Goal: Task Accomplishment & Management: Complete application form

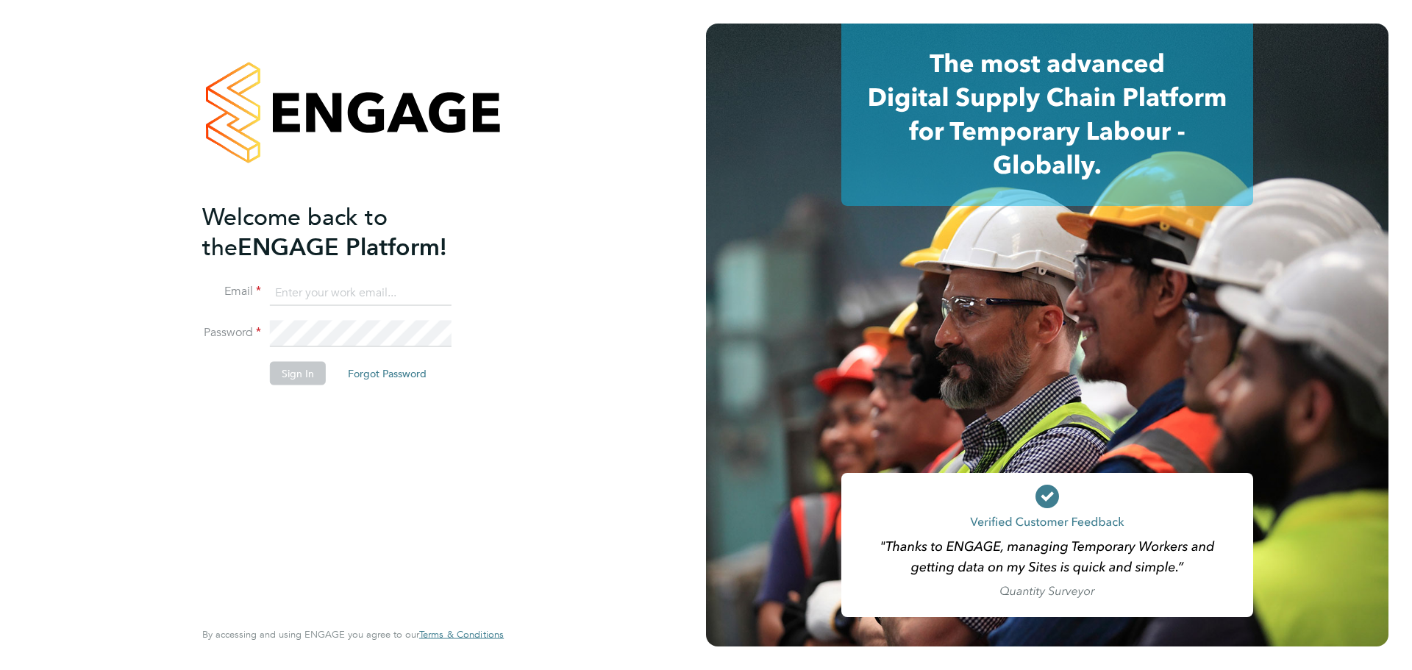
type input "lucy.anderton@integrapeople.com"
click at [299, 382] on button "Sign In" at bounding box center [298, 373] width 56 height 24
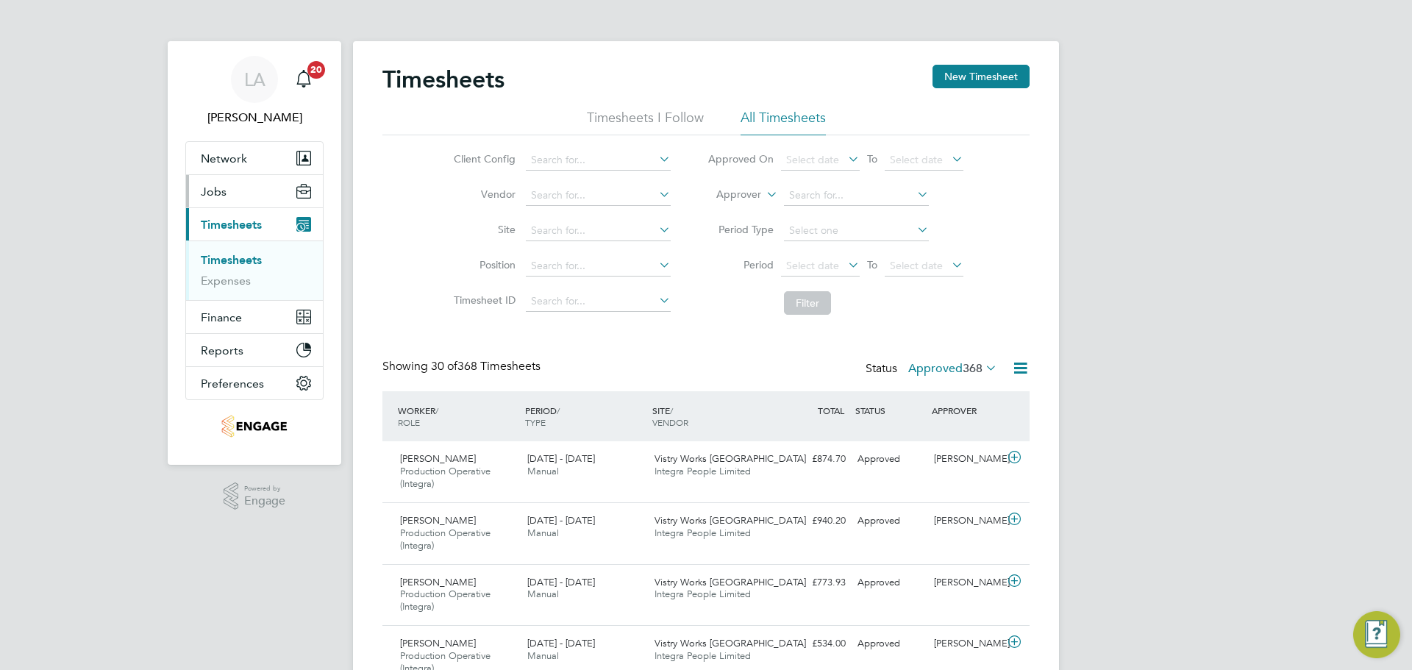
click at [226, 194] on button "Jobs" at bounding box center [254, 191] width 137 height 32
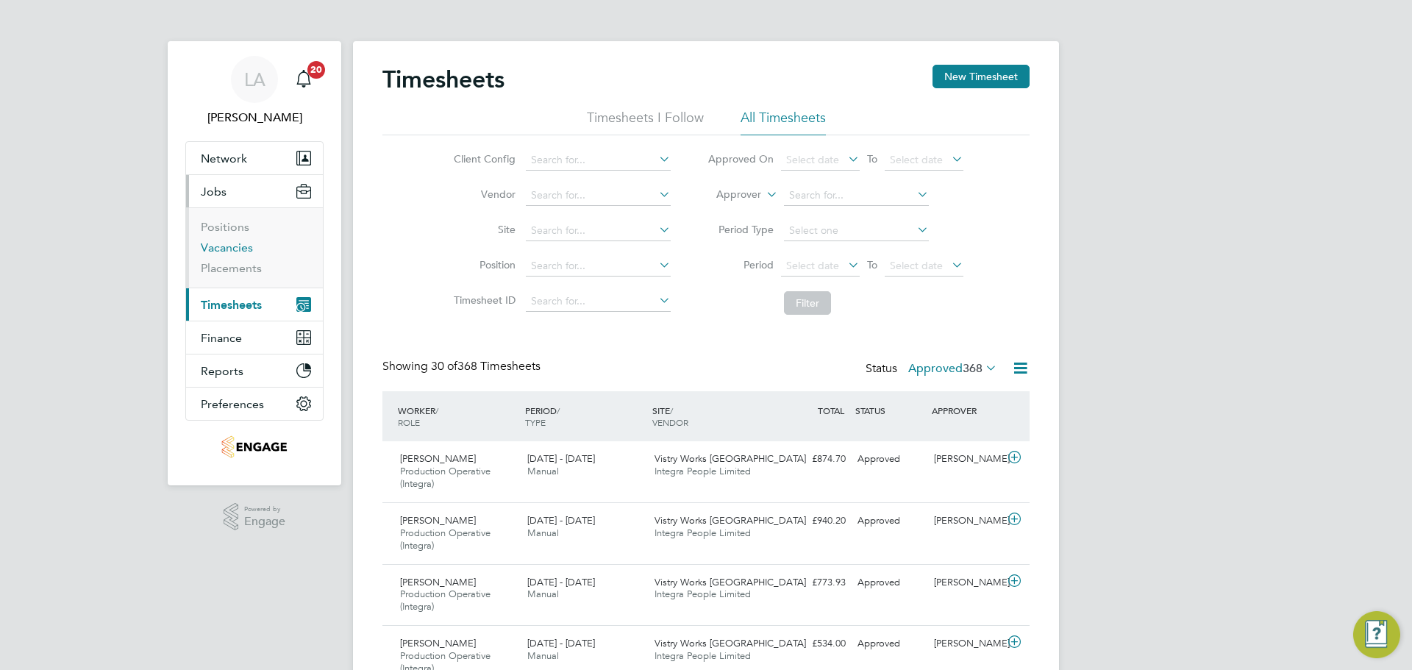
click at [236, 249] on link "Vacancies" at bounding box center [227, 247] width 52 height 14
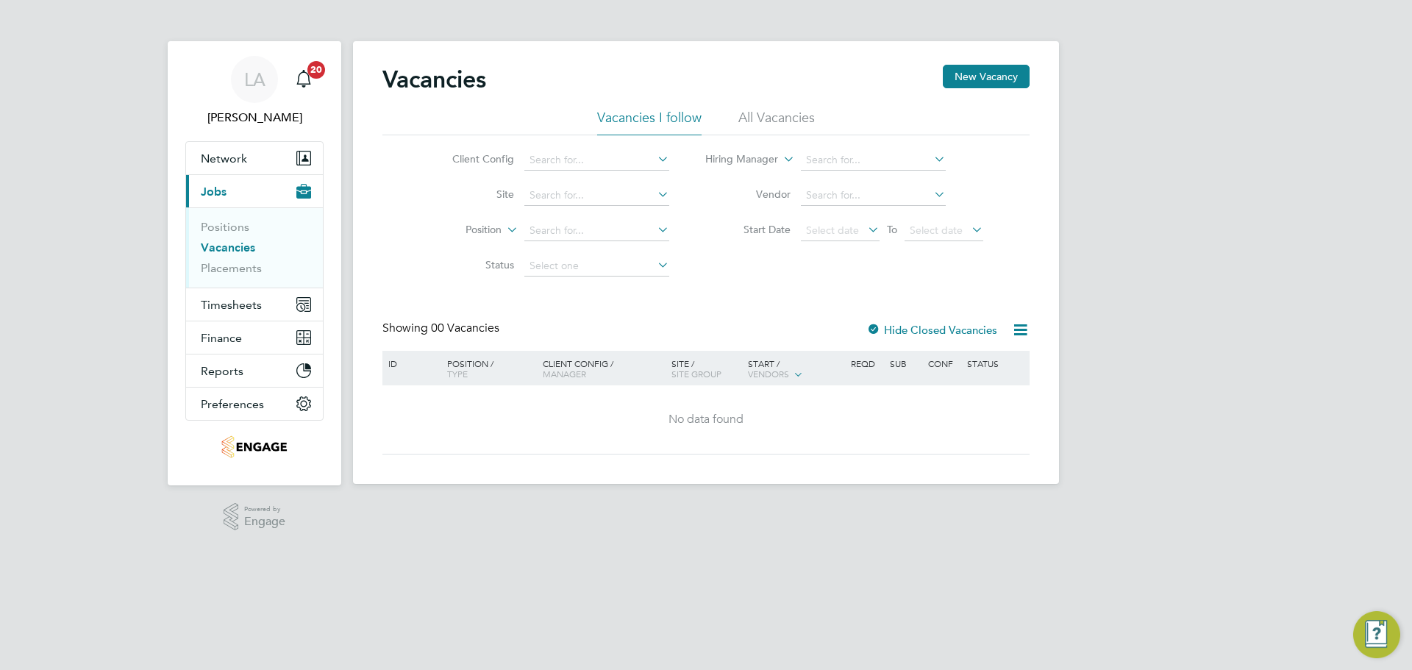
click at [793, 119] on li "All Vacancies" at bounding box center [776, 122] width 76 height 26
click at [654, 262] on icon at bounding box center [654, 264] width 0 height 21
click at [654, 270] on icon at bounding box center [654, 264] width 0 height 21
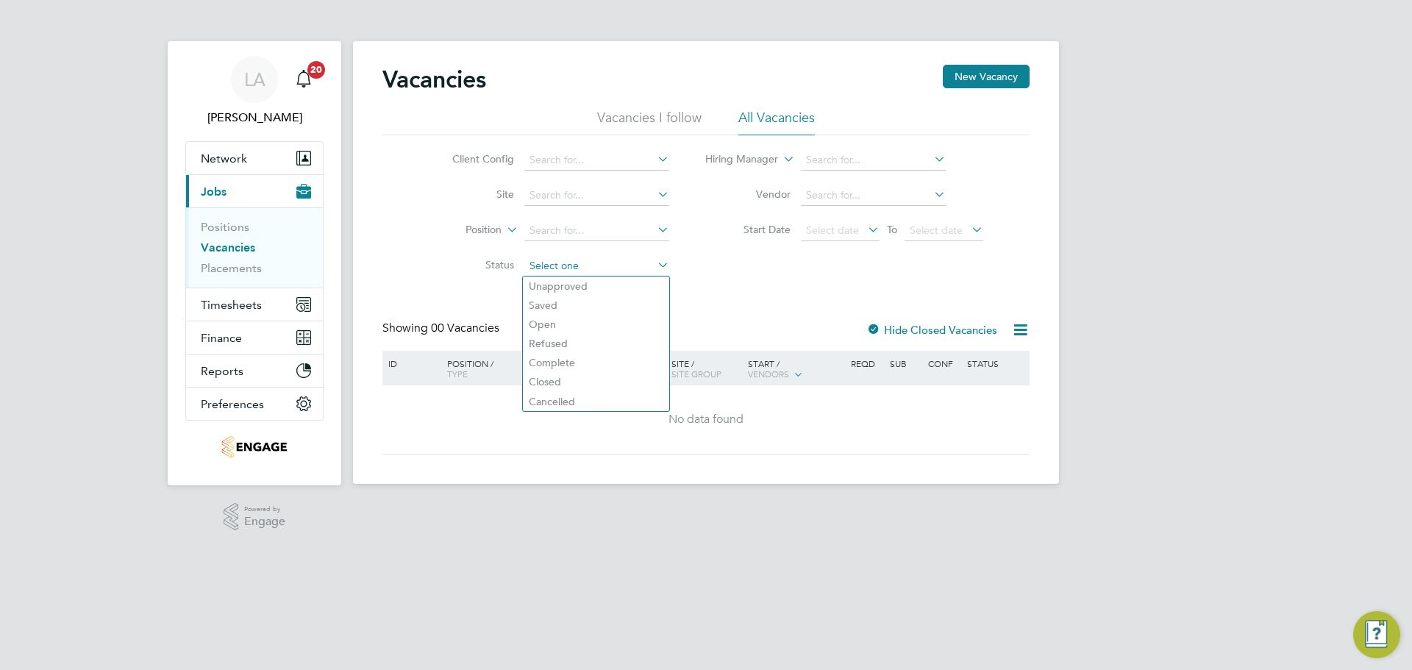
click at [606, 267] on input at bounding box center [596, 266] width 145 height 21
click at [566, 382] on li "Closed" at bounding box center [596, 381] width 146 height 19
type input "Closed"
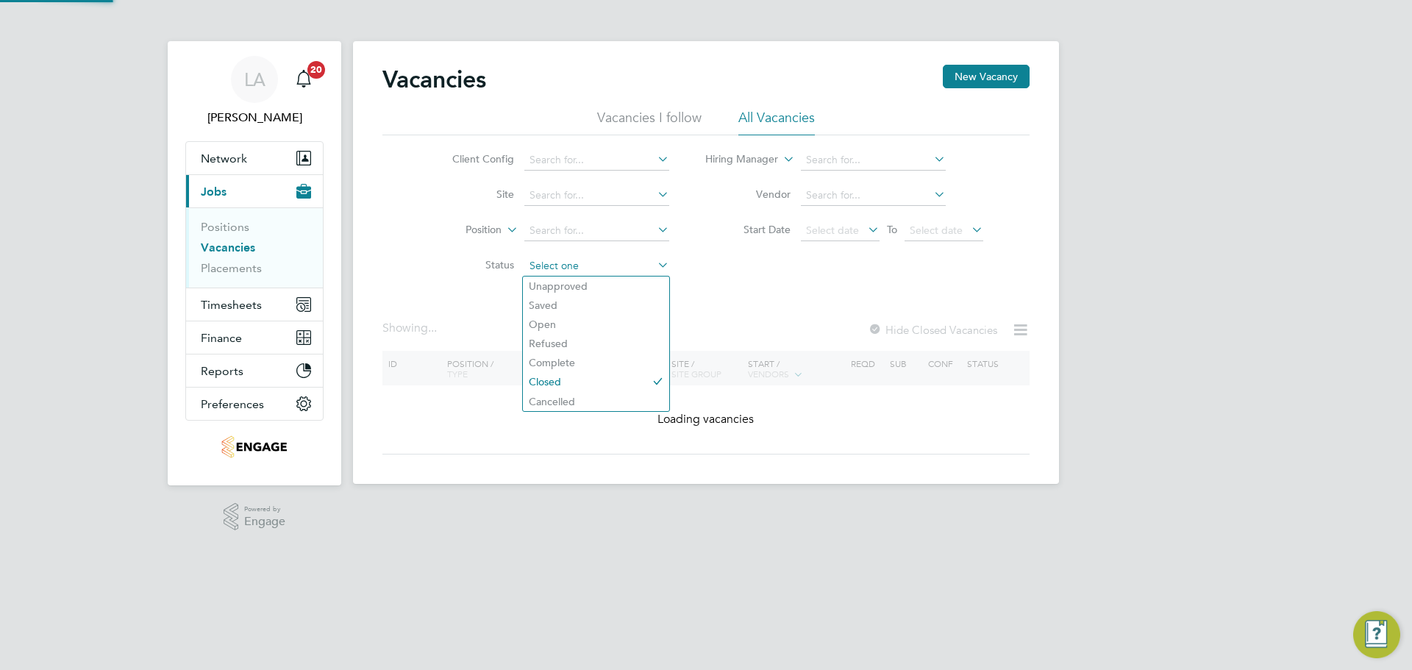
click at [653, 268] on input at bounding box center [596, 266] width 145 height 21
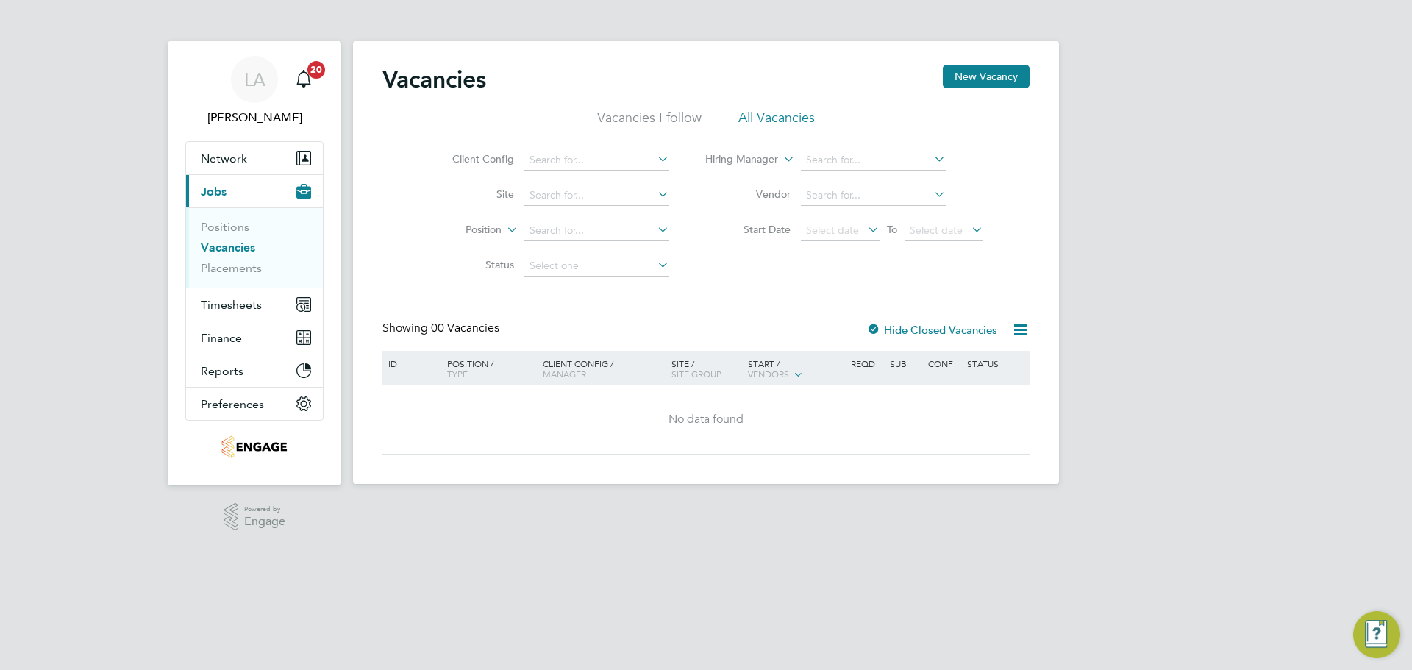
click at [557, 319] on li "Open" at bounding box center [596, 324] width 146 height 19
type input "Open"
click at [585, 271] on input at bounding box center [596, 266] width 145 height 21
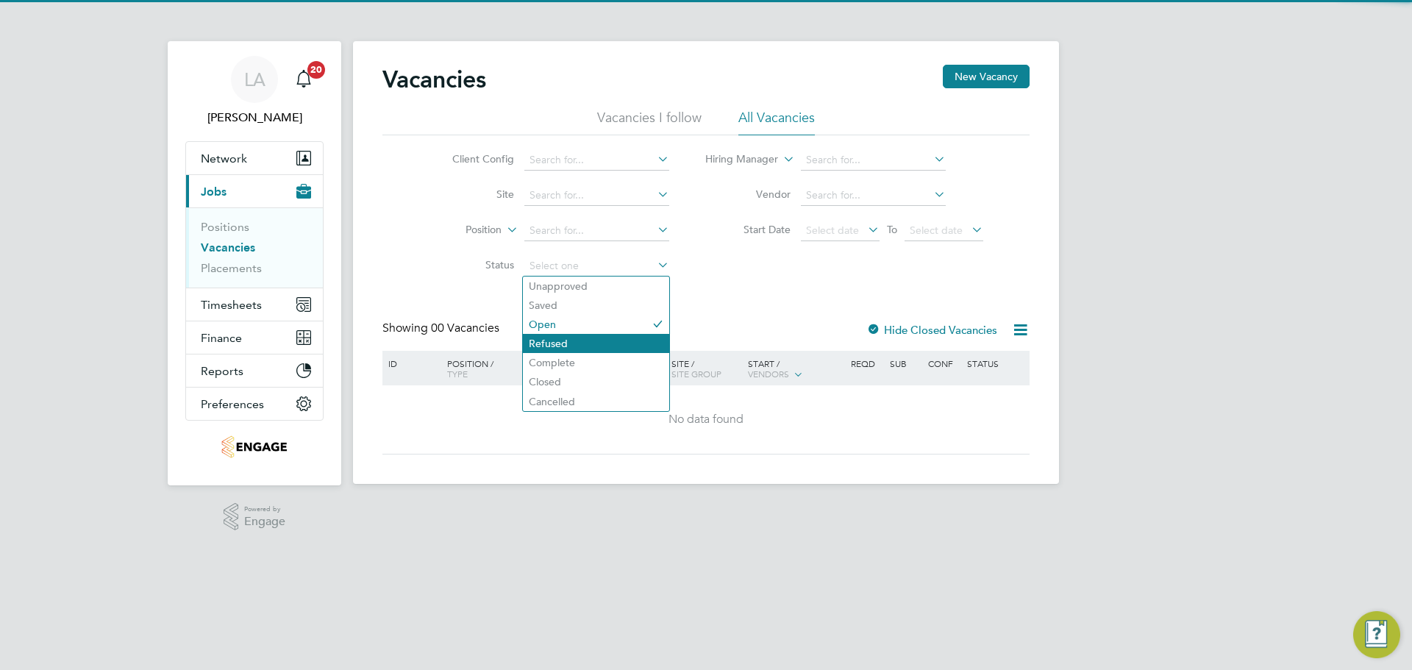
click at [560, 349] on li "Refused" at bounding box center [596, 343] width 146 height 19
type input "Refused"
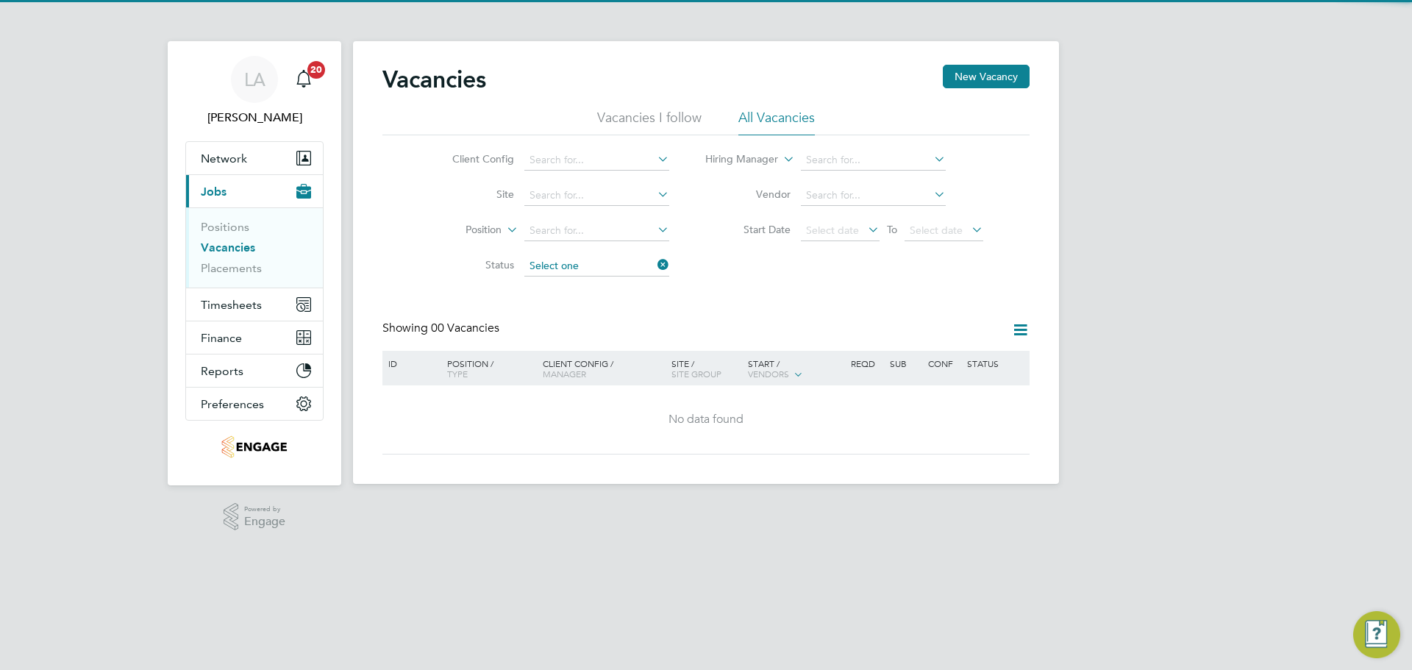
click at [588, 265] on input at bounding box center [596, 266] width 145 height 21
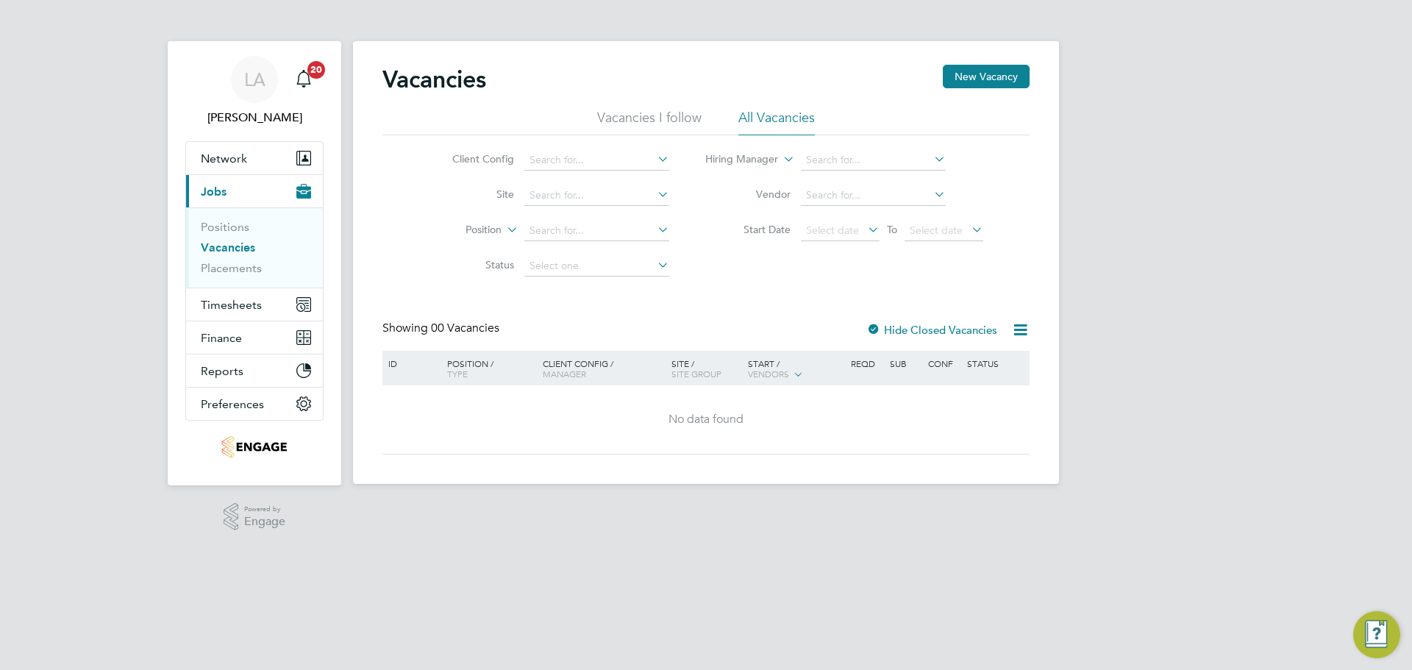
click at [588, 360] on li "Complete" at bounding box center [596, 362] width 146 height 19
type input "Complete"
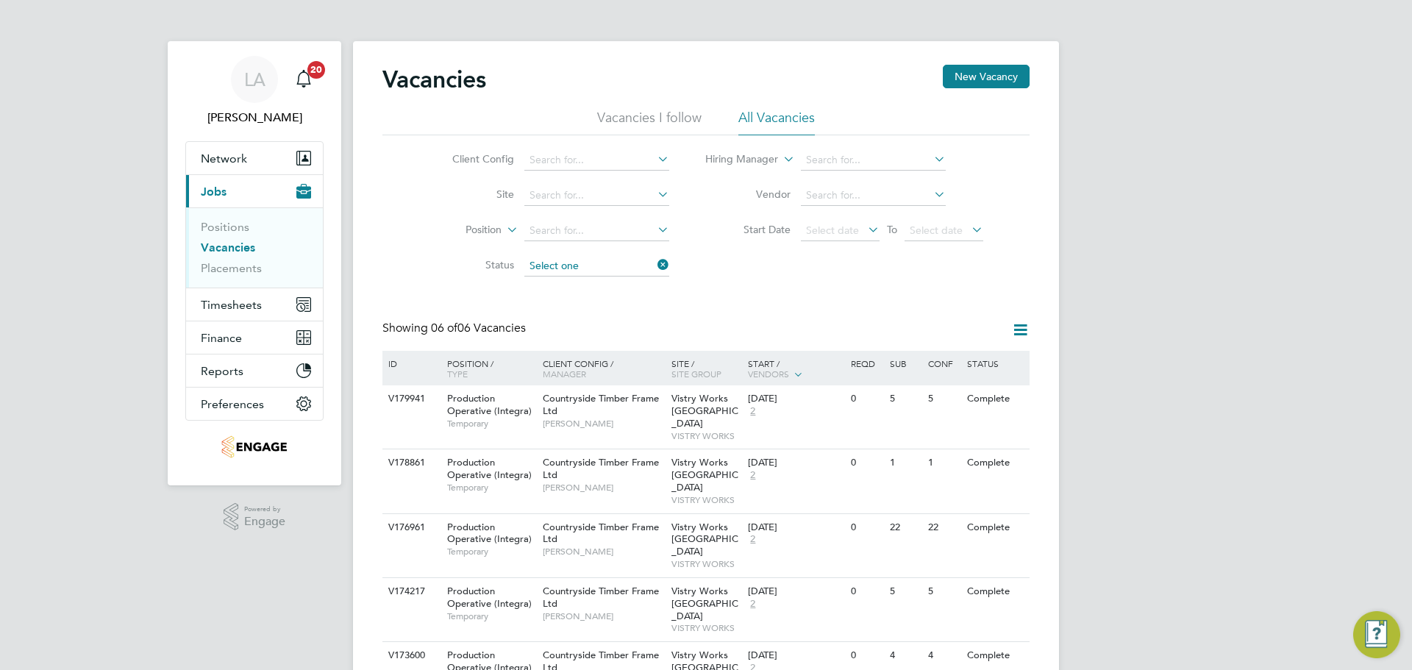
click at [590, 260] on input at bounding box center [596, 266] width 145 height 21
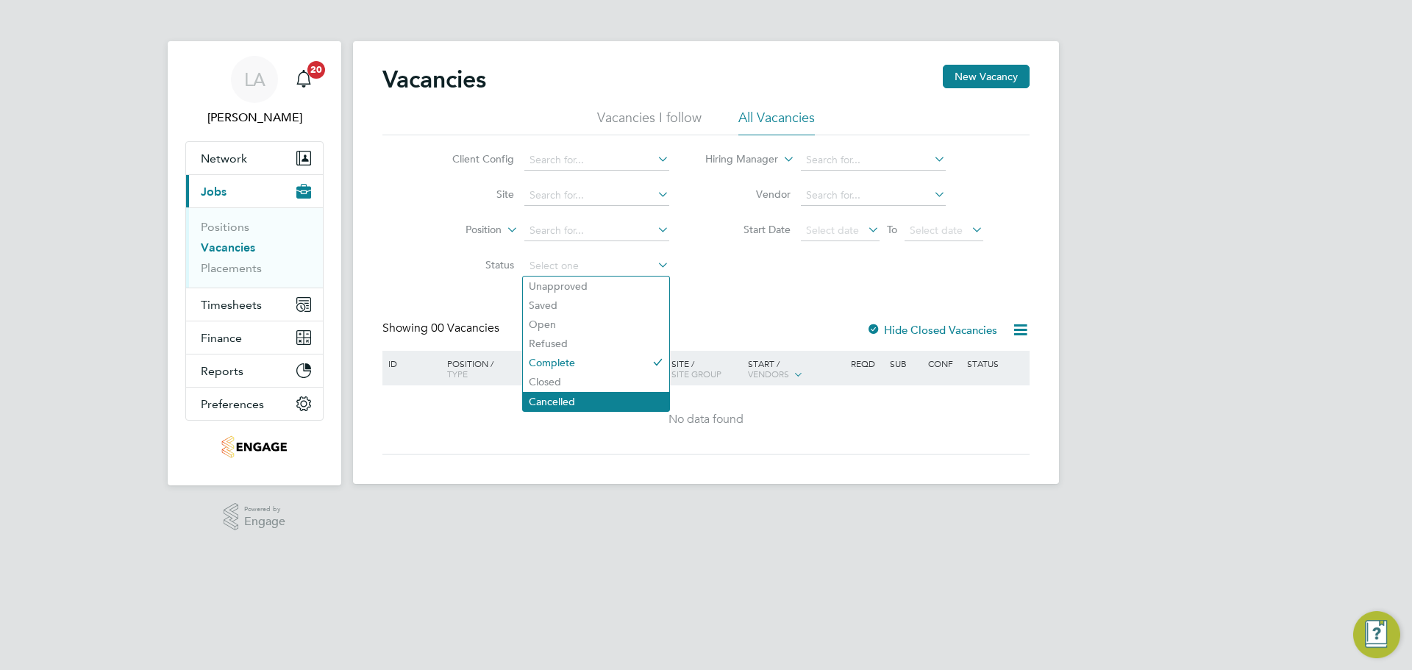
click at [576, 403] on li "Cancelled" at bounding box center [596, 401] width 146 height 19
type input "Cancelled"
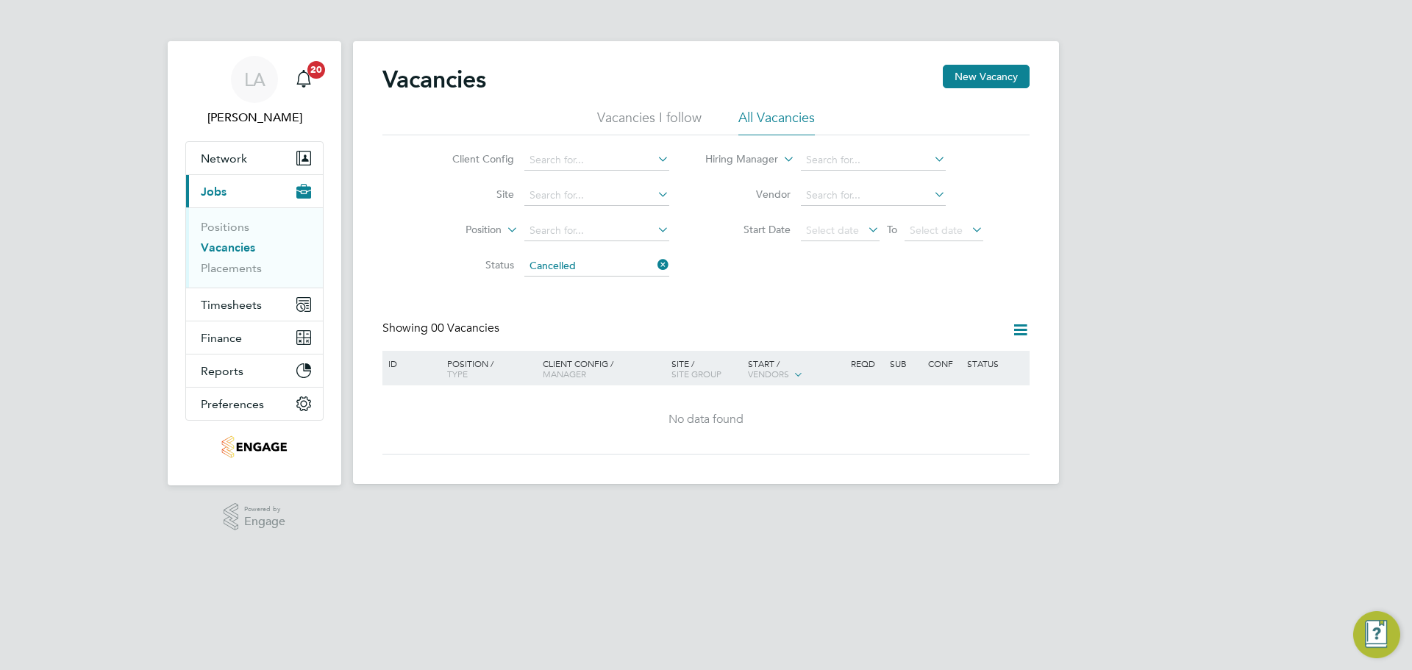
click at [592, 255] on li "Status Cancelled" at bounding box center [549, 266] width 276 height 35
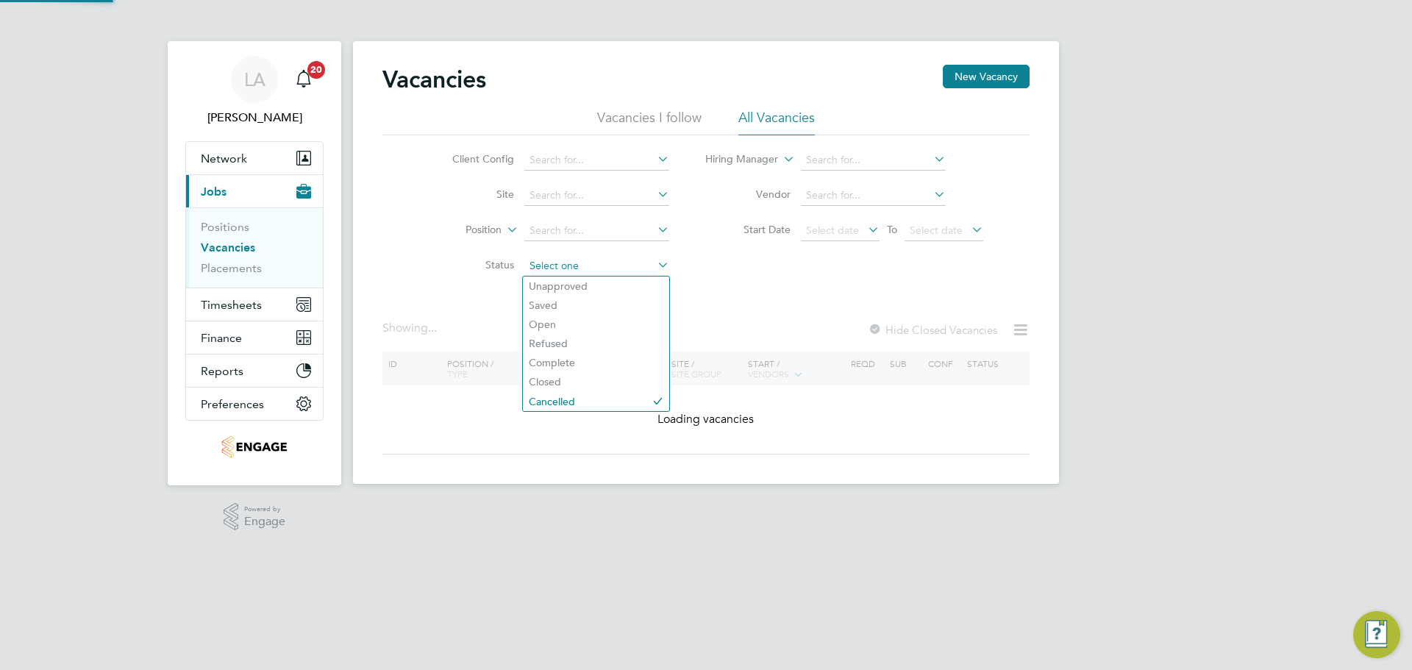
click at [590, 265] on input at bounding box center [596, 266] width 145 height 21
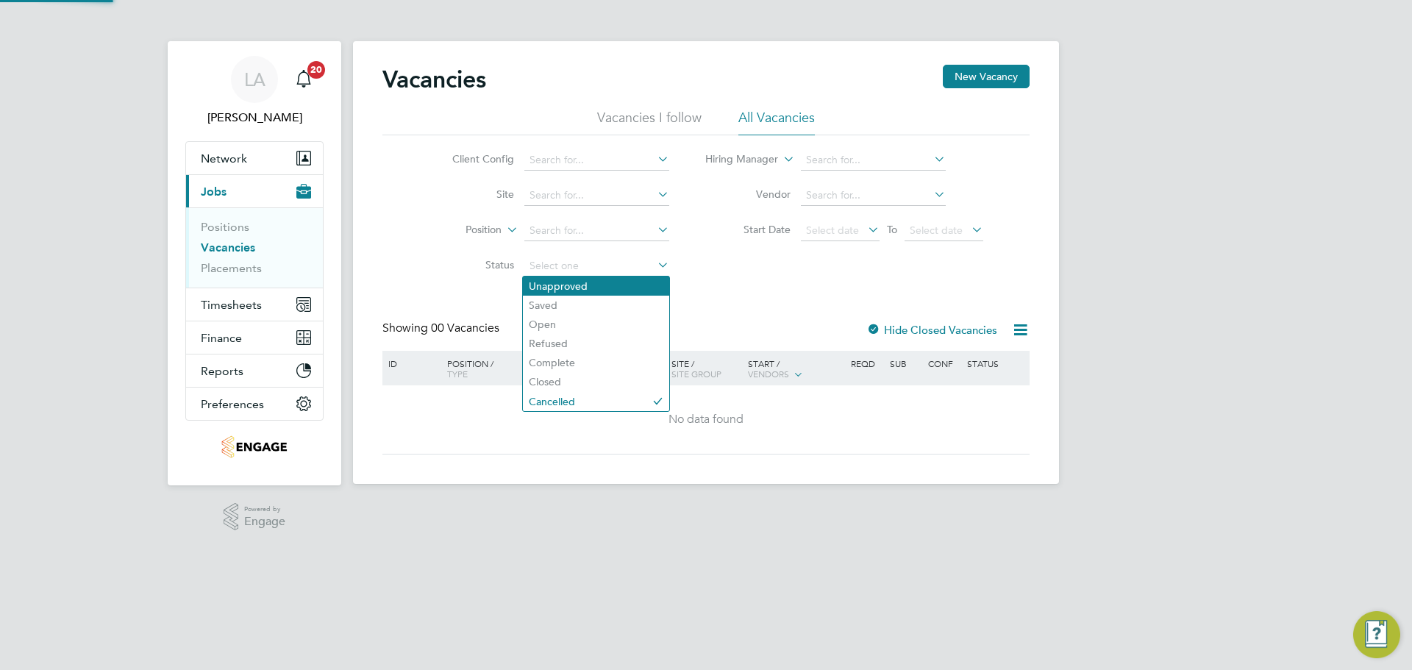
click at [584, 283] on li "Unapproved" at bounding box center [596, 285] width 146 height 19
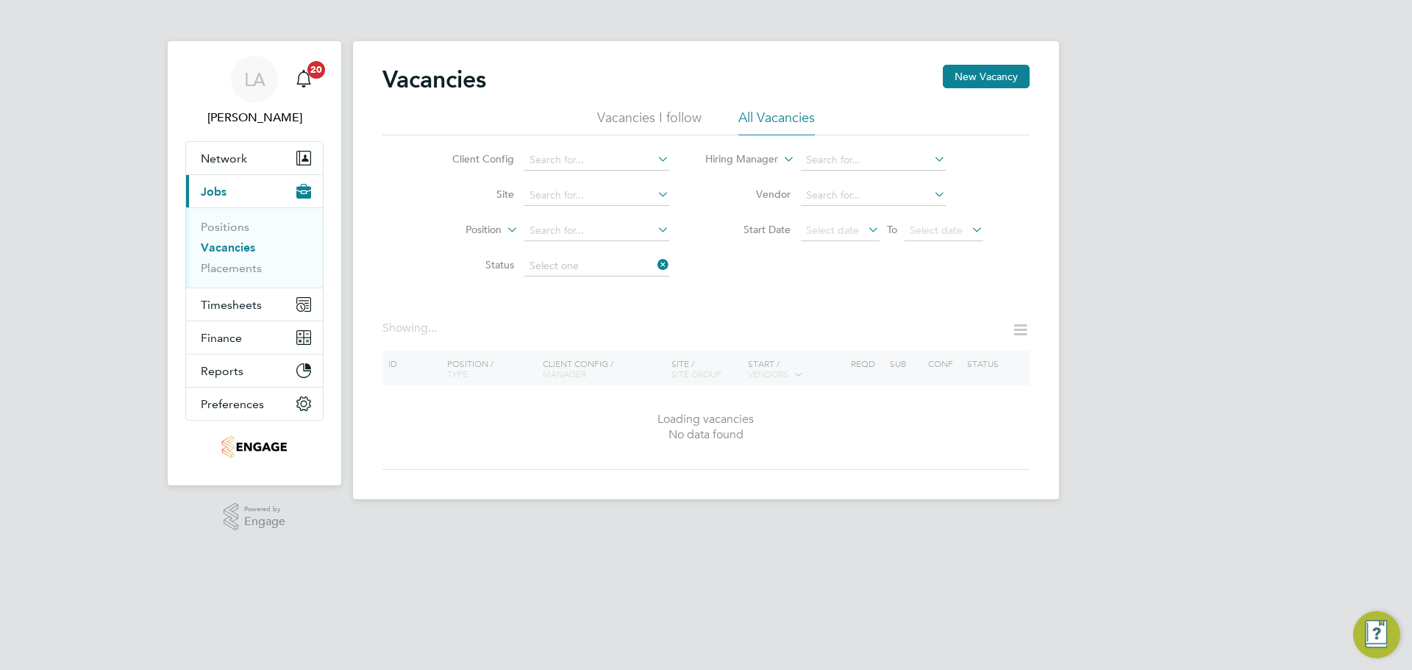
type input "Unapproved"
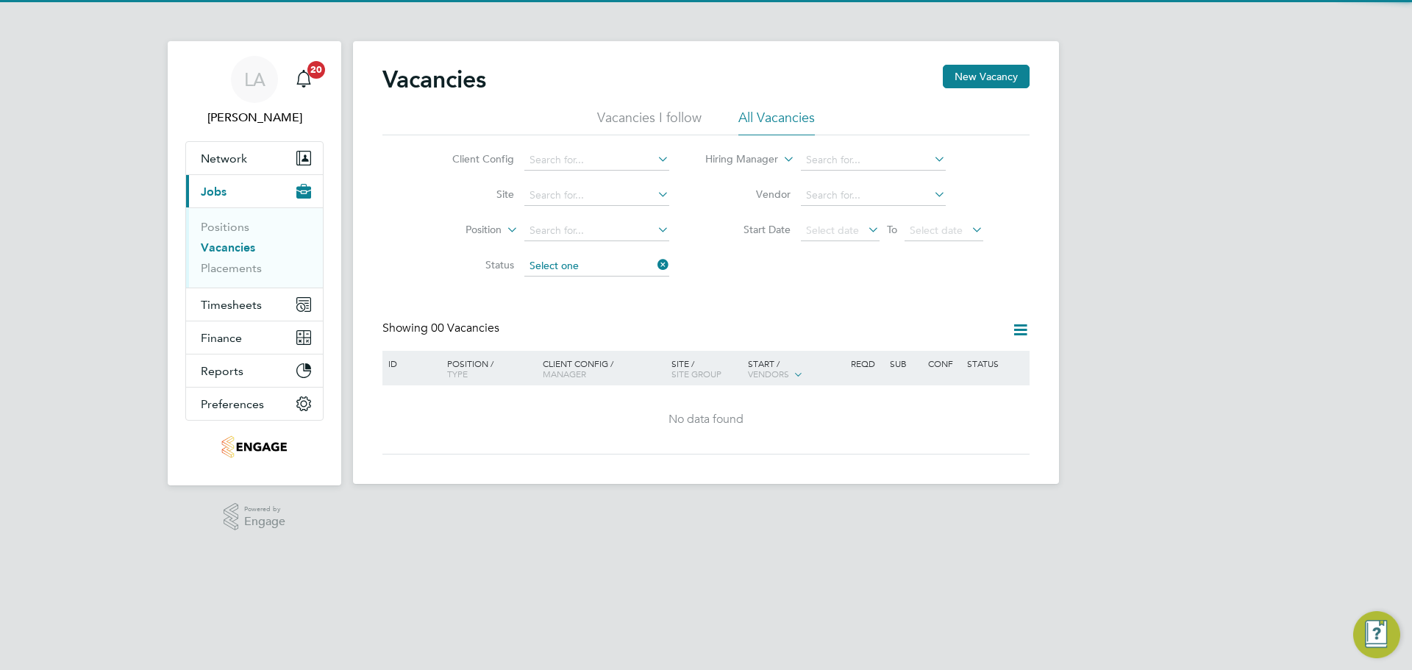
click at [604, 262] on input at bounding box center [596, 266] width 145 height 21
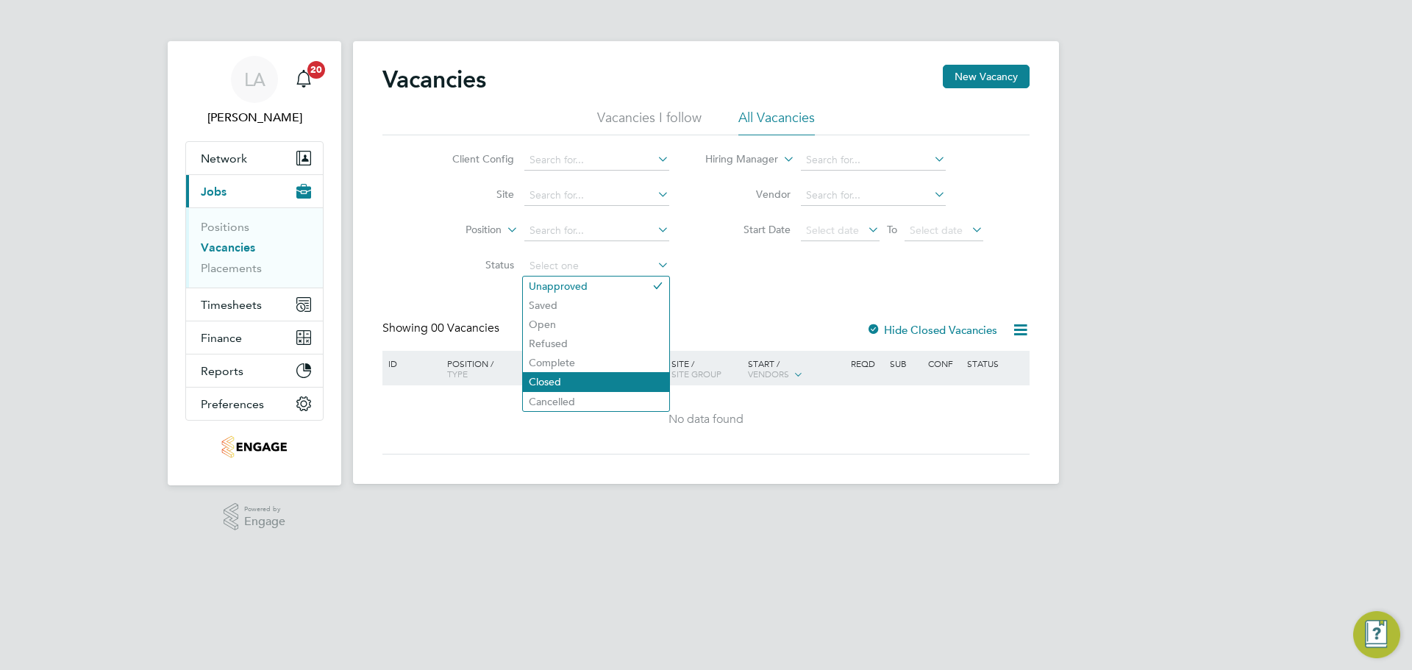
click at [576, 379] on li "Closed" at bounding box center [596, 381] width 146 height 19
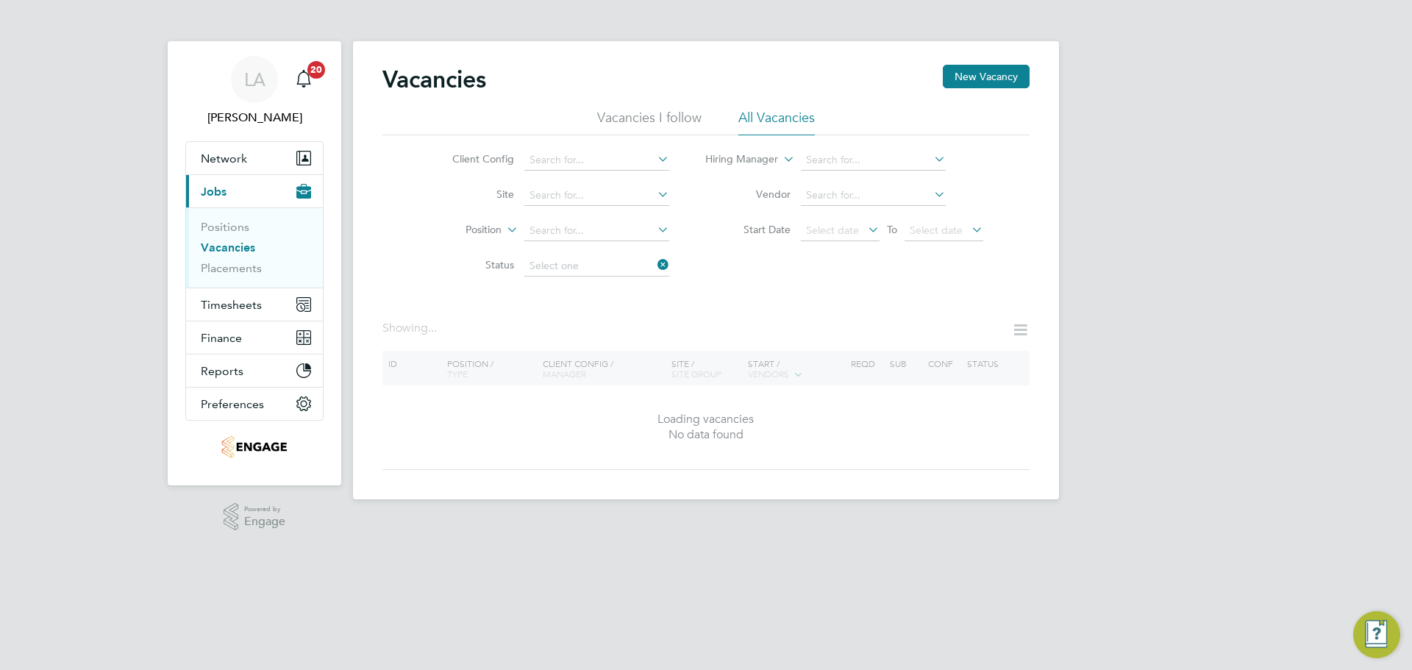
type input "Closed"
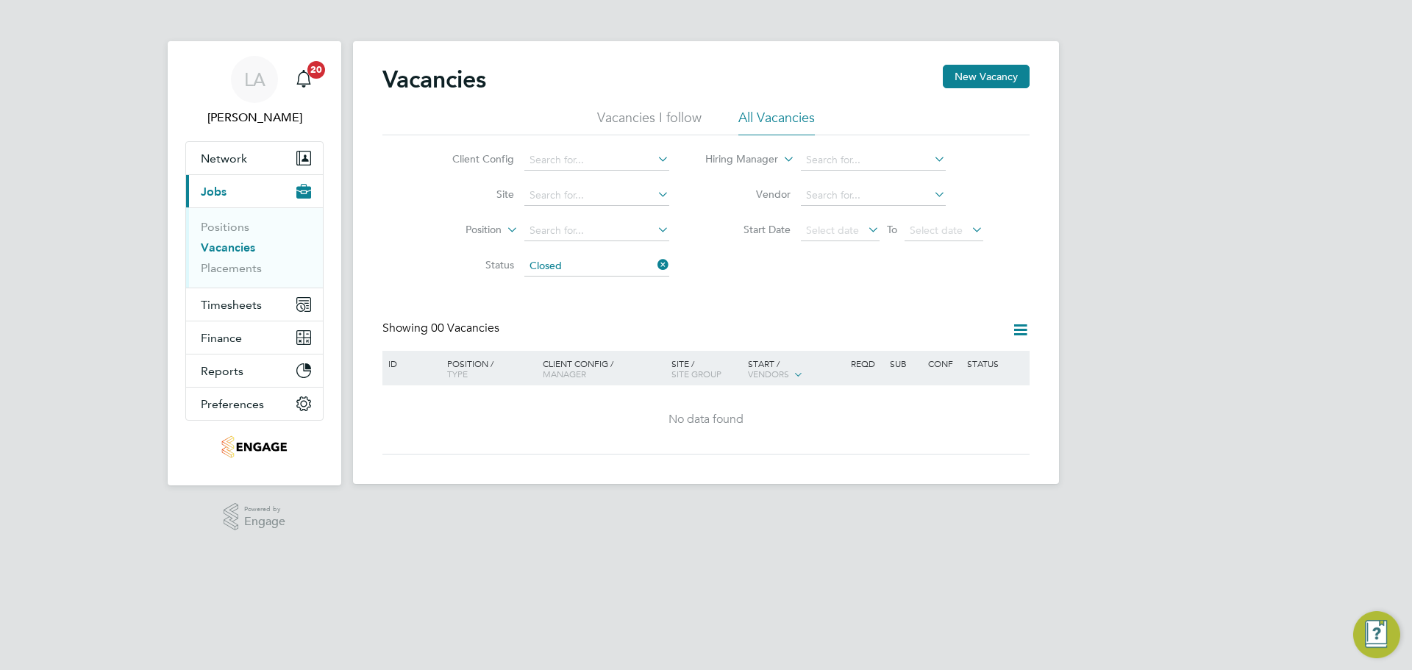
click at [663, 118] on li "Vacancies I follow" at bounding box center [649, 122] width 104 height 26
click at [1012, 326] on icon at bounding box center [1020, 330] width 18 height 18
drag, startPoint x: 957, startPoint y: 308, endPoint x: 909, endPoint y: 241, distance: 82.2
click at [956, 306] on div "Vacancies New Vacancy Vacancies I follow All Vacancies Client Config Site Posit…" at bounding box center [705, 260] width 647 height 390
click at [787, 115] on li "All Vacancies" at bounding box center [776, 122] width 76 height 26
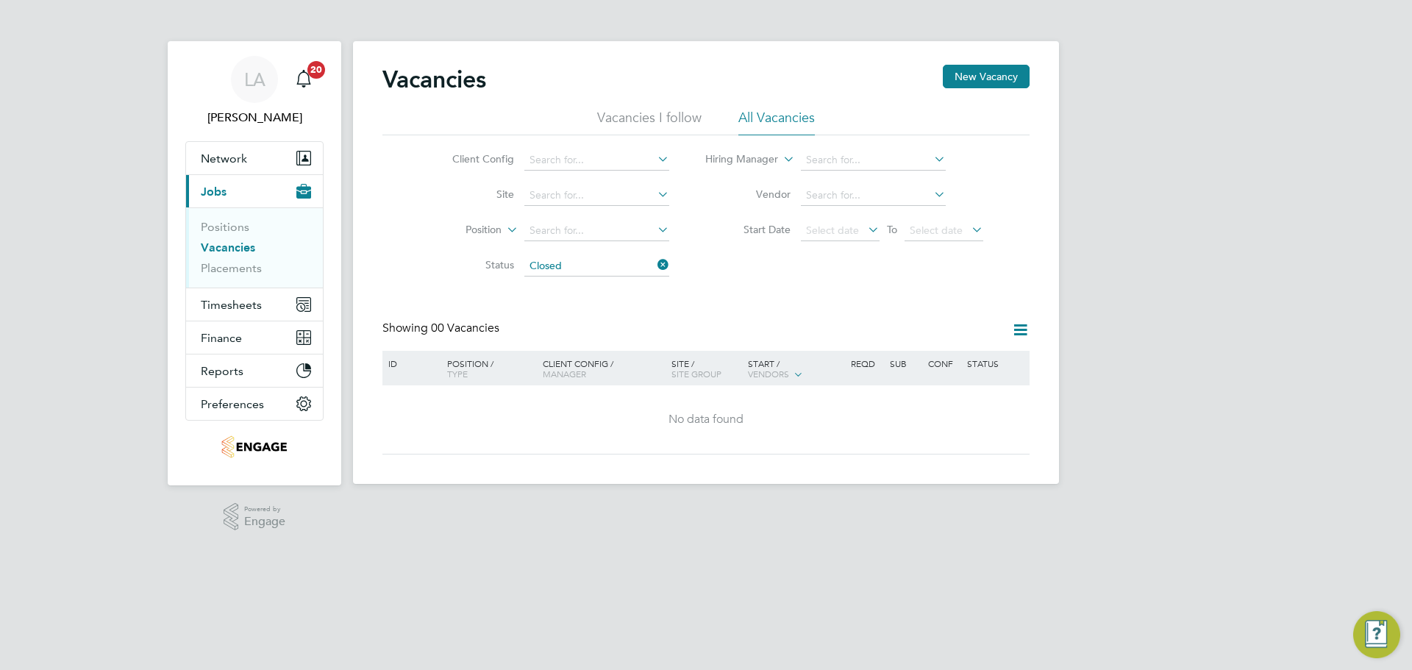
click at [1013, 329] on icon at bounding box center [1020, 330] width 18 height 18
click at [835, 304] on div "Vacancies New Vacancy Vacancies I follow All Vacancies Client Config Site Posit…" at bounding box center [705, 260] width 647 height 390
click at [985, 81] on button "New Vacancy" at bounding box center [986, 77] width 87 height 24
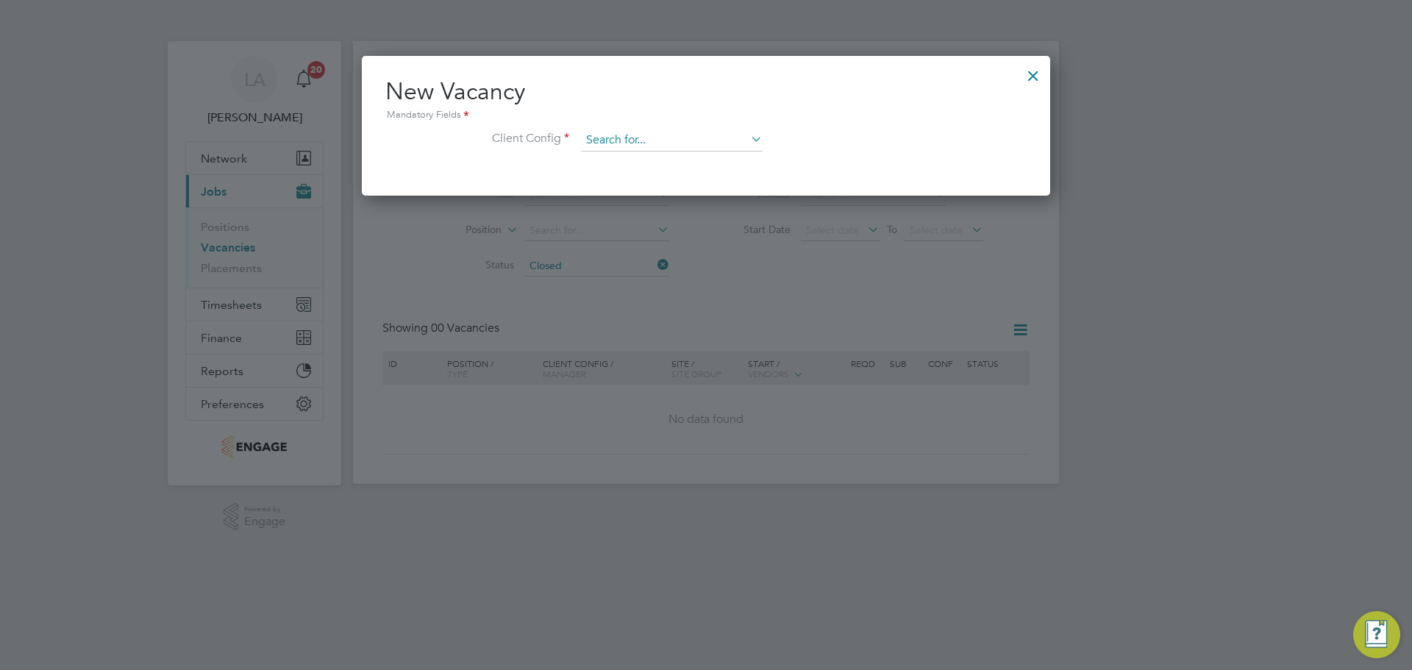
click at [707, 142] on input at bounding box center [672, 140] width 182 height 22
click at [748, 139] on icon at bounding box center [748, 139] width 0 height 21
click at [681, 137] on input at bounding box center [672, 140] width 182 height 22
type input "COUNTRYSIDE"
click at [685, 140] on input at bounding box center [672, 140] width 182 height 22
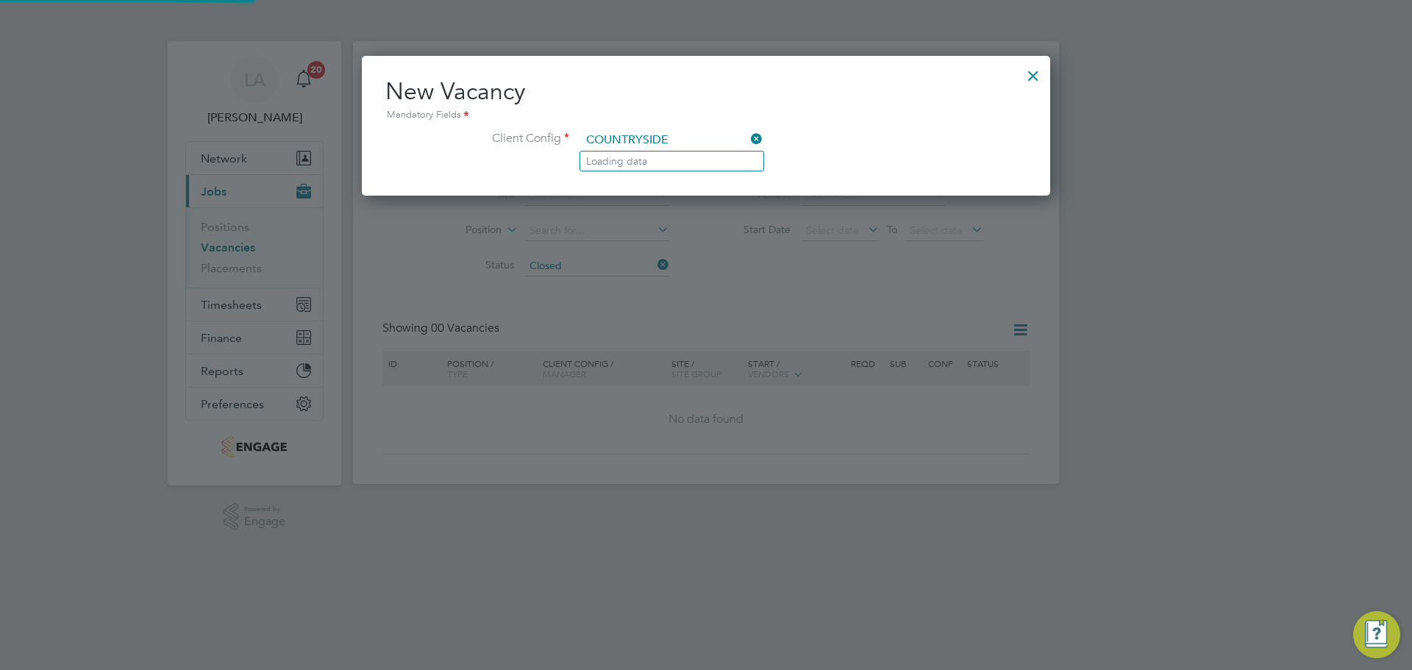
type input "COUNTRYSIDE"
click at [1032, 75] on div at bounding box center [1033, 72] width 26 height 26
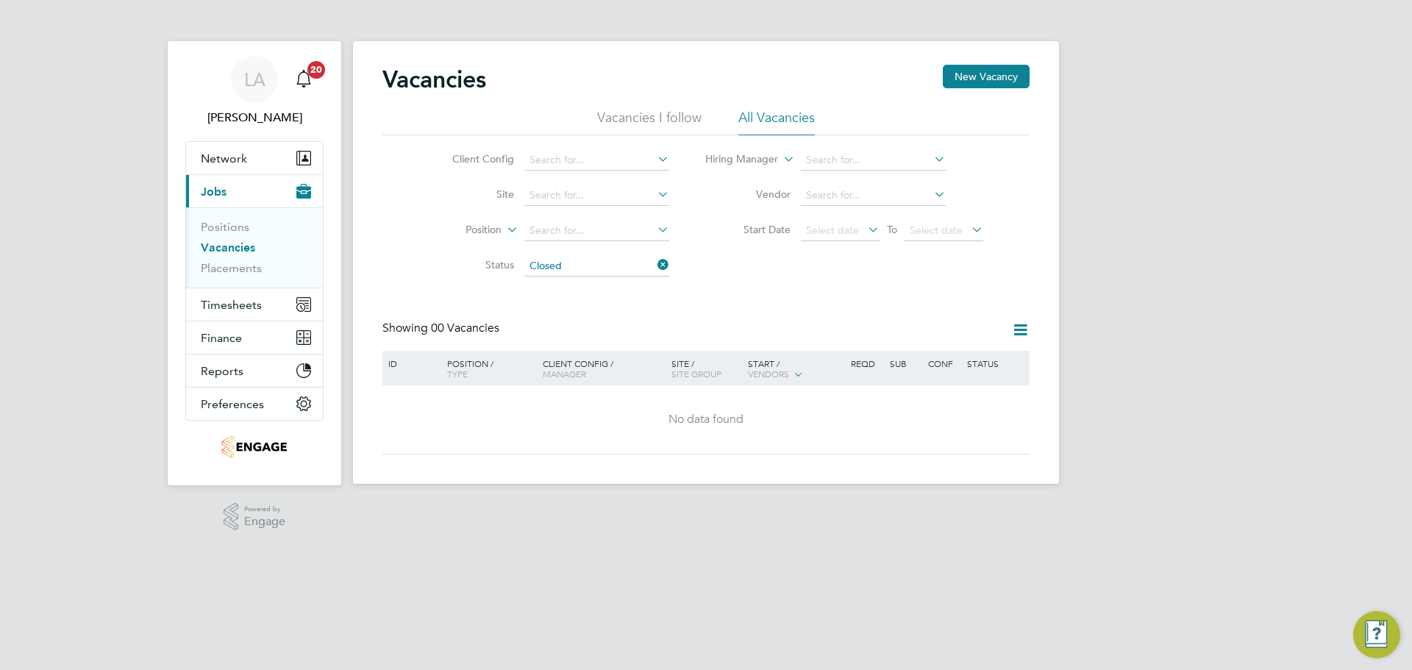
click at [1388, 628] on img "Engage Resource Center" at bounding box center [1376, 634] width 47 height 47
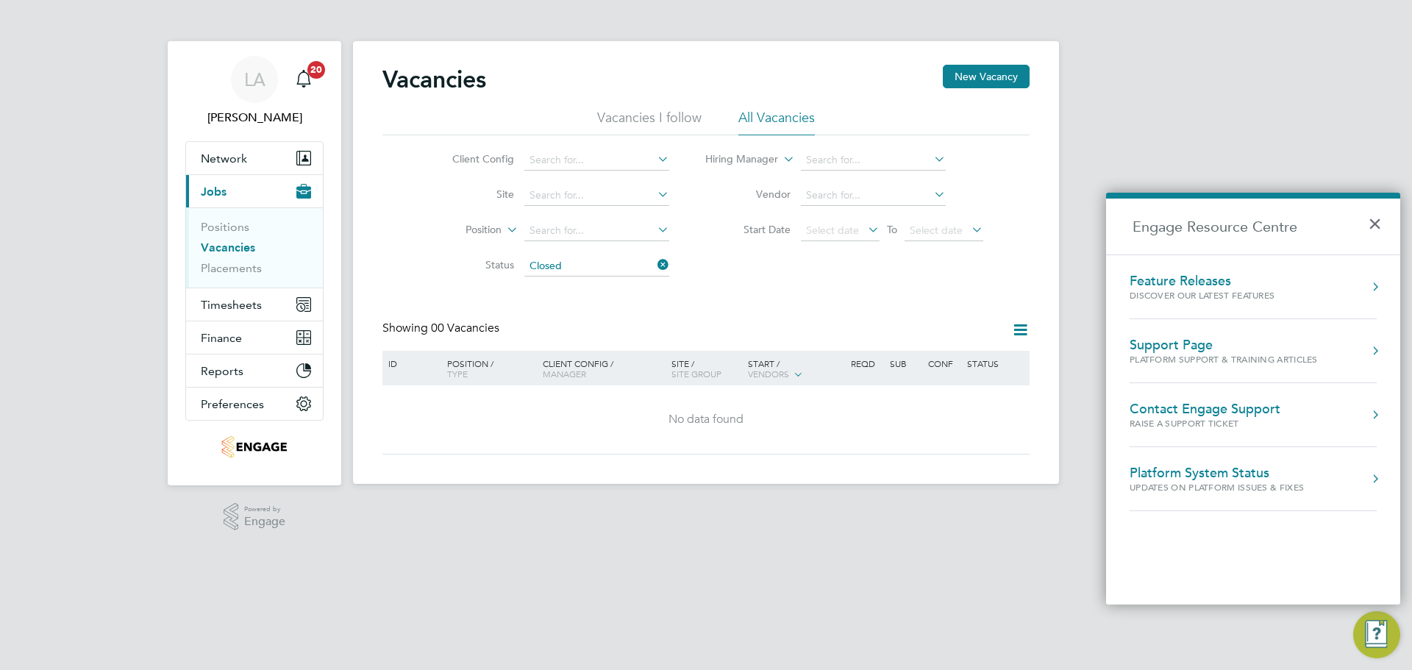
click at [1315, 356] on div "Platform Support & Training Articles" at bounding box center [1223, 359] width 188 height 13
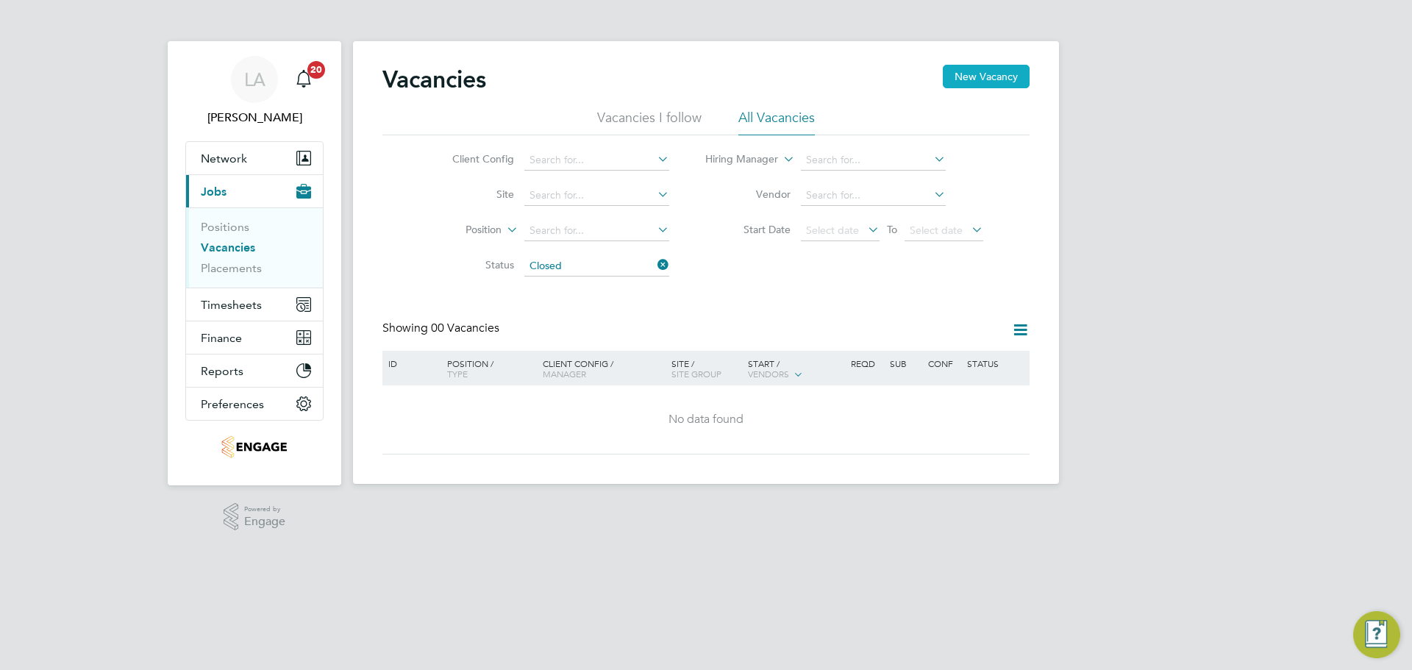
click at [1013, 73] on button "New Vacancy" at bounding box center [986, 77] width 87 height 24
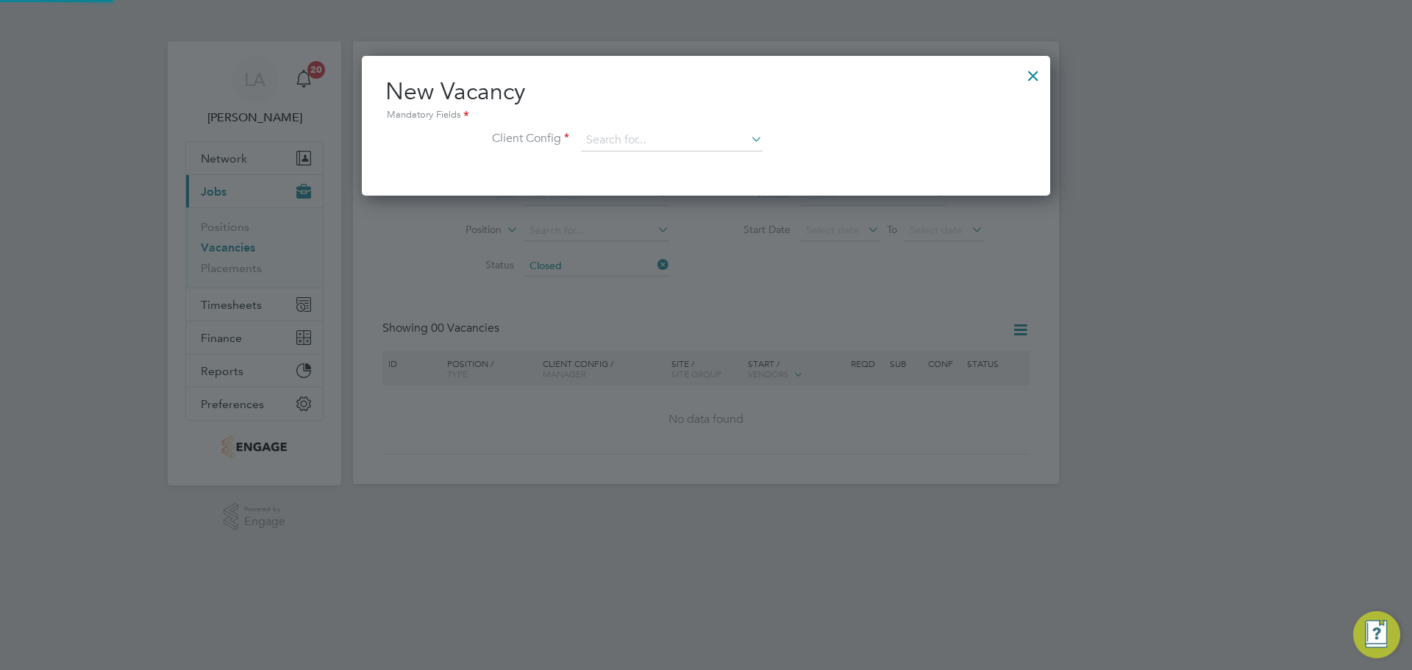
scroll to position [140, 689]
click at [624, 143] on input at bounding box center [672, 140] width 182 height 22
type input "VISTRY"
click at [748, 139] on icon at bounding box center [748, 139] width 0 height 21
click at [1030, 75] on div at bounding box center [1033, 72] width 26 height 26
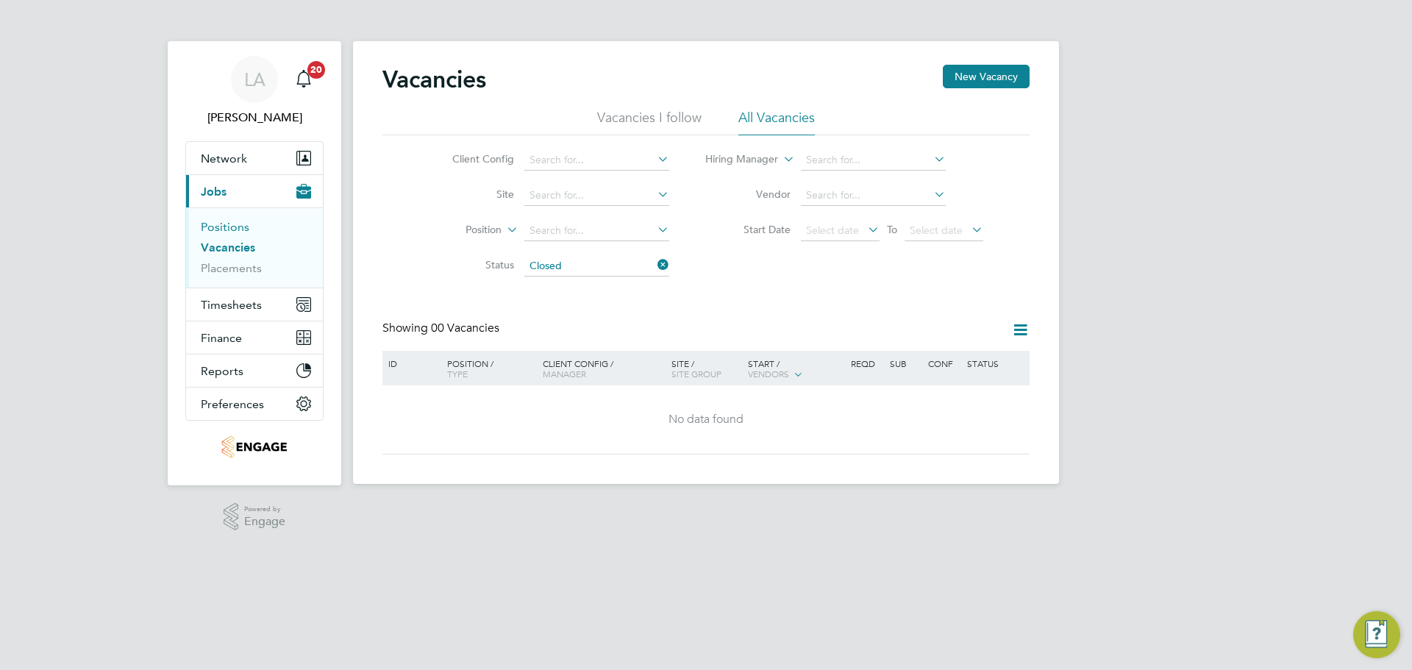
click at [224, 226] on link "Positions" at bounding box center [225, 227] width 49 height 14
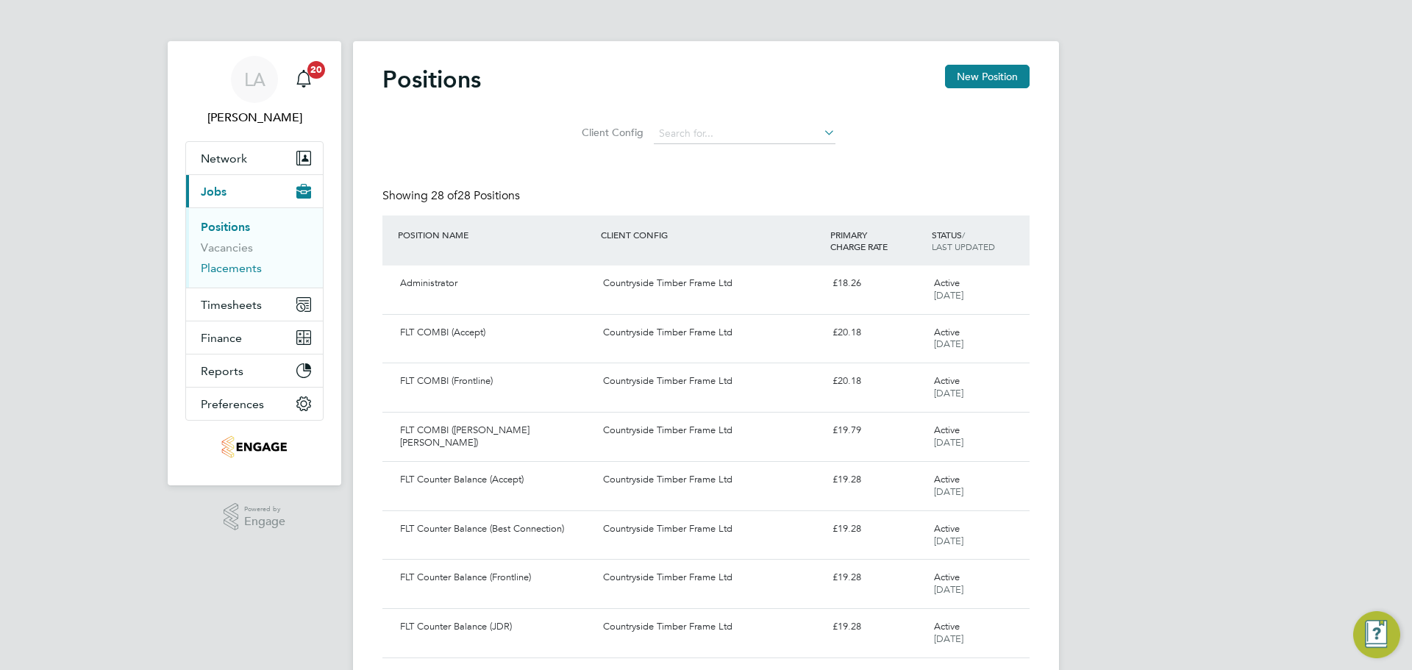
click at [235, 265] on link "Placements" at bounding box center [231, 268] width 61 height 14
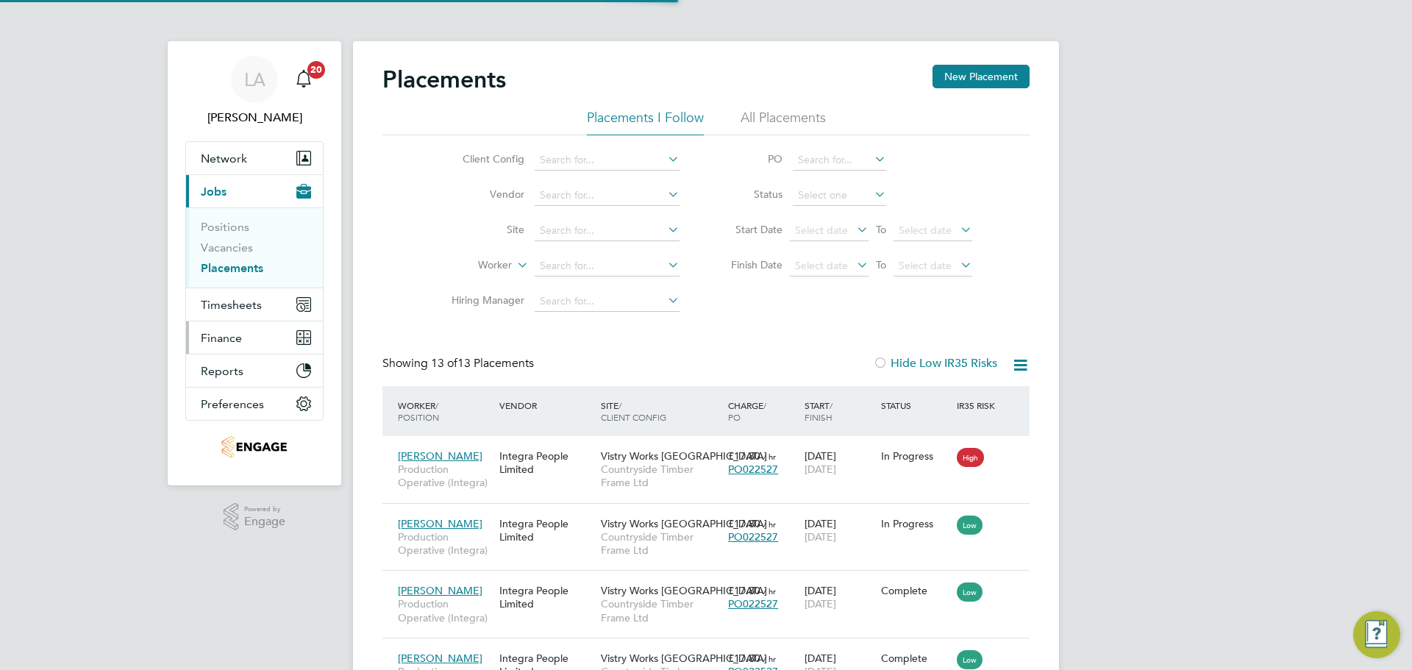
scroll to position [55, 102]
click at [218, 252] on link "Vacancies" at bounding box center [227, 247] width 52 height 14
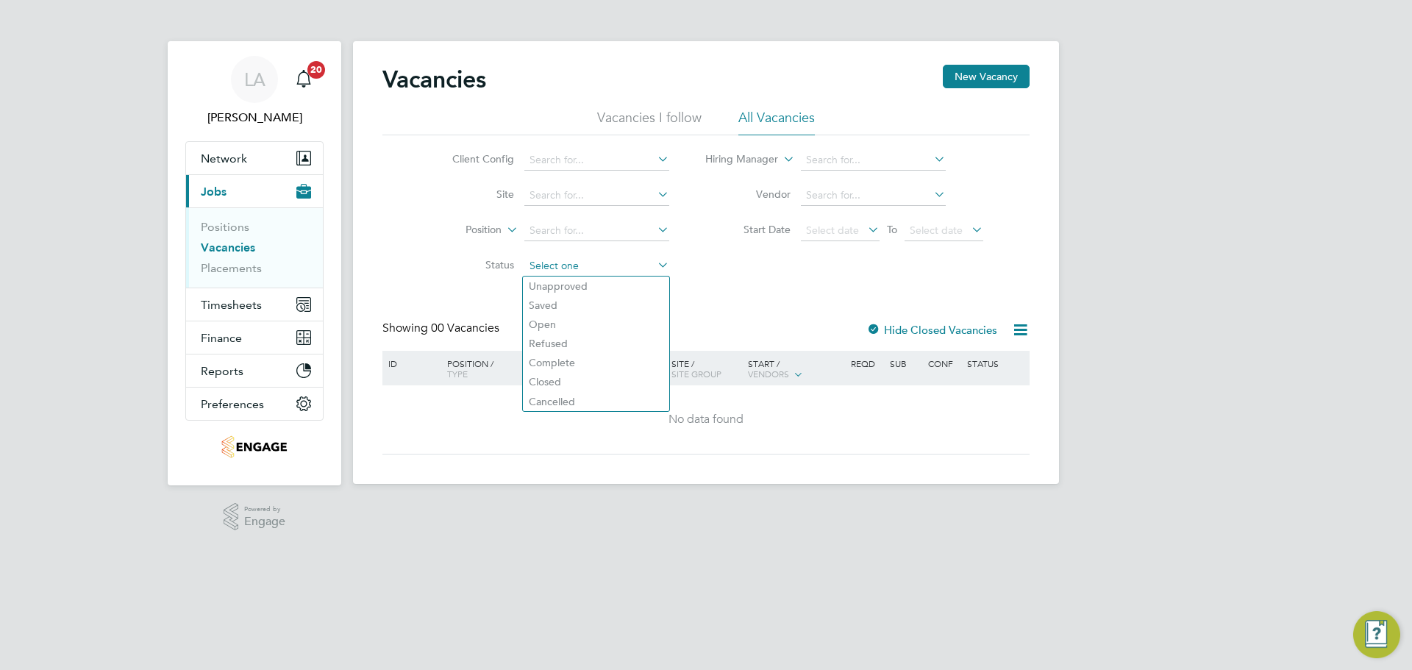
click at [616, 268] on input at bounding box center [596, 266] width 145 height 21
click at [575, 376] on li "Closed" at bounding box center [596, 381] width 146 height 19
type input "Closed"
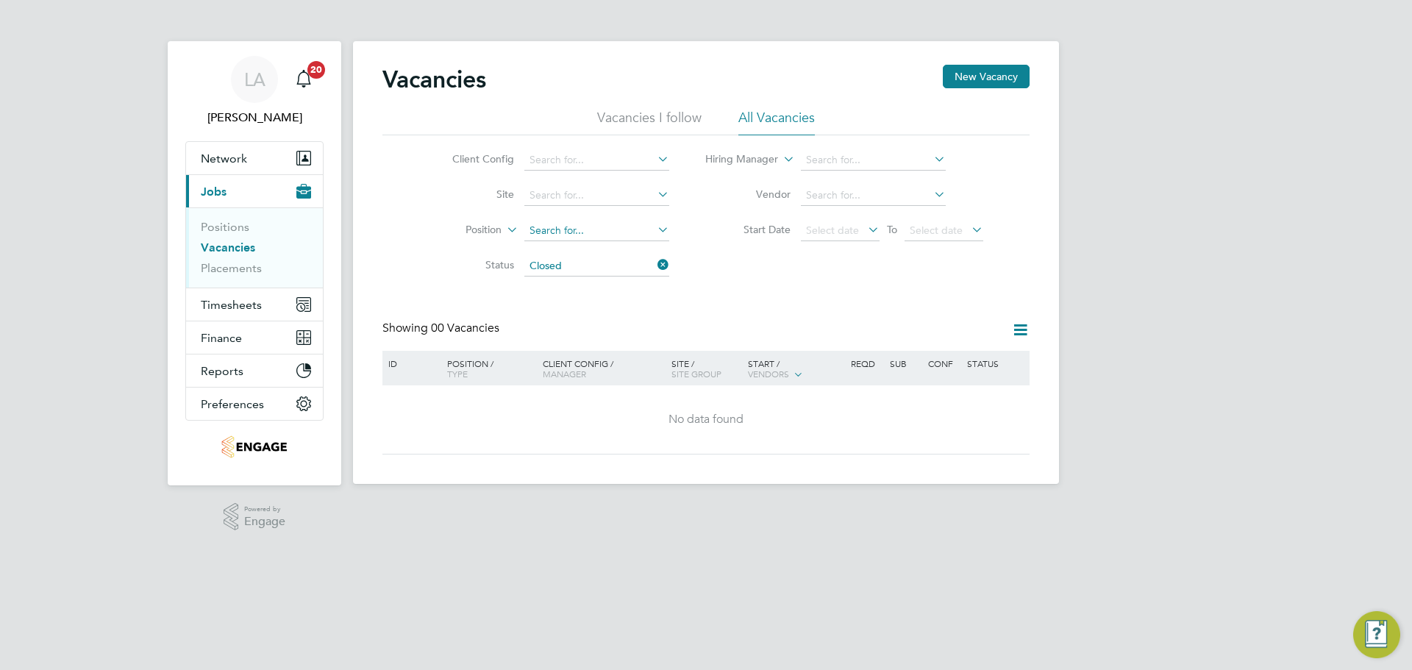
click at [622, 230] on input at bounding box center [596, 231] width 145 height 21
click at [632, 200] on input at bounding box center [596, 195] width 145 height 21
click at [615, 263] on input at bounding box center [596, 266] width 145 height 21
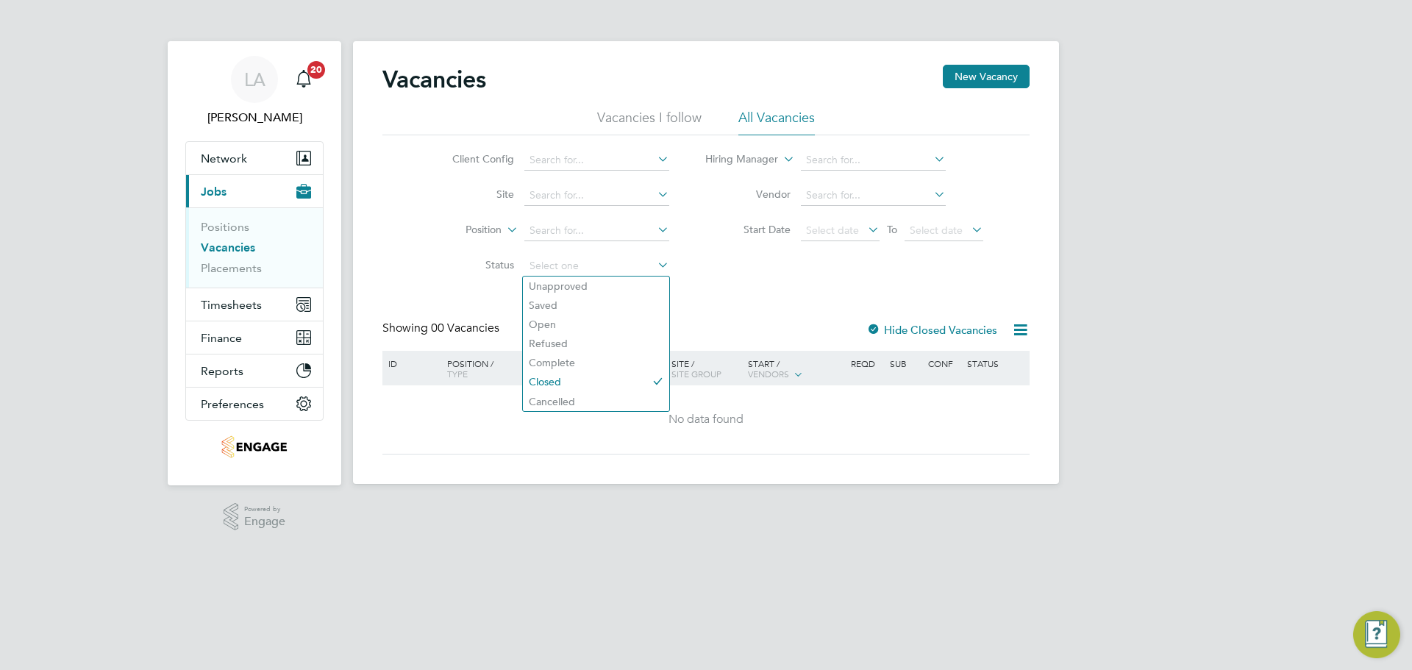
click at [701, 285] on div "Vacancies New Vacancy Vacancies I follow All Vacancies Client Config Site Posit…" at bounding box center [705, 260] width 647 height 390
click at [612, 160] on input at bounding box center [596, 160] width 145 height 21
click at [630, 176] on li "Countryside Timber Frame Ltd" at bounding box center [600, 181] width 155 height 20
type input "Countryside Timber Frame Ltd"
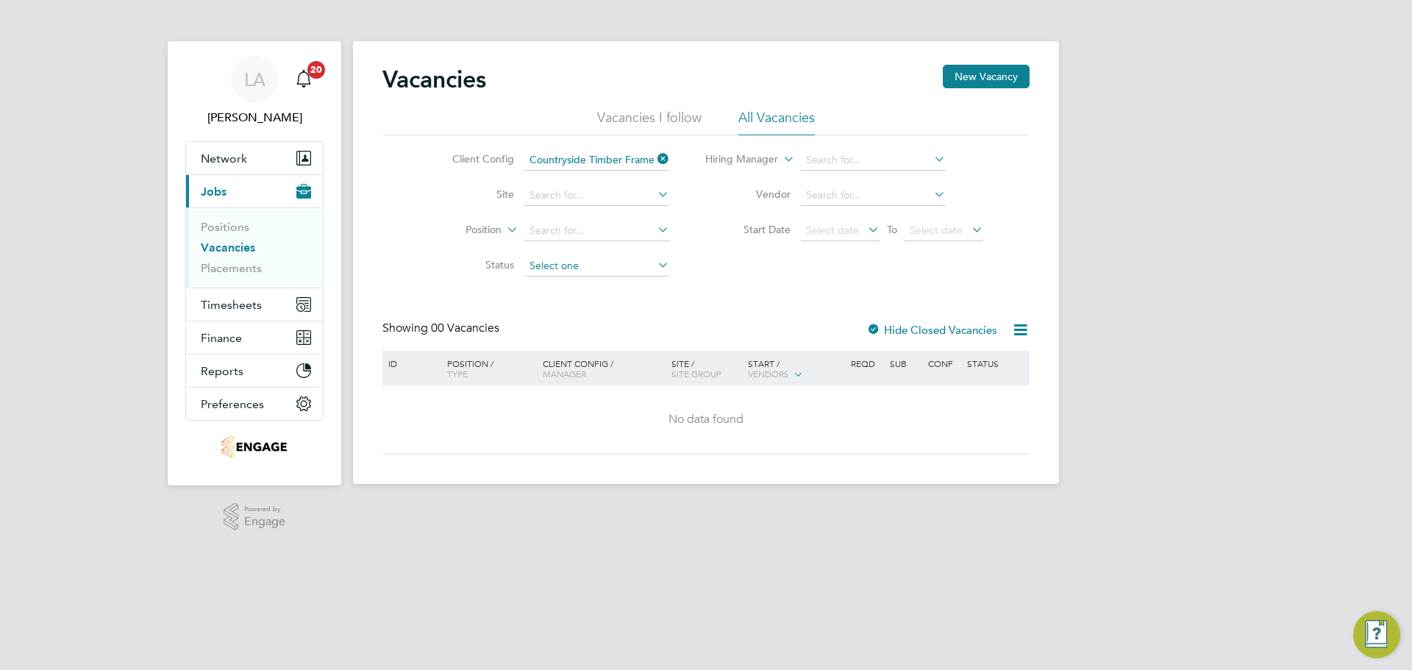
click at [649, 261] on input at bounding box center [596, 266] width 145 height 21
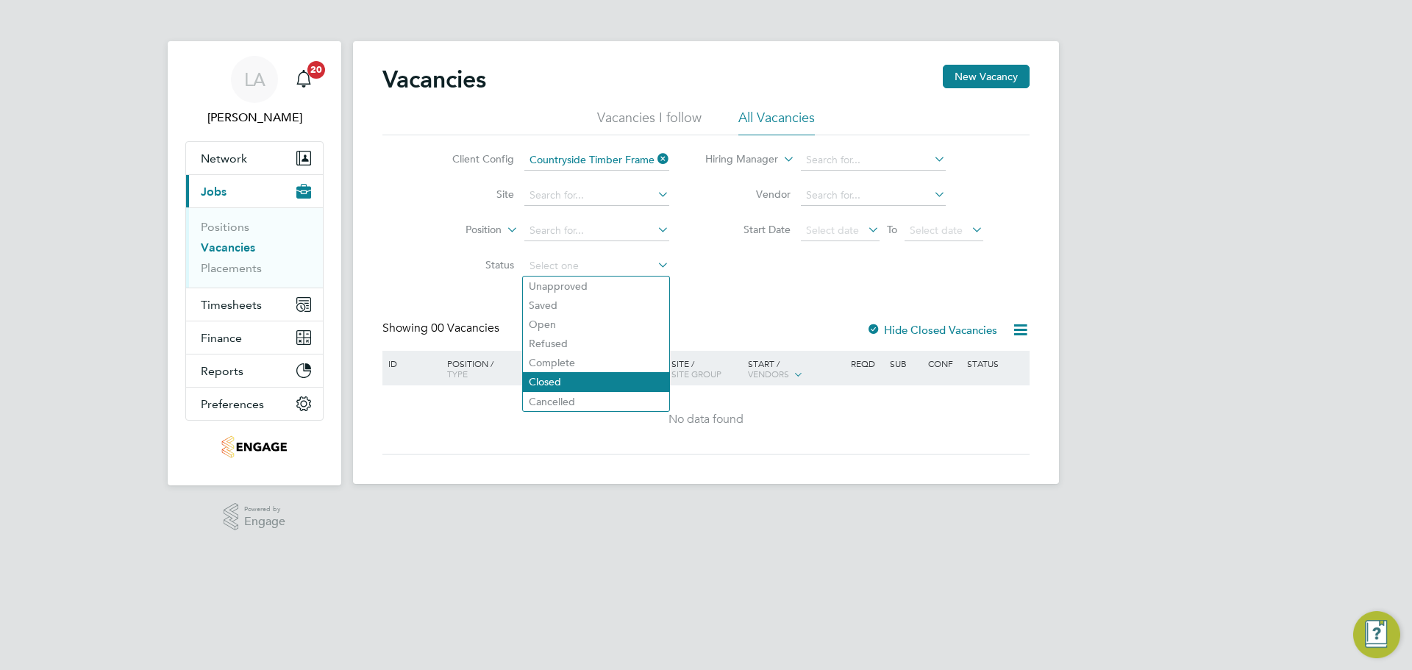
click at [576, 384] on li "Closed" at bounding box center [596, 381] width 146 height 19
type input "Closed"
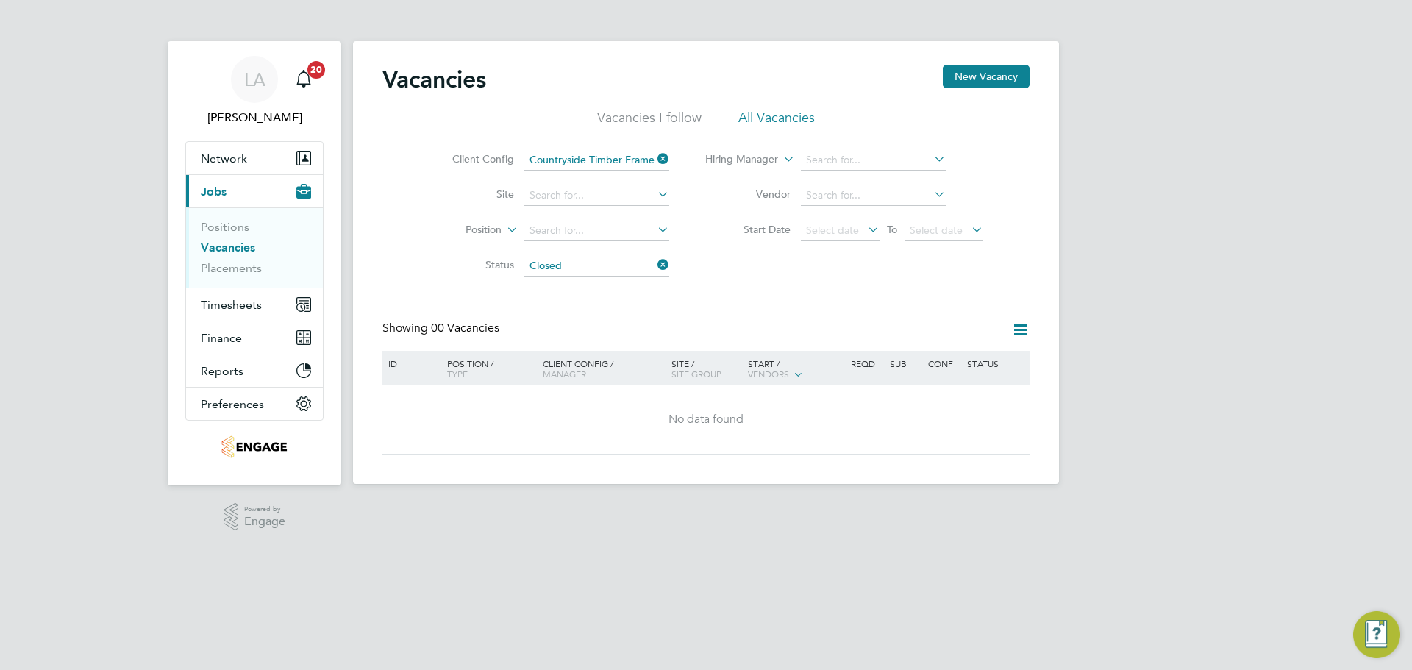
click at [654, 263] on icon at bounding box center [654, 264] width 0 height 21
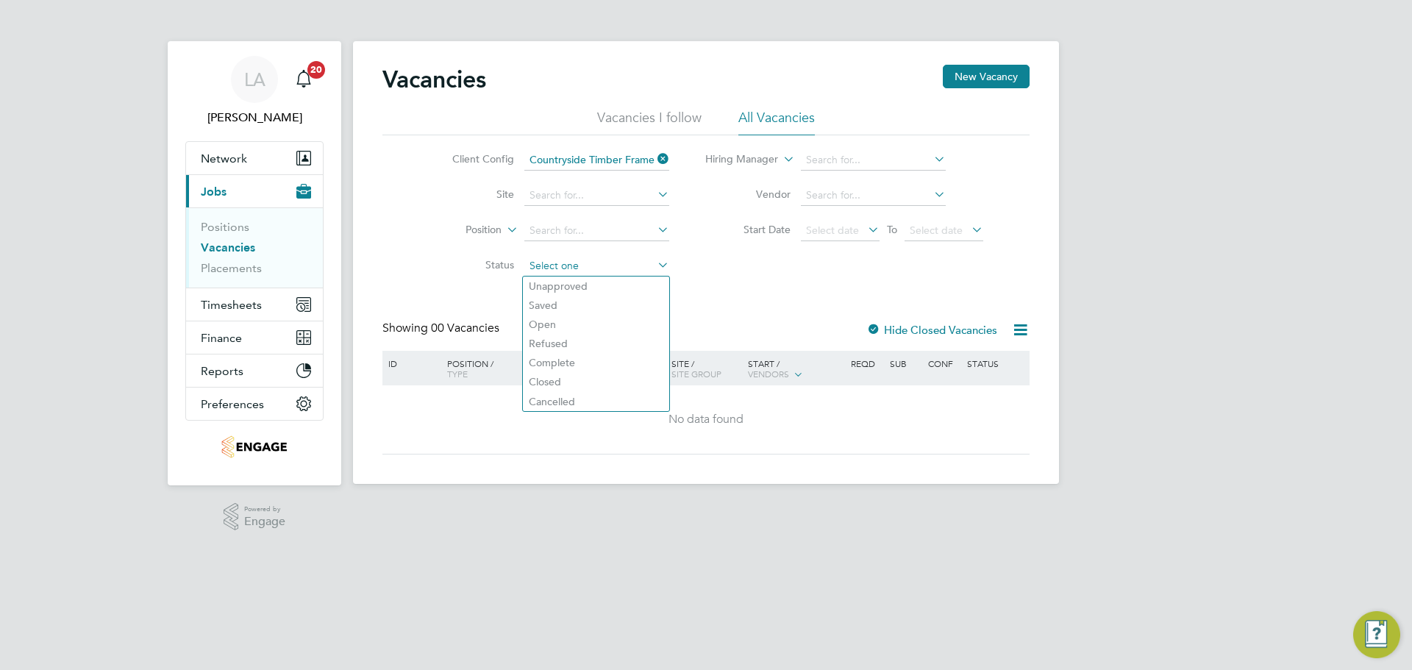
click at [638, 267] on input at bounding box center [596, 266] width 145 height 21
drag, startPoint x: 593, startPoint y: 302, endPoint x: 606, endPoint y: 299, distance: 13.7
click at [594, 302] on li "Saved" at bounding box center [596, 305] width 146 height 19
type input "Saved"
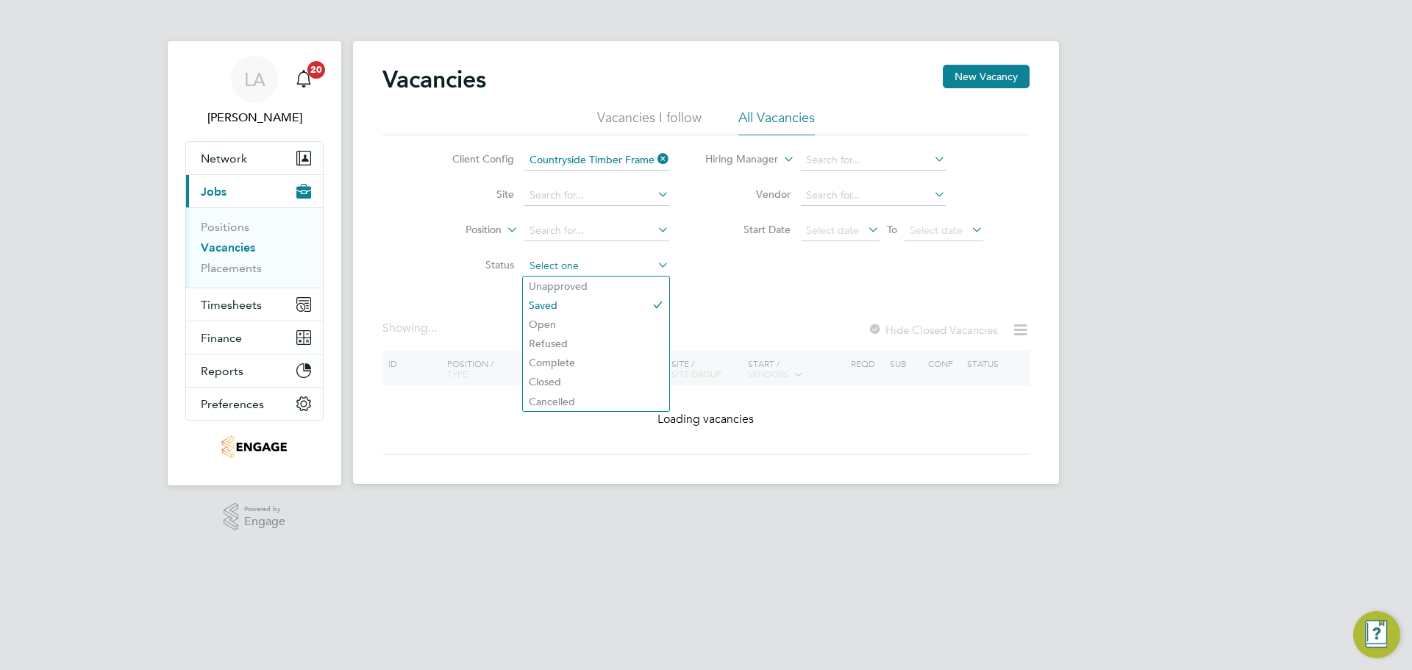
click at [629, 266] on input at bounding box center [596, 266] width 145 height 21
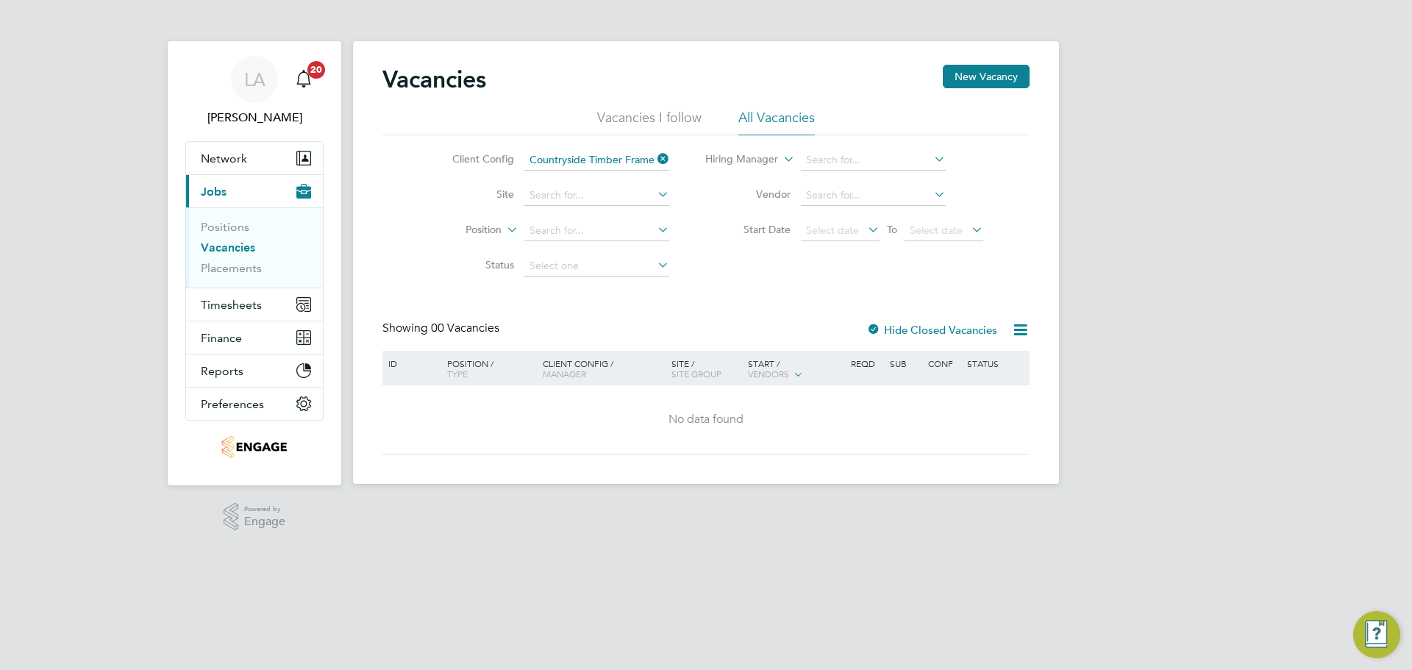
click at [615, 288] on li "Unapproved" at bounding box center [596, 285] width 146 height 19
type input "Unapproved"
click at [614, 265] on input at bounding box center [596, 266] width 145 height 21
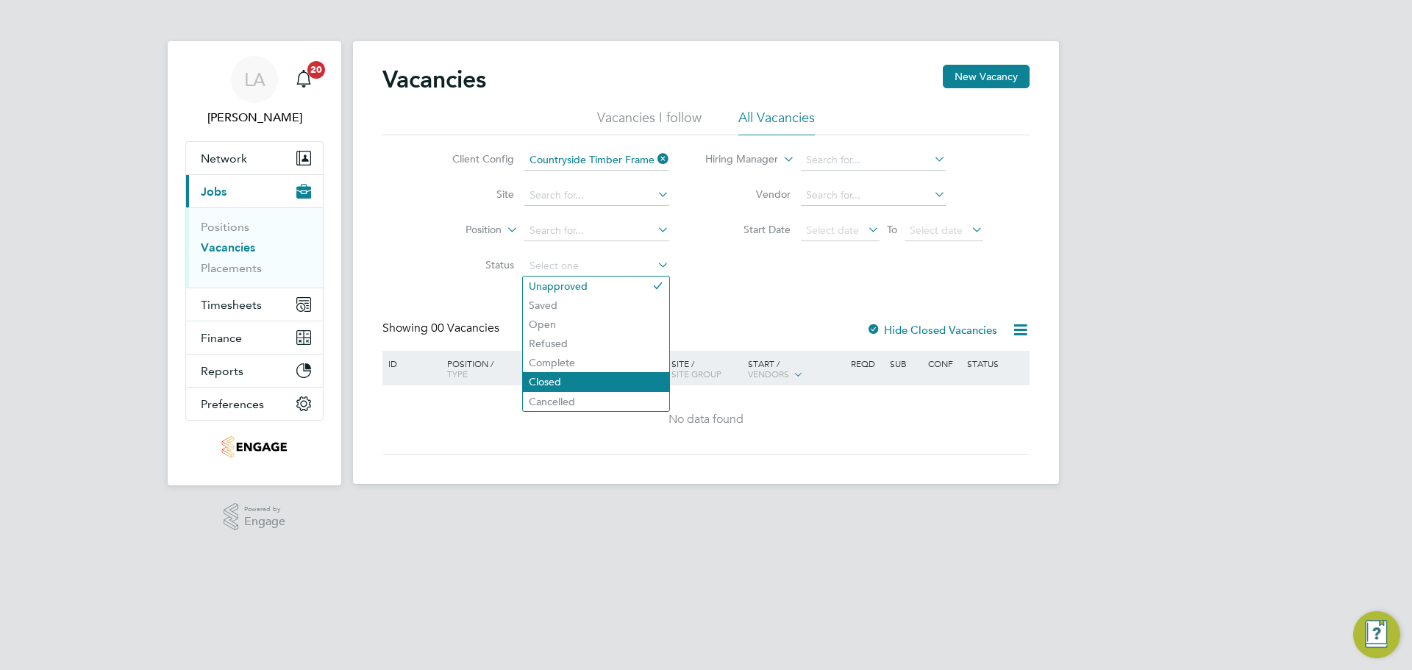
click at [583, 376] on li "Closed" at bounding box center [596, 381] width 146 height 19
type input "Closed"
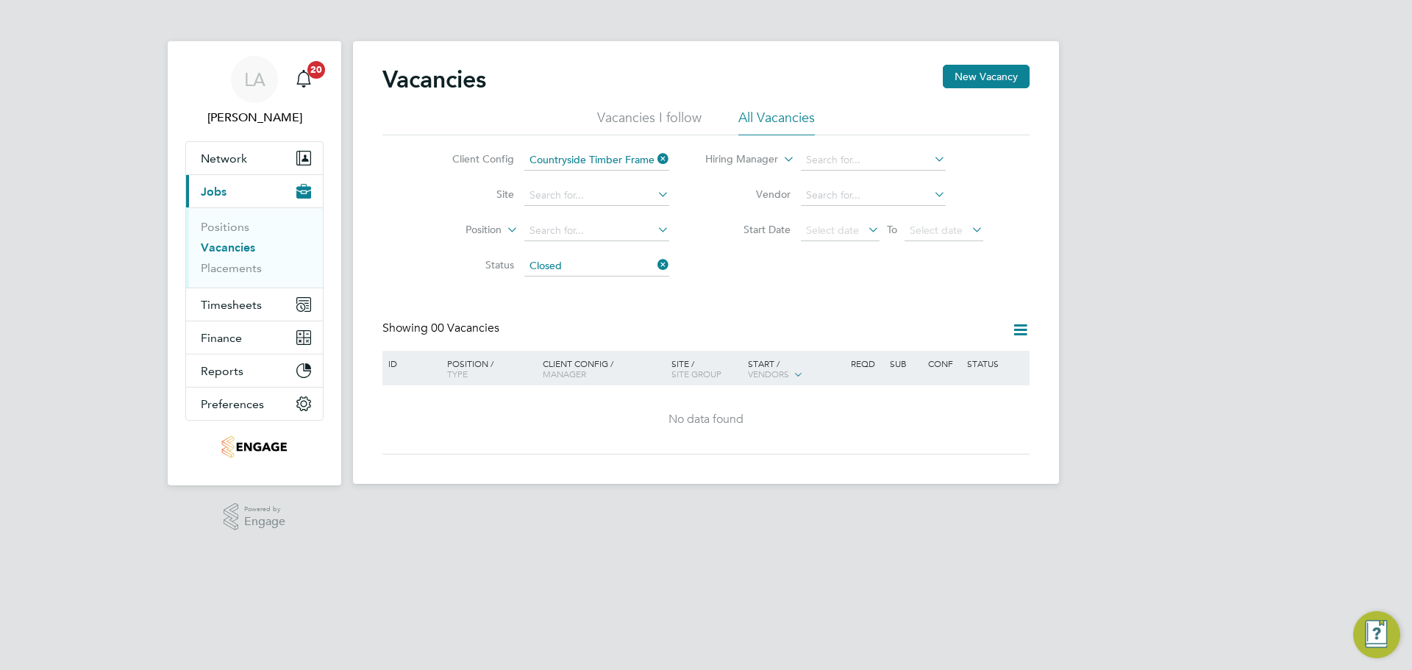
click at [1019, 330] on icon at bounding box center [1020, 330] width 18 height 18
click at [921, 305] on div "Vacancies New Vacancy Vacancies I follow All Vacancies Client Config Countrysid…" at bounding box center [705, 260] width 647 height 390
click at [652, 193] on input at bounding box center [596, 195] width 145 height 21
click at [612, 219] on li "Vistry Works [GEOGRAPHIC_DATA]" at bounding box center [612, 216] width 178 height 20
type input "Vistry Works [GEOGRAPHIC_DATA]"
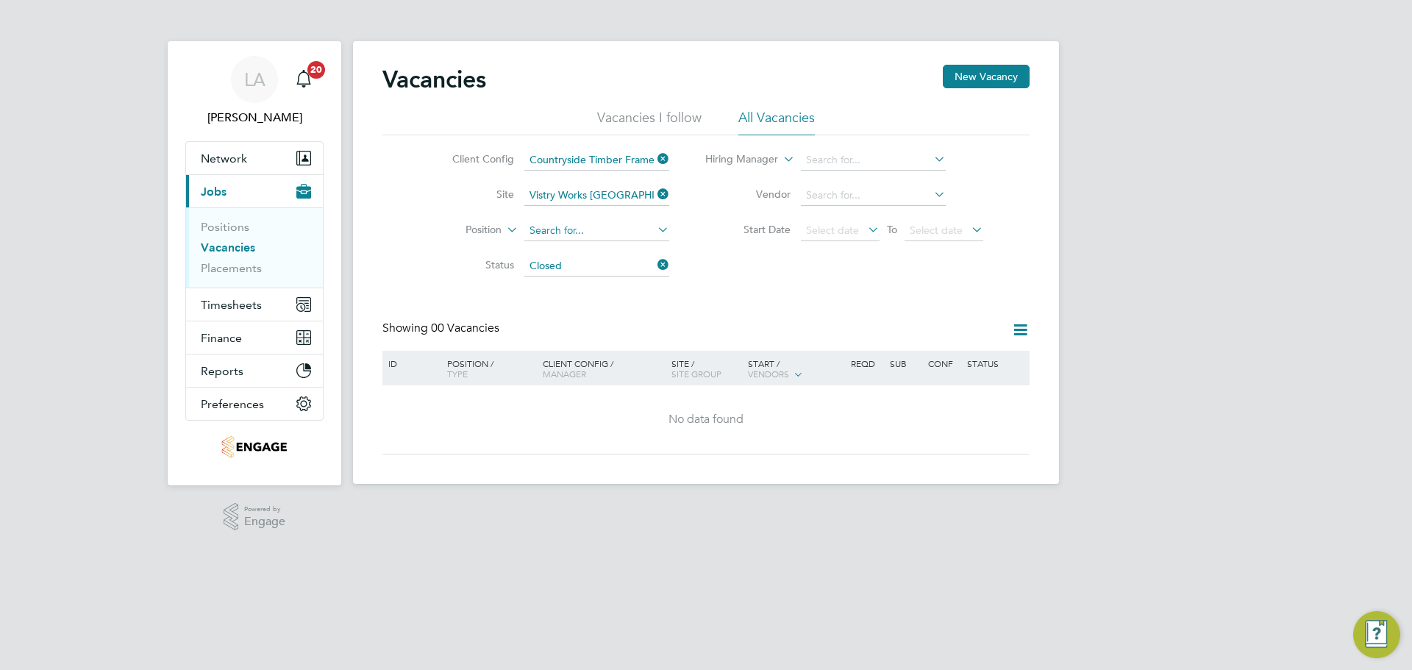
click at [643, 228] on input at bounding box center [596, 231] width 145 height 21
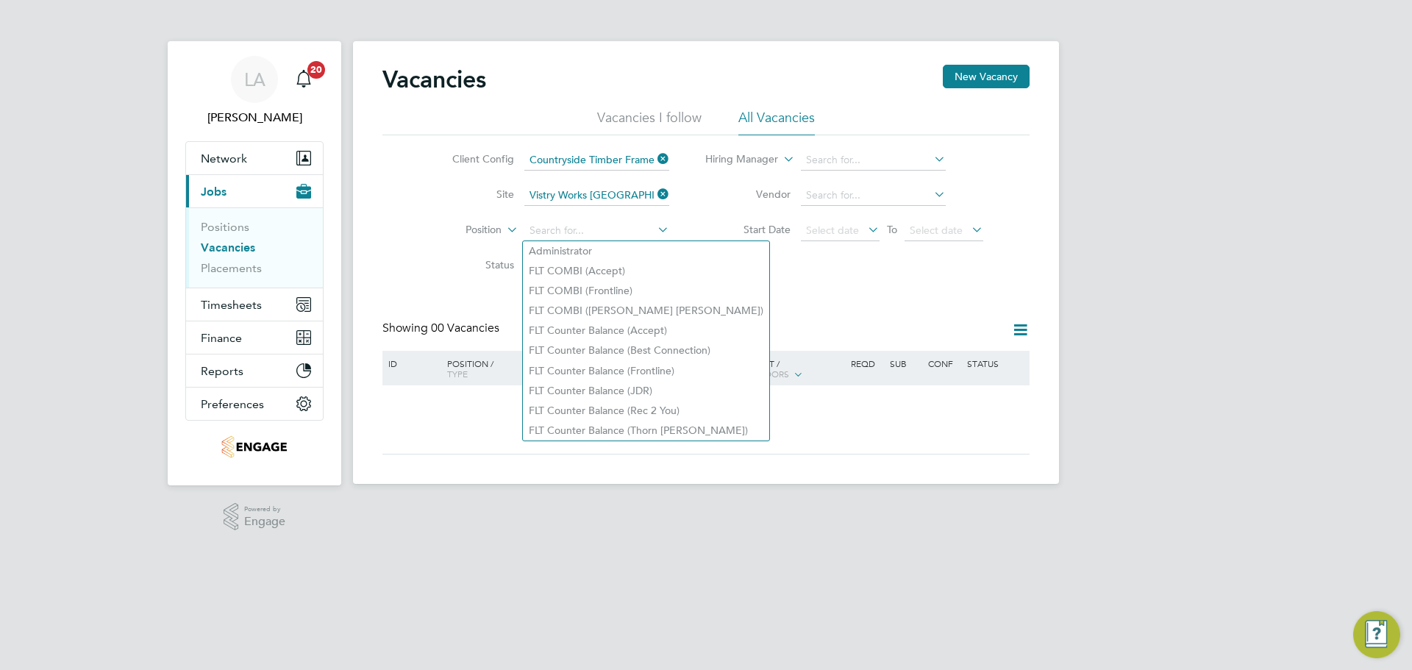
click at [698, 232] on li "Start Date Select date To Select date" at bounding box center [845, 230] width 314 height 35
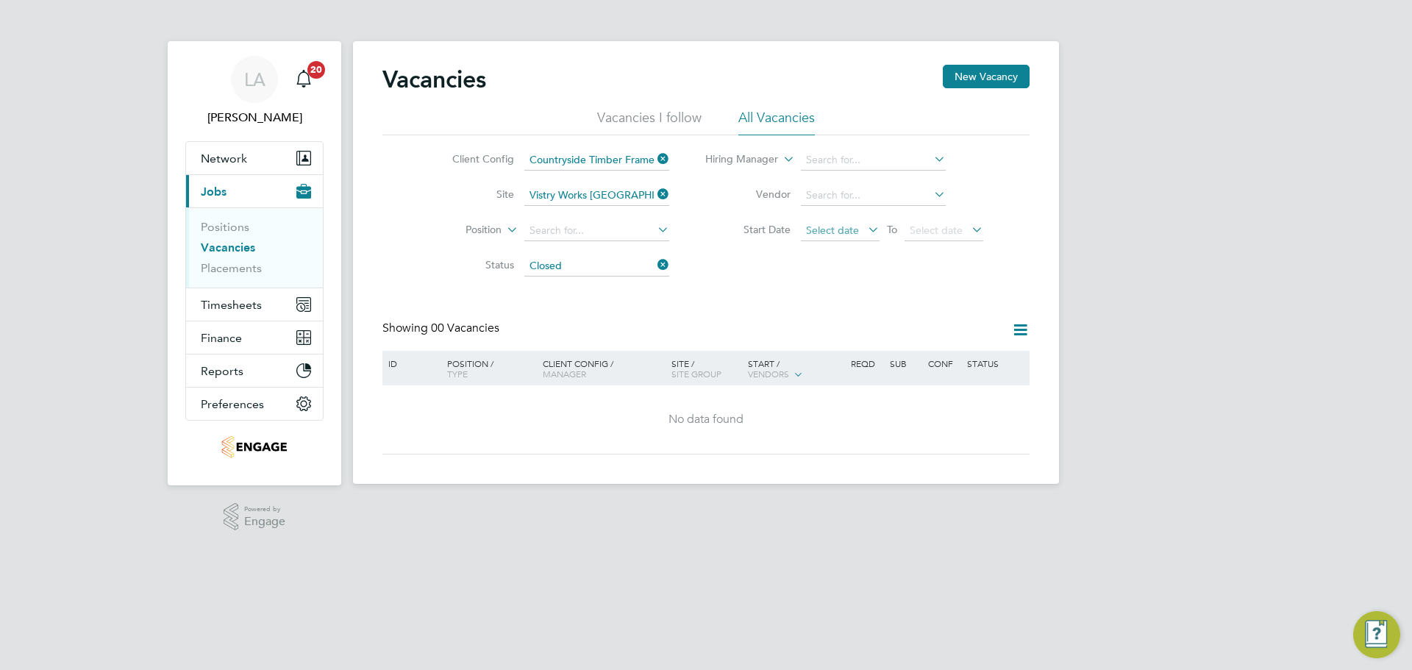
click at [817, 229] on span "Select date" at bounding box center [832, 230] width 53 height 13
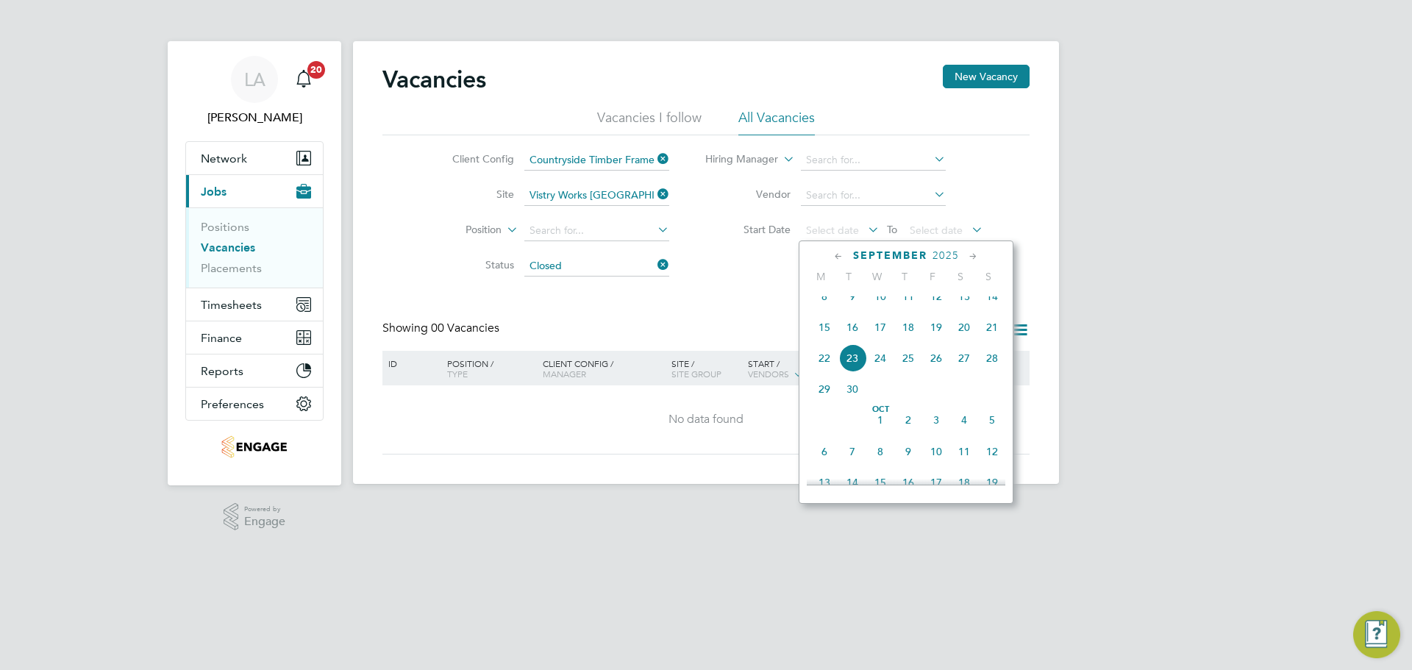
click at [824, 340] on span "15" at bounding box center [824, 327] width 28 height 28
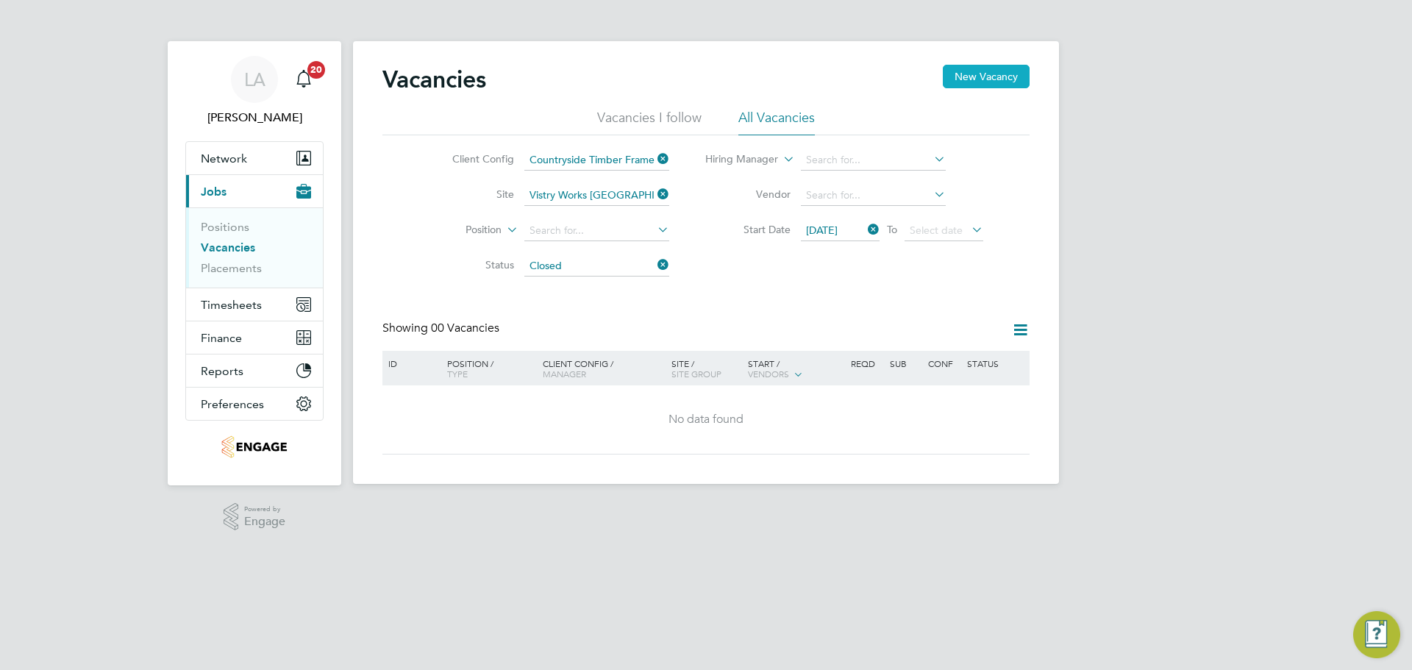
click at [985, 76] on button "New Vacancy" at bounding box center [986, 77] width 87 height 24
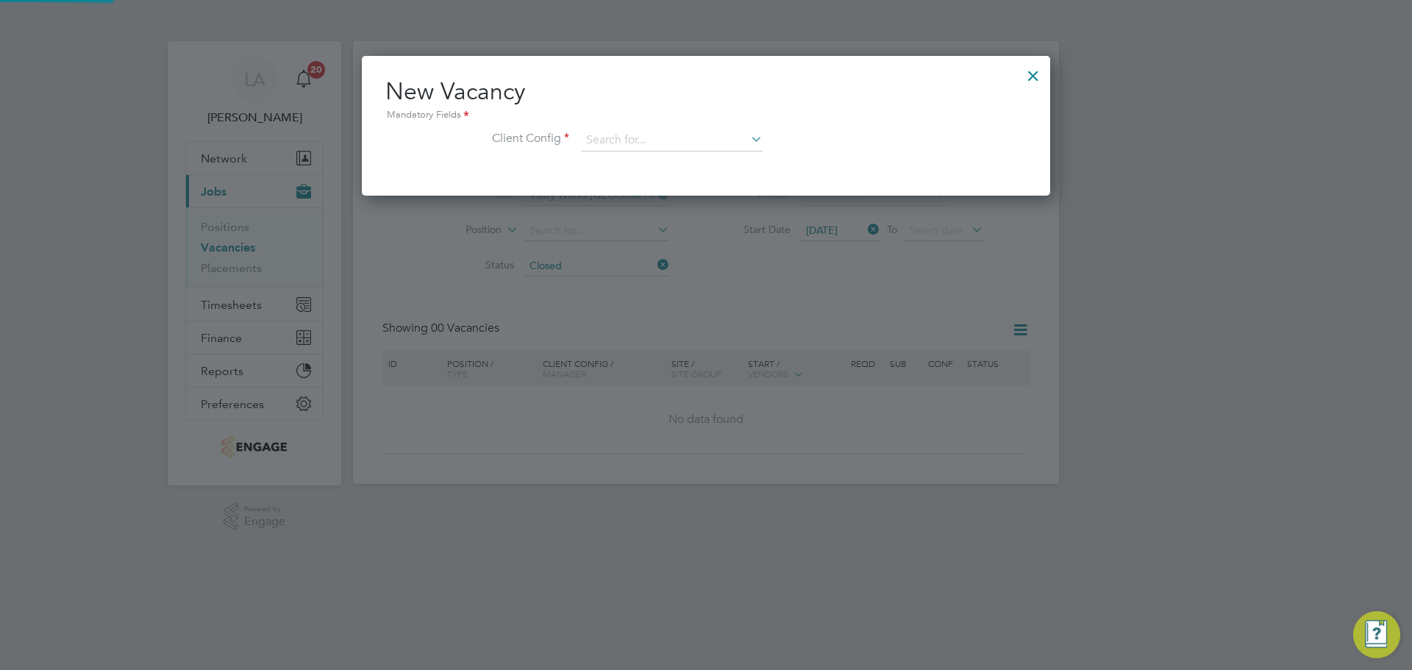
scroll to position [140, 689]
click at [665, 133] on input at bounding box center [672, 140] width 182 height 22
type input "COUN"
click at [748, 133] on icon at bounding box center [748, 139] width 0 height 21
click at [1032, 73] on div at bounding box center [1033, 72] width 26 height 26
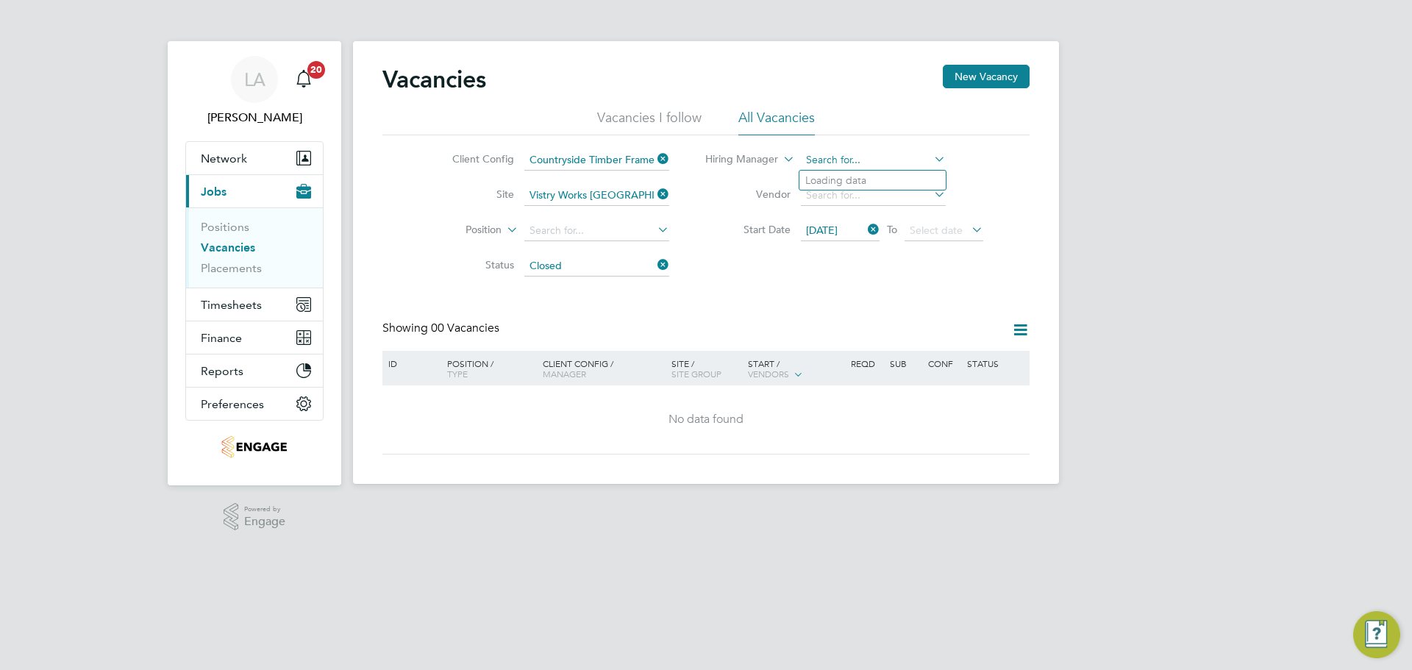
click at [860, 160] on input at bounding box center [873, 160] width 145 height 21
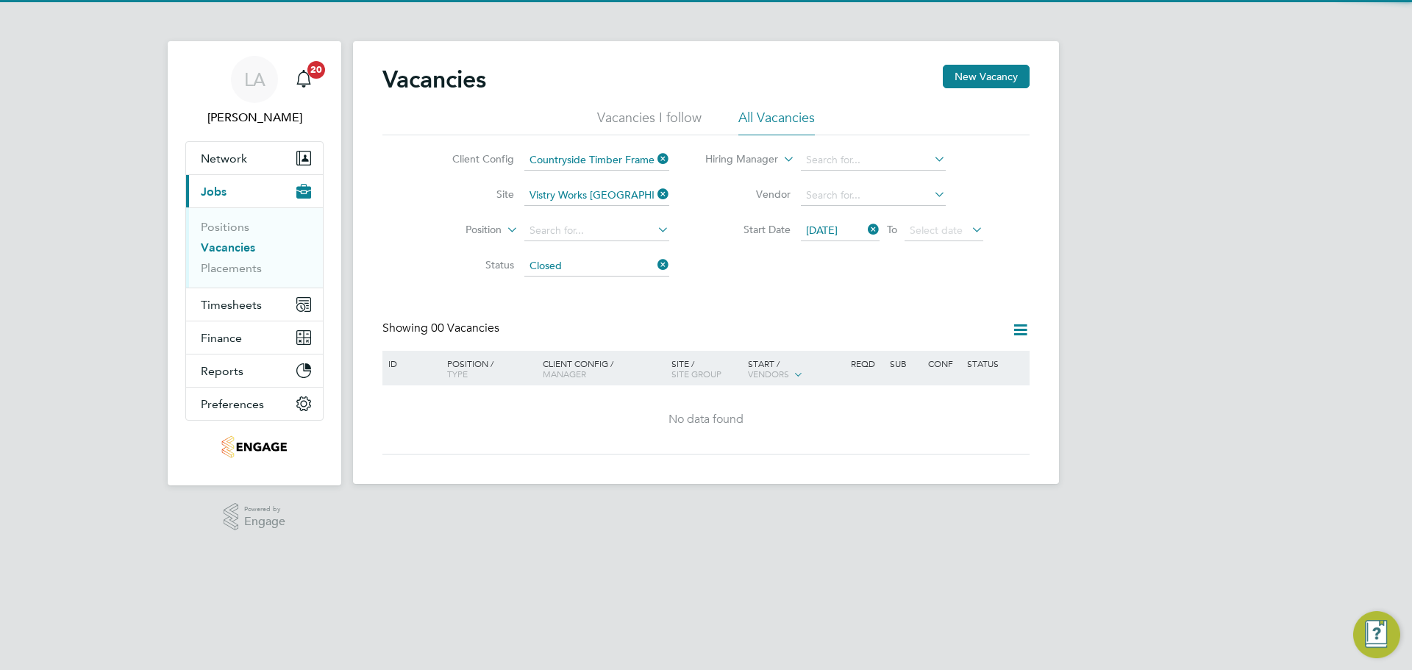
click at [979, 159] on li "Hiring Manager" at bounding box center [845, 160] width 314 height 35
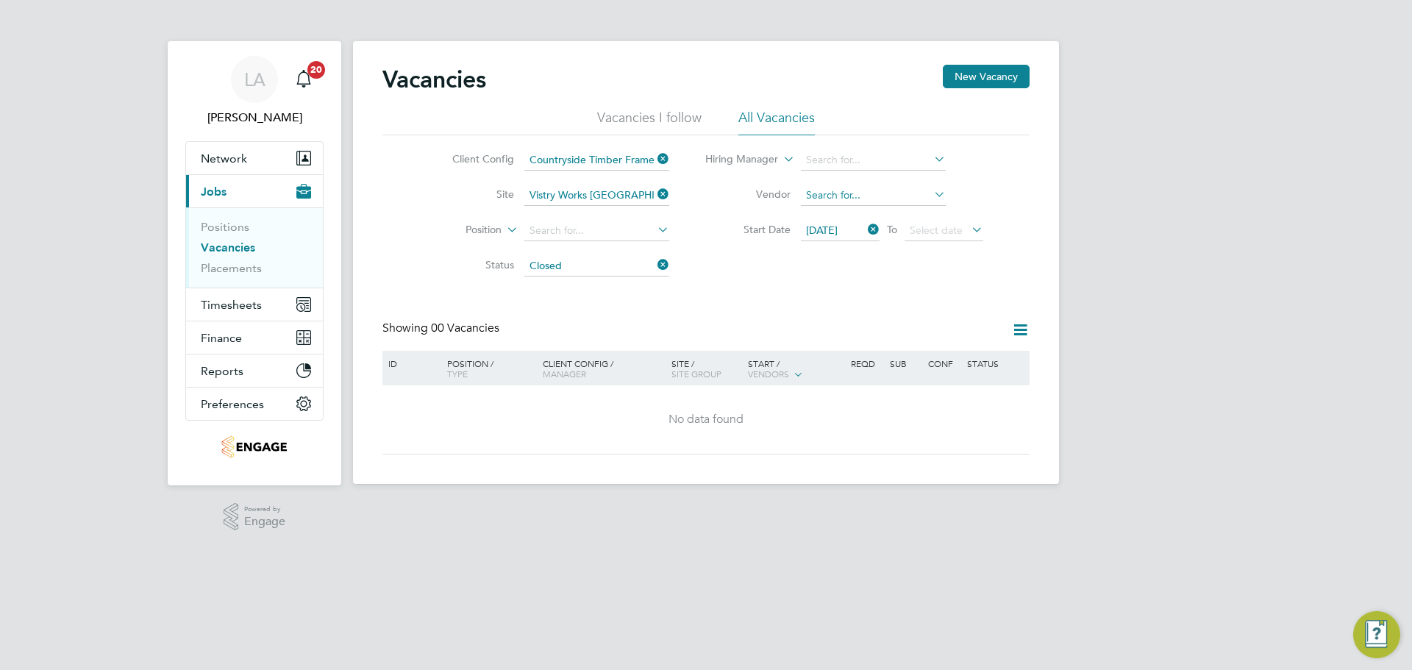
click at [904, 188] on input at bounding box center [873, 195] width 145 height 21
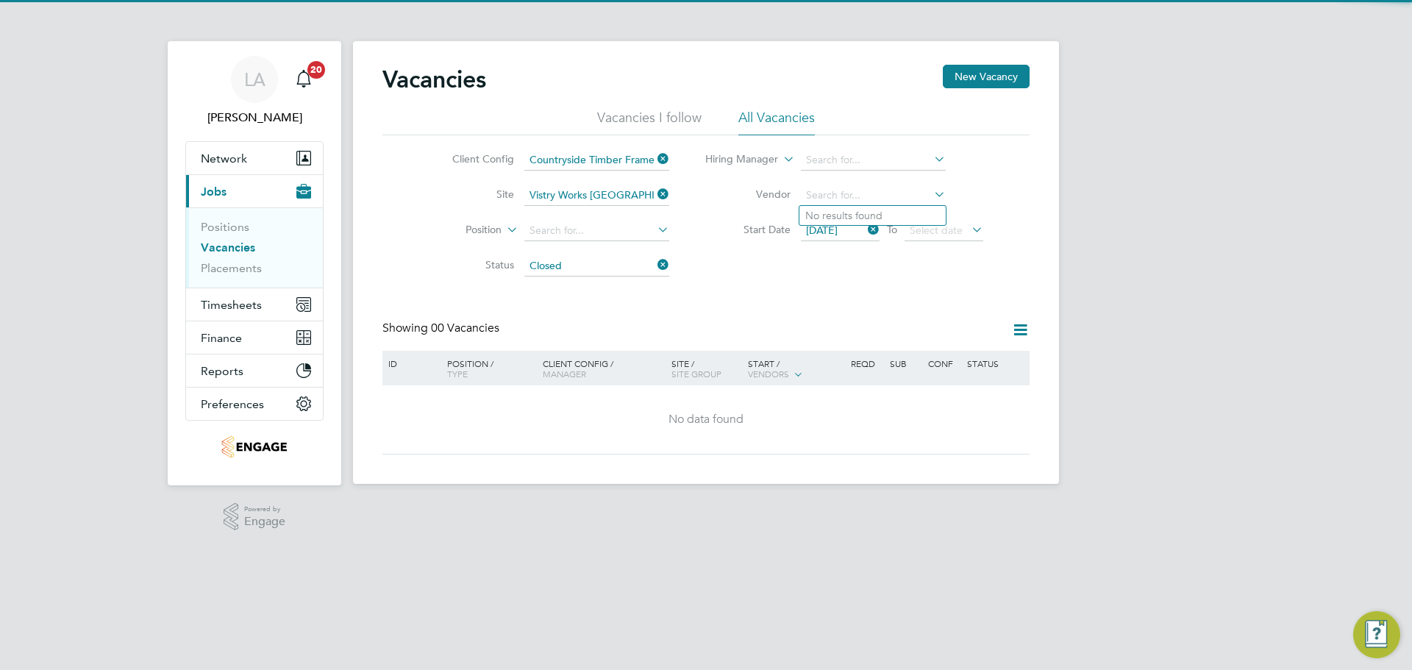
click at [968, 182] on li "Vendor" at bounding box center [845, 195] width 314 height 35
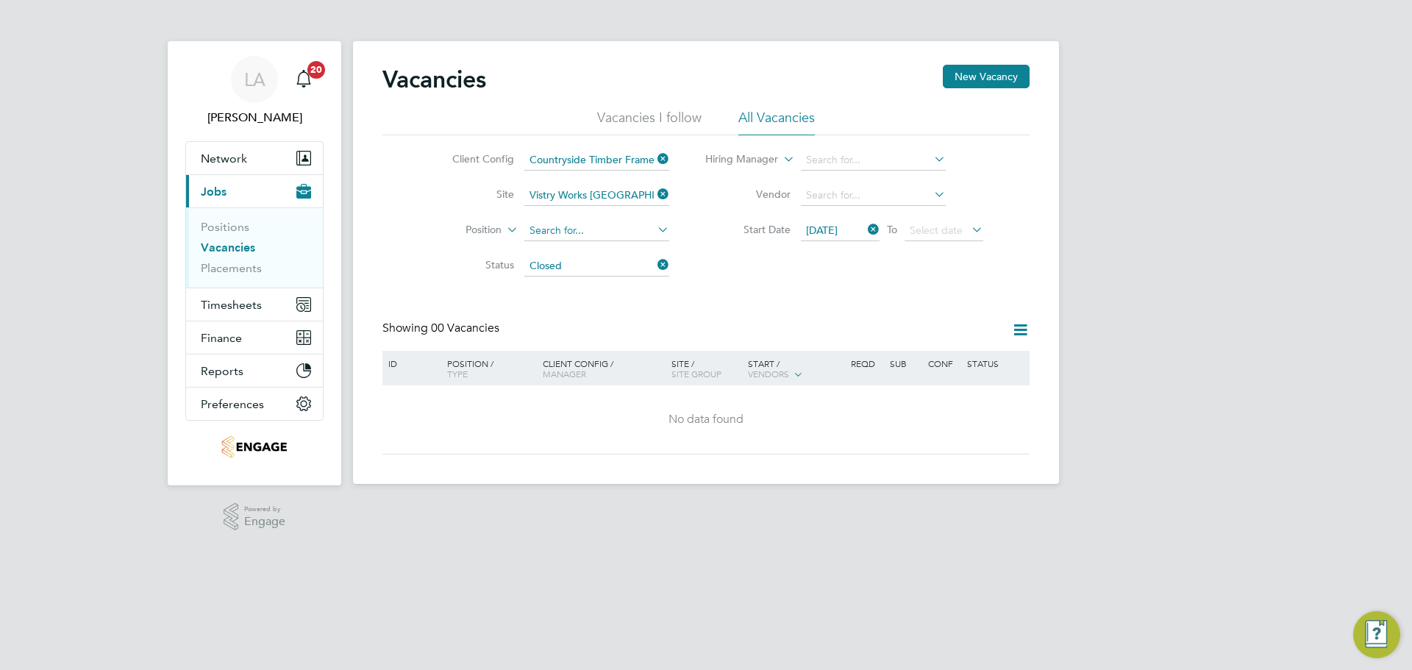
click at [596, 235] on input at bounding box center [596, 231] width 145 height 21
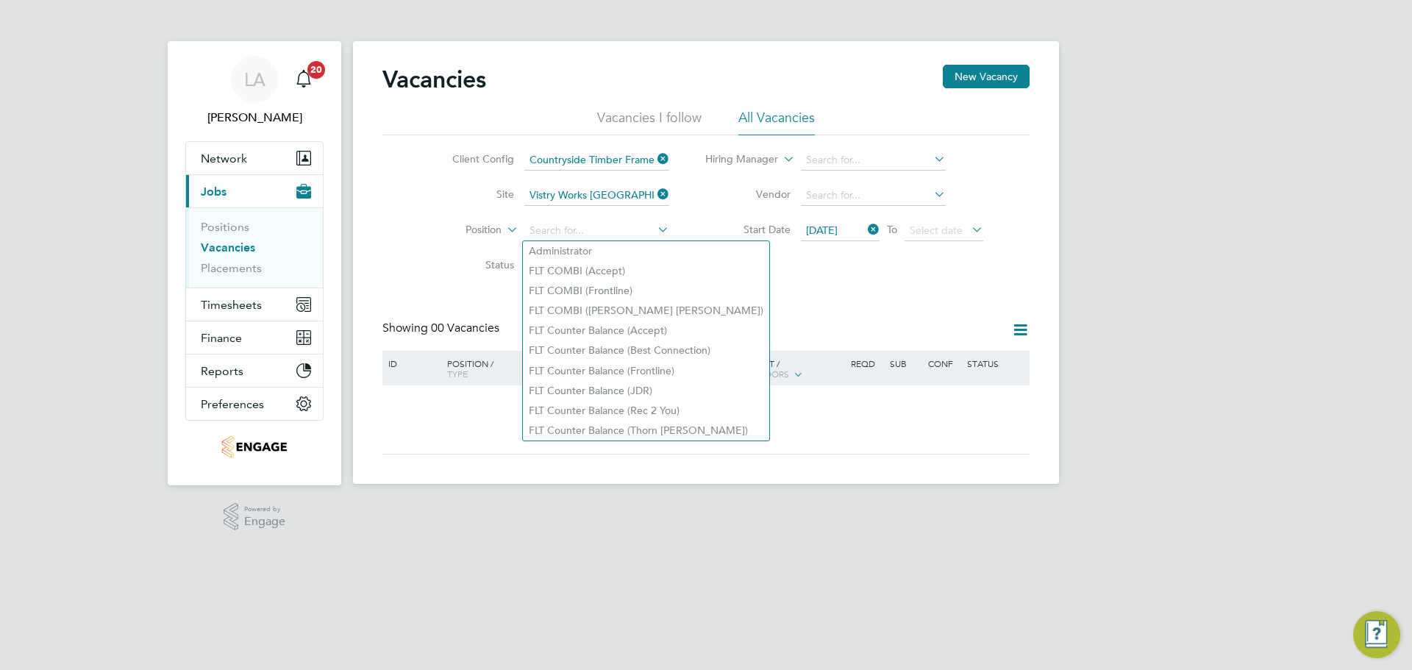
click at [774, 306] on div "Vacancies New Vacancy Vacancies I follow All Vacancies Client Config Countrysid…" at bounding box center [705, 260] width 647 height 390
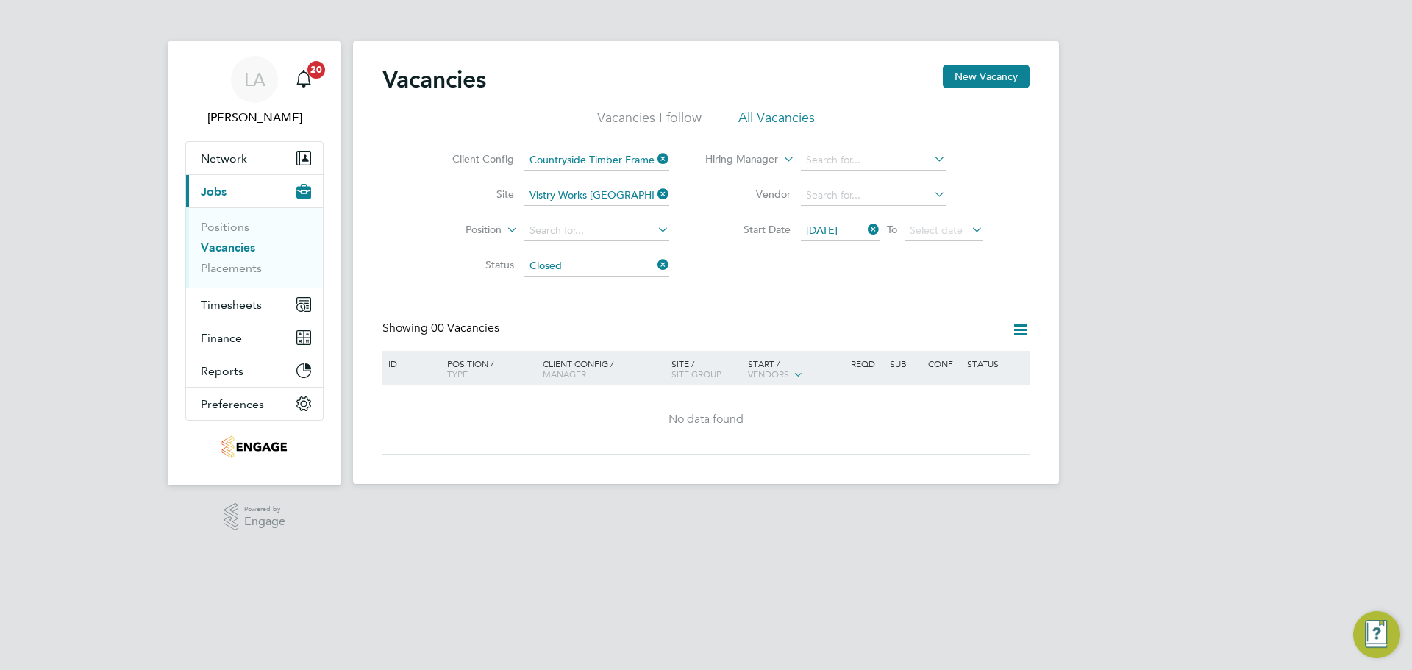
click at [802, 307] on div "Vacancies New Vacancy Vacancies I follow All Vacancies Client Config Countrysid…" at bounding box center [705, 260] width 647 height 390
click at [646, 115] on li "Vacancies I follow" at bounding box center [649, 122] width 104 height 26
click at [654, 265] on icon at bounding box center [654, 264] width 0 height 21
click at [781, 114] on li "All Vacancies" at bounding box center [776, 122] width 76 height 26
drag, startPoint x: 226, startPoint y: 226, endPoint x: 229, endPoint y: 237, distance: 11.4
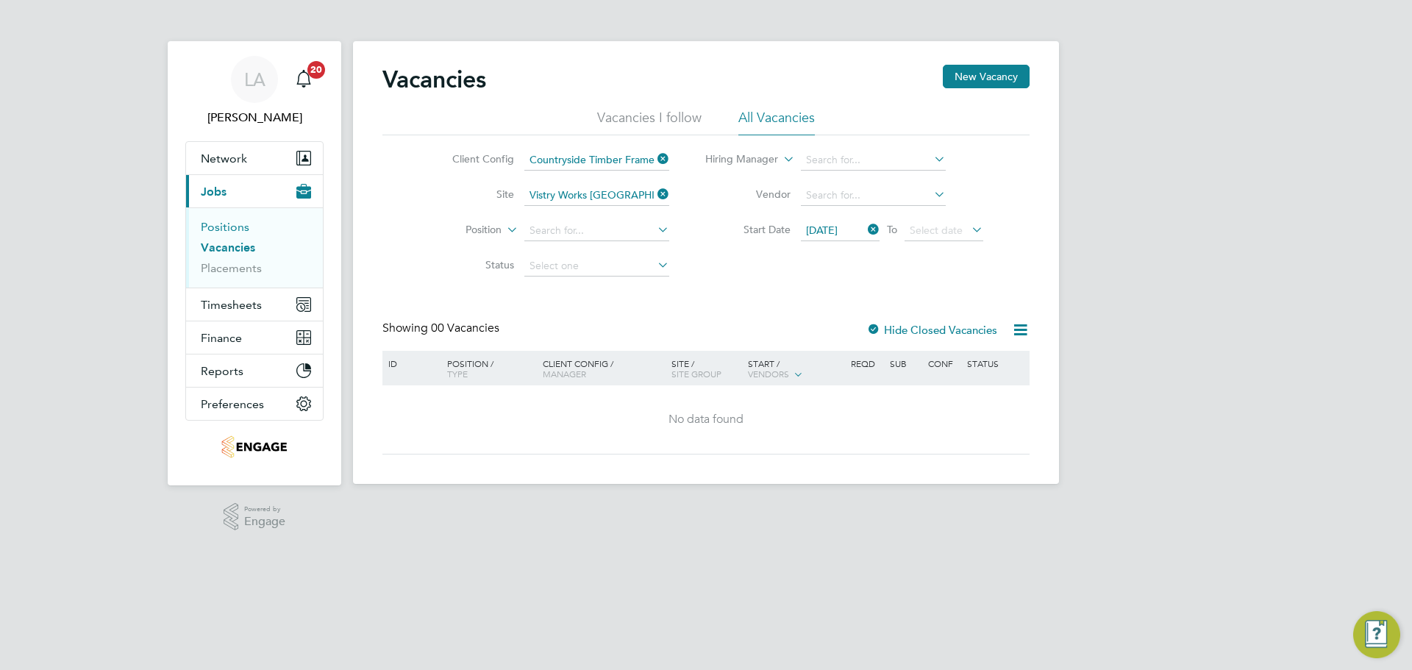
click at [226, 226] on link "Positions" at bounding box center [225, 227] width 49 height 14
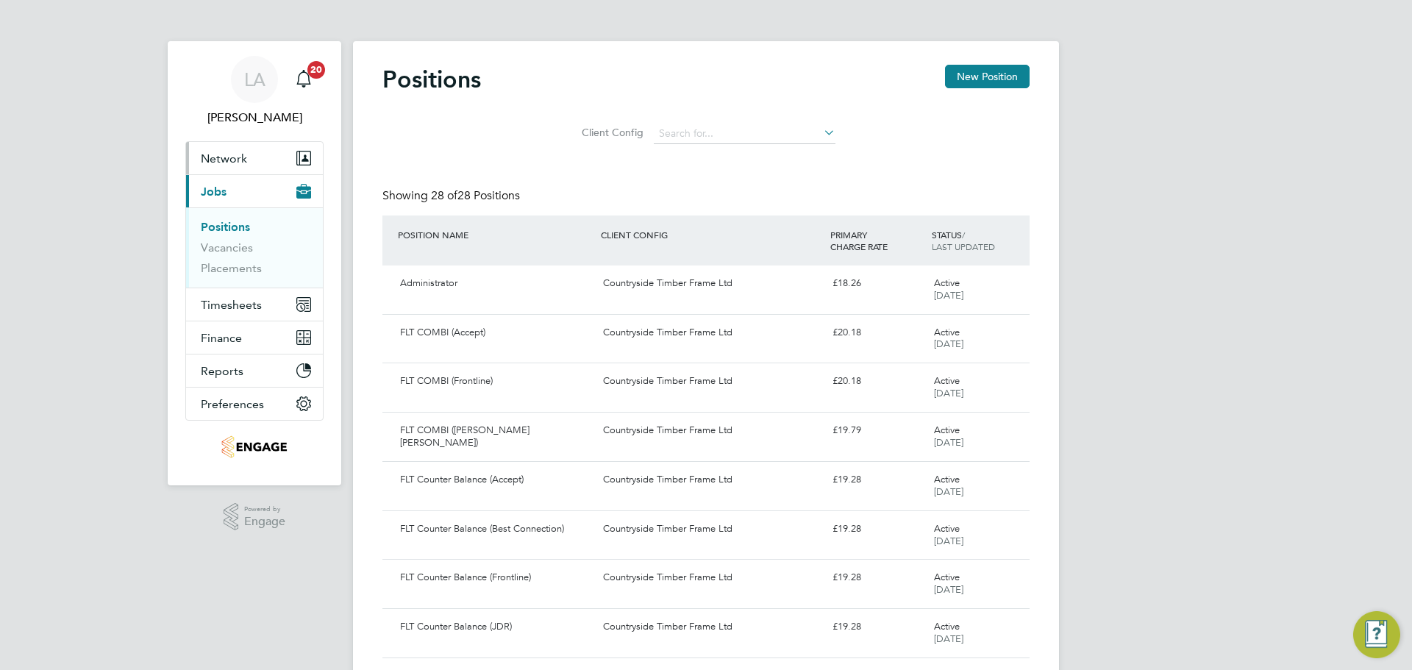
click at [224, 159] on span "Network" at bounding box center [224, 158] width 46 height 14
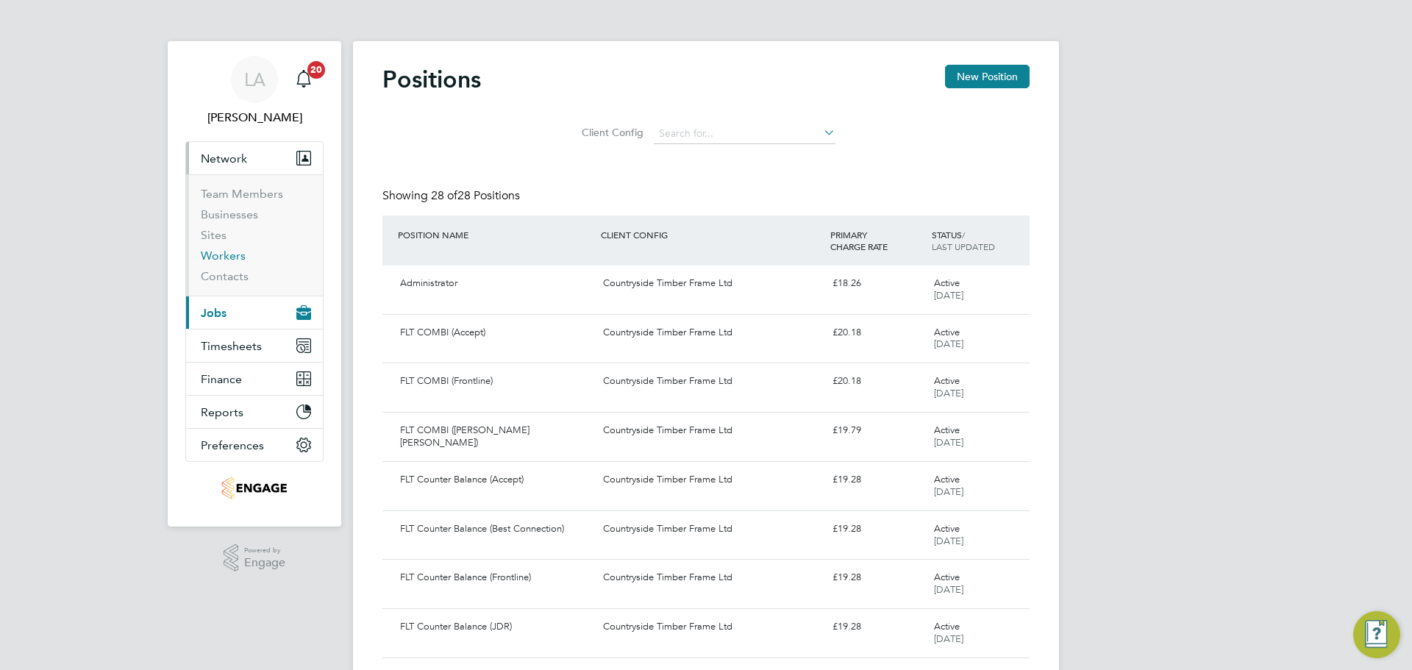
click at [238, 252] on link "Workers" at bounding box center [223, 256] width 45 height 14
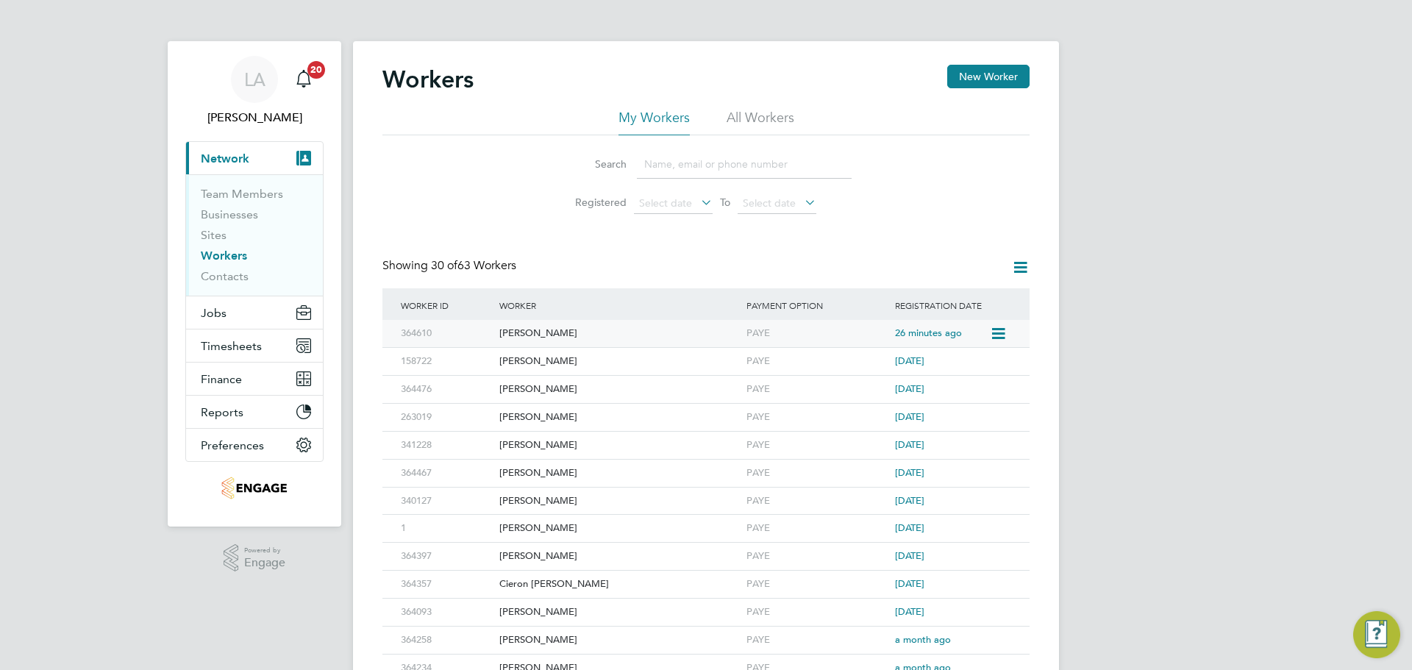
click at [523, 334] on div "Leigh Mcgrail" at bounding box center [619, 333] width 247 height 27
click at [217, 155] on span "Network" at bounding box center [225, 158] width 49 height 14
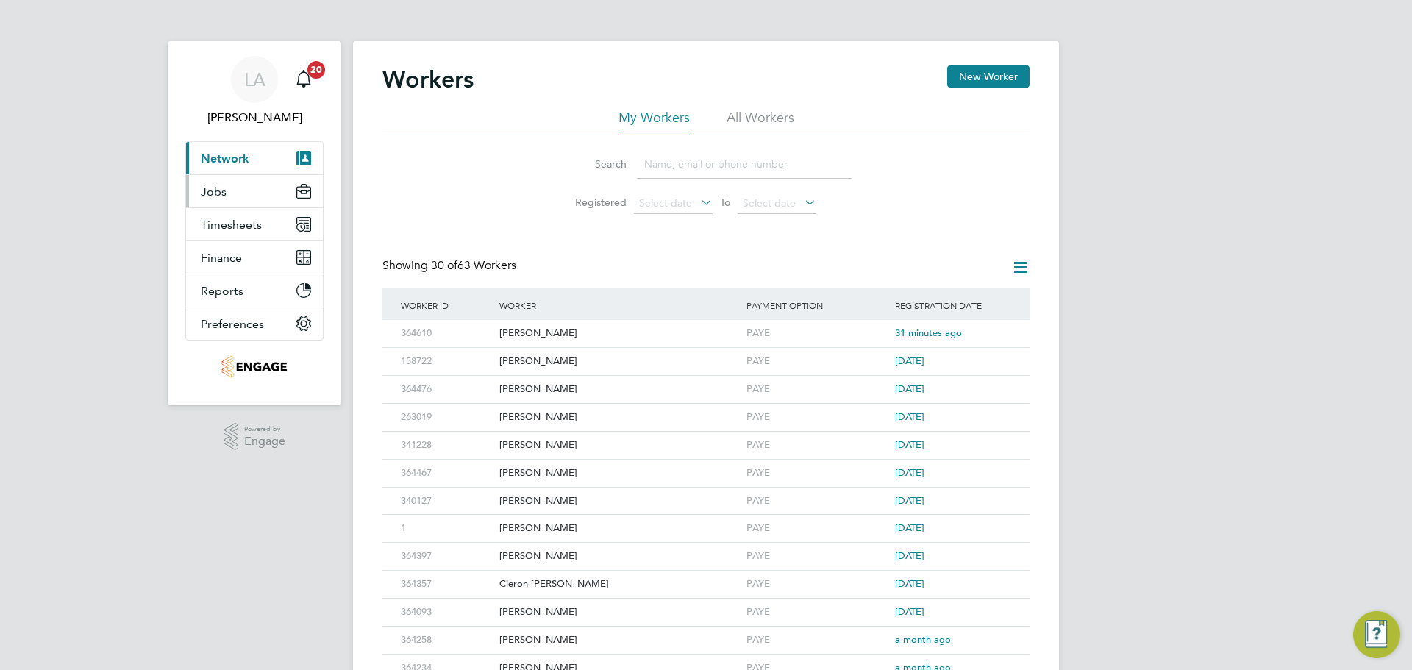
click at [220, 185] on span "Jobs" at bounding box center [214, 192] width 26 height 14
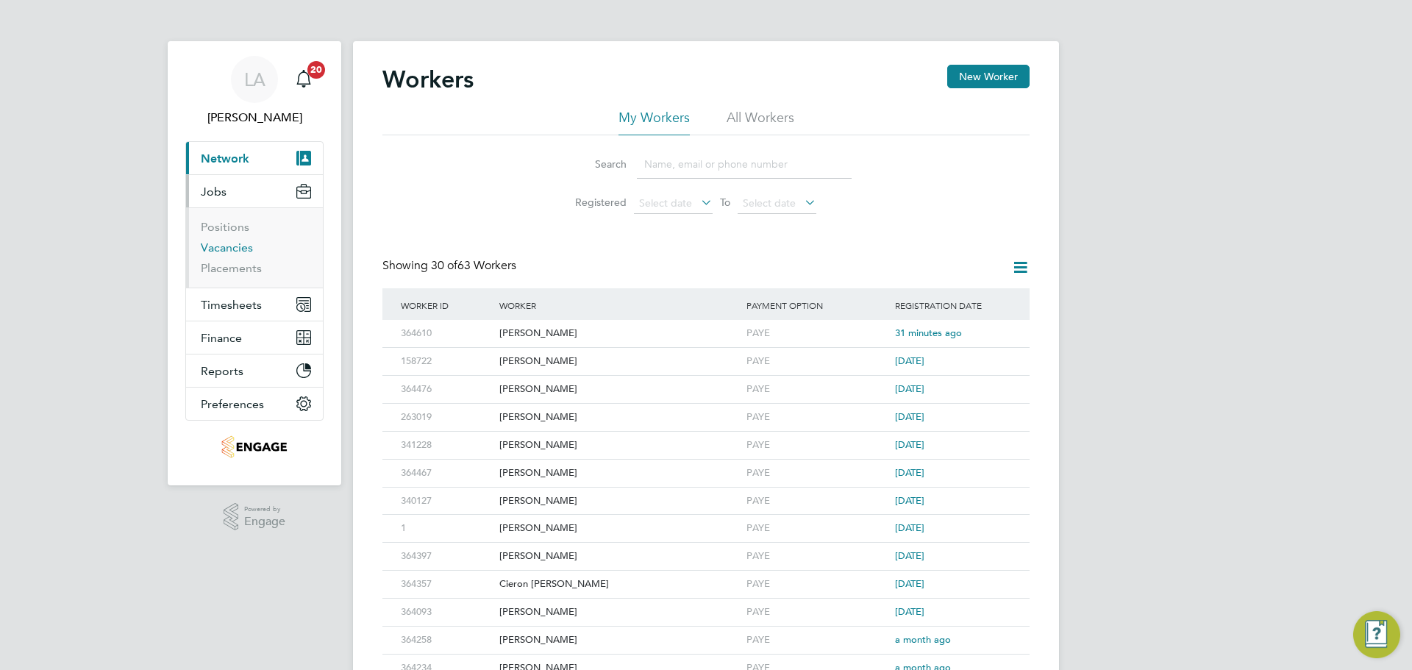
click at [222, 245] on link "Vacancies" at bounding box center [227, 247] width 52 height 14
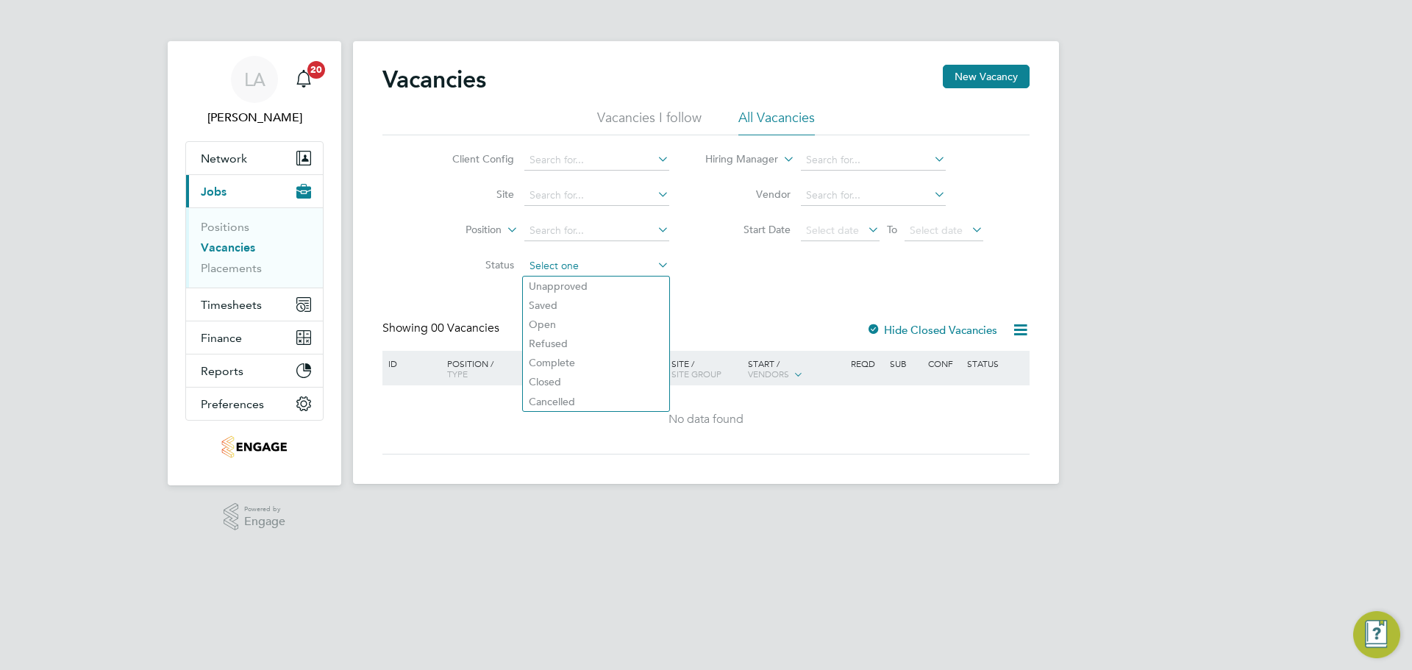
click at [616, 266] on input at bounding box center [596, 266] width 145 height 21
click at [576, 381] on li "Closed" at bounding box center [596, 381] width 146 height 19
type input "Closed"
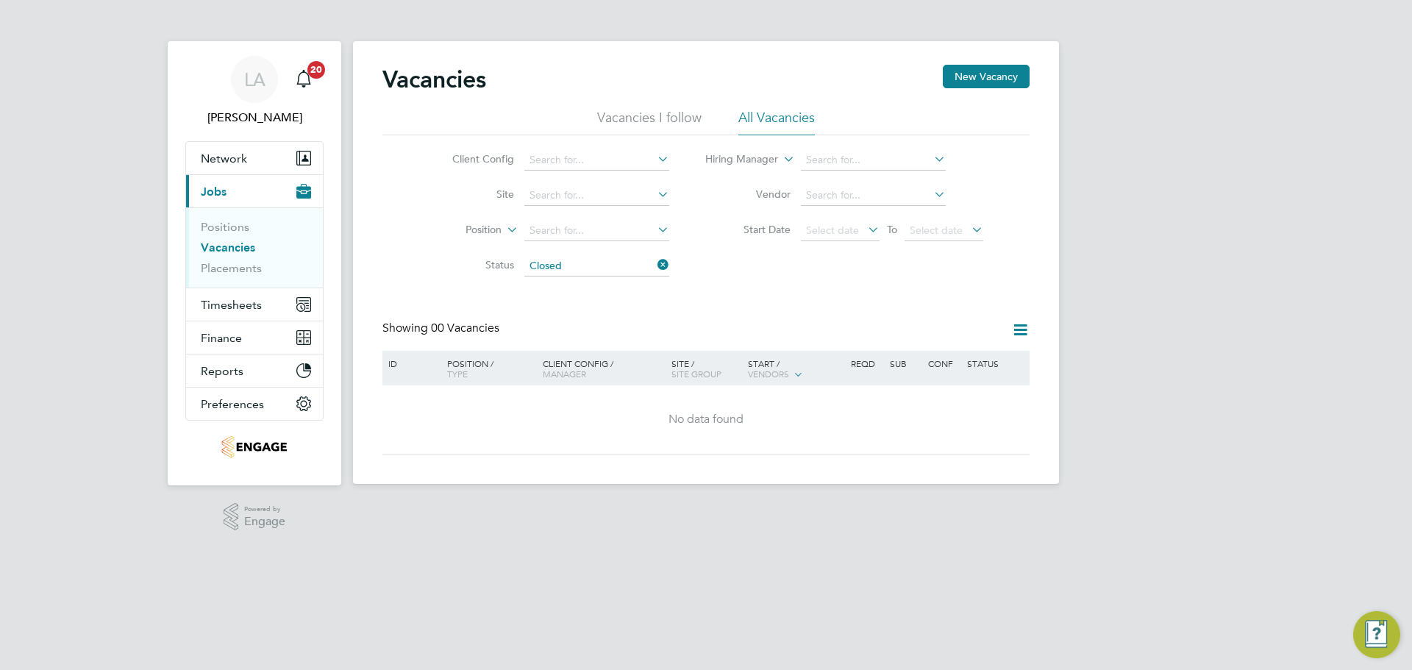
click at [654, 262] on icon at bounding box center [654, 264] width 0 height 21
click at [651, 152] on input at bounding box center [596, 160] width 145 height 21
click at [624, 184] on li "Countryside Timber Frame Ltd" at bounding box center [600, 181] width 155 height 20
type input "Countryside Timber Frame Ltd"
click at [874, 328] on div at bounding box center [873, 331] width 15 height 15
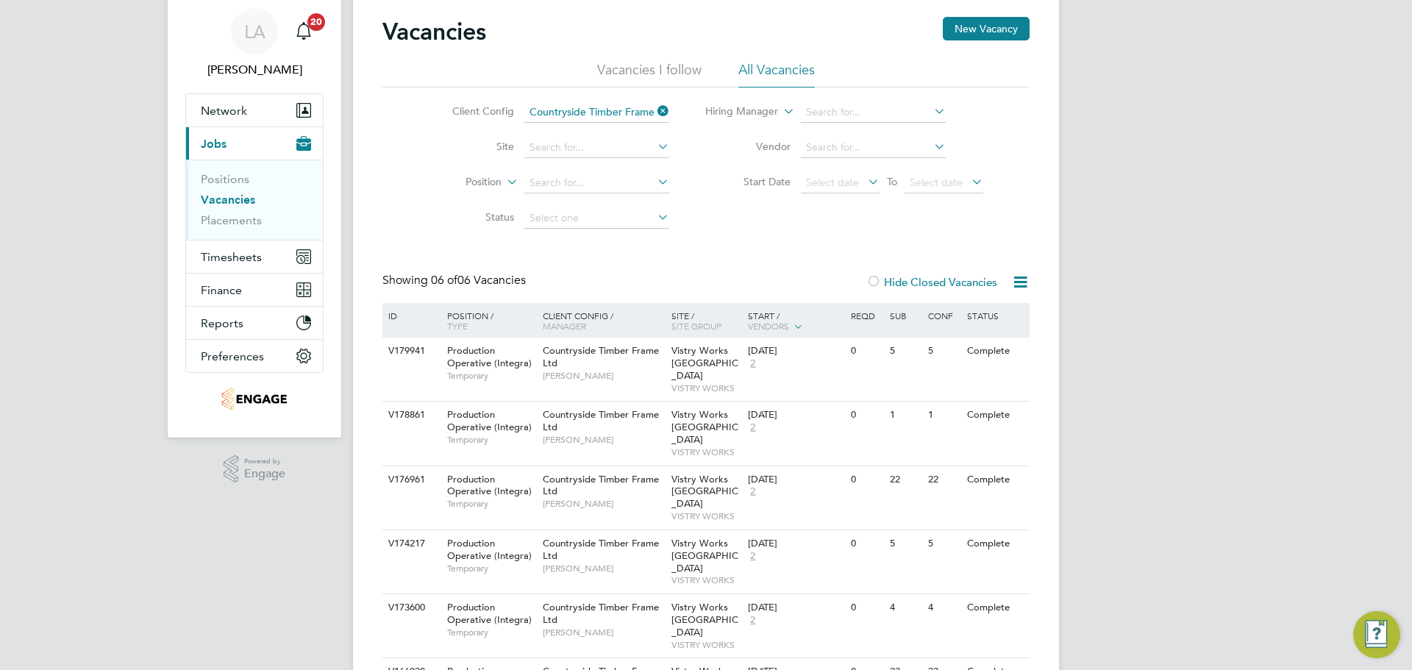
scroll to position [74, 0]
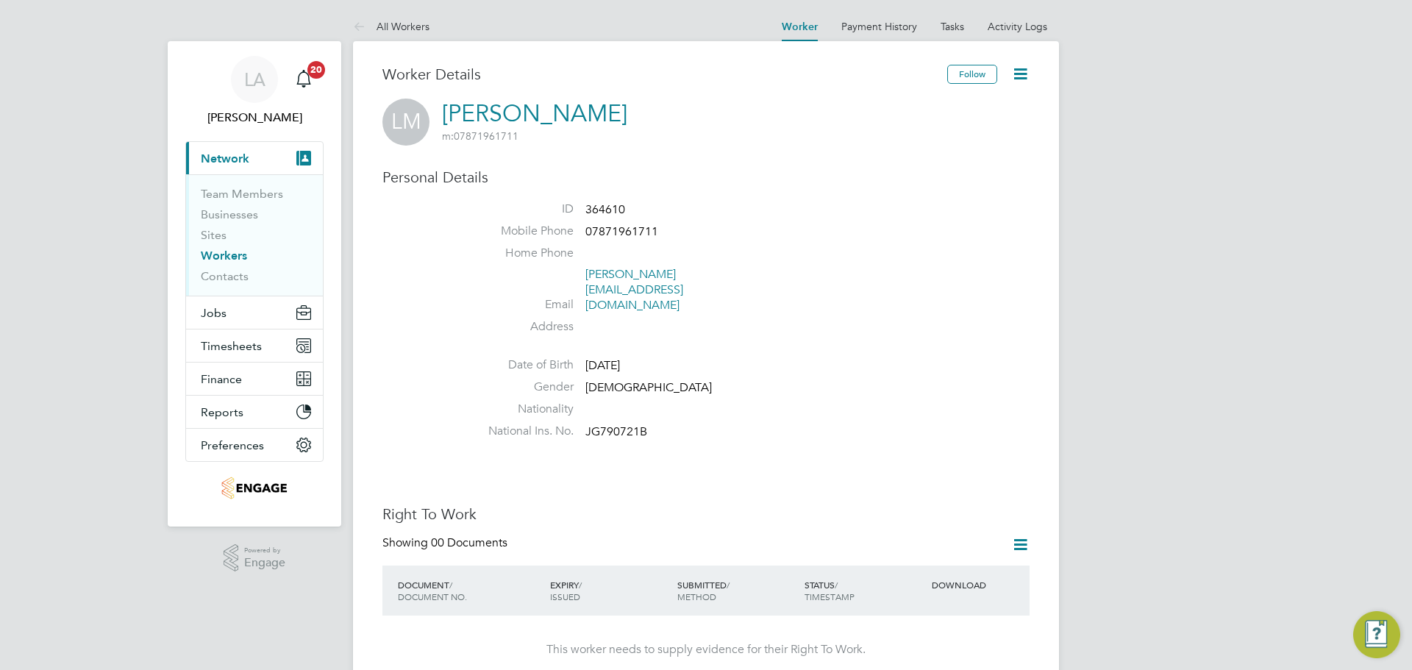
click at [1026, 74] on icon at bounding box center [1020, 74] width 18 height 18
click at [824, 319] on li "Address" at bounding box center [750, 330] width 559 height 22
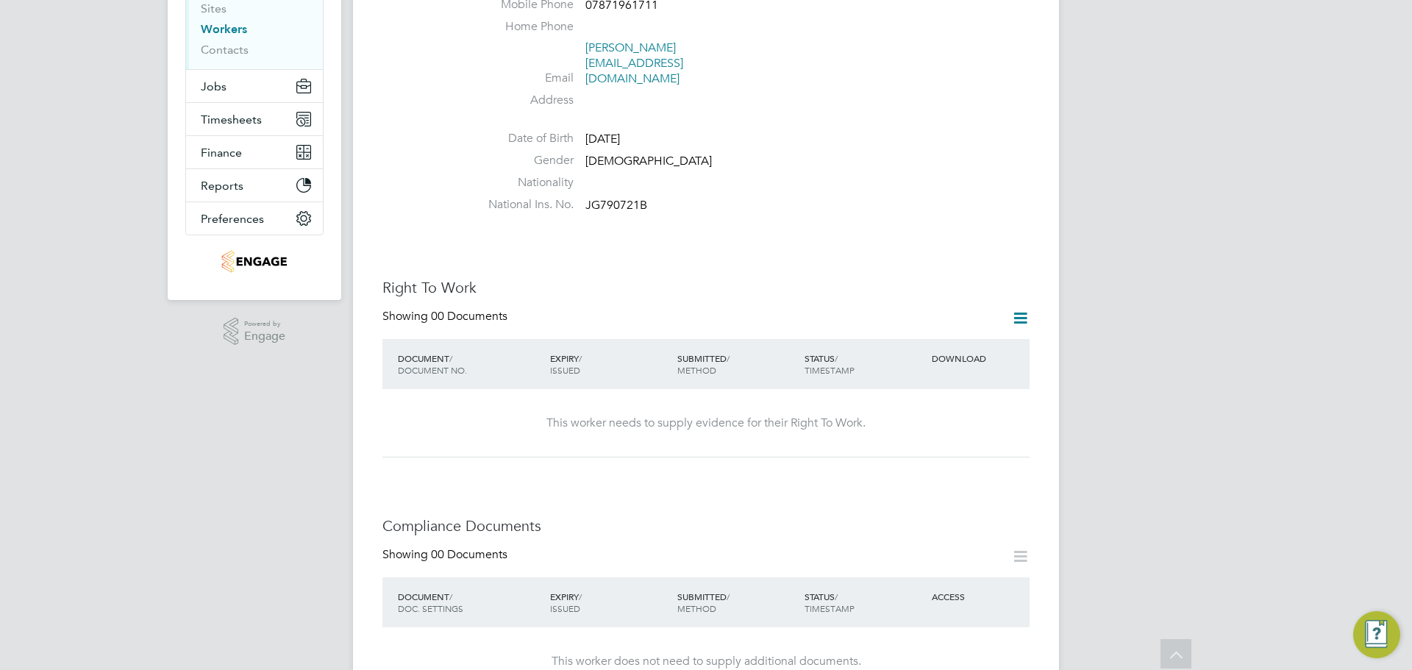
scroll to position [221, 0]
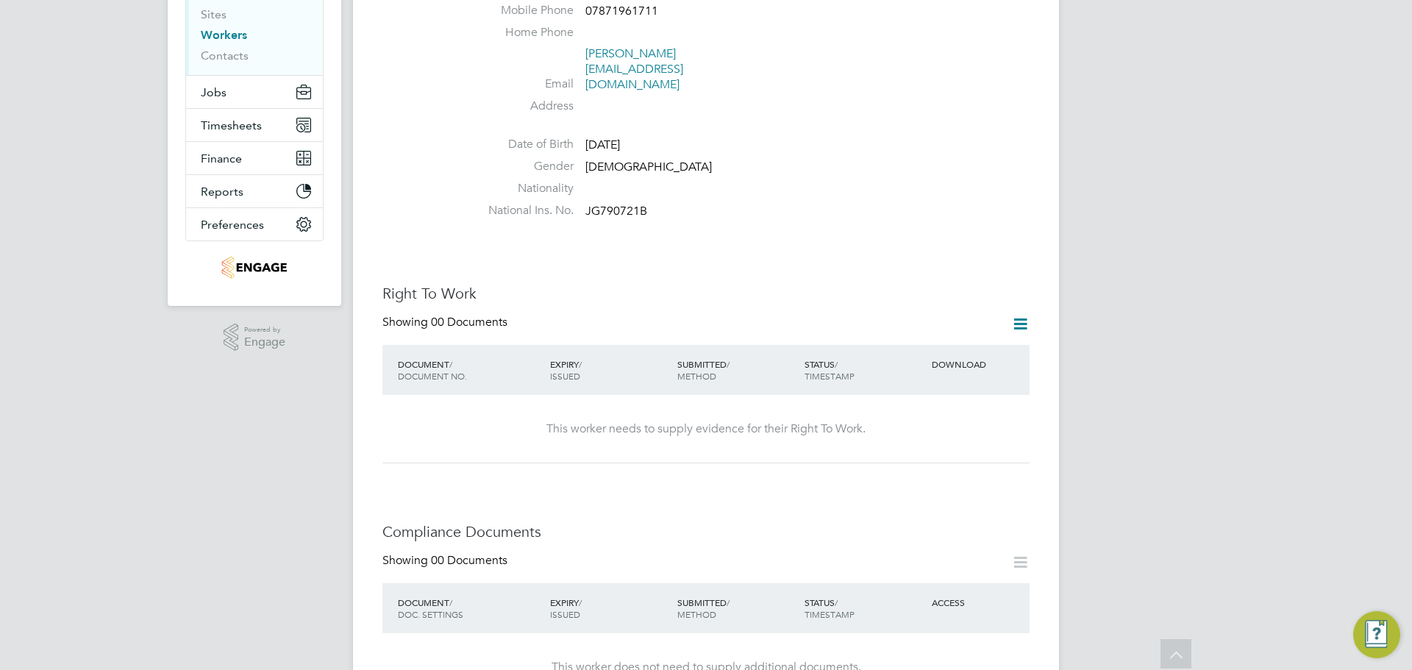
click at [1015, 315] on icon at bounding box center [1020, 324] width 18 height 18
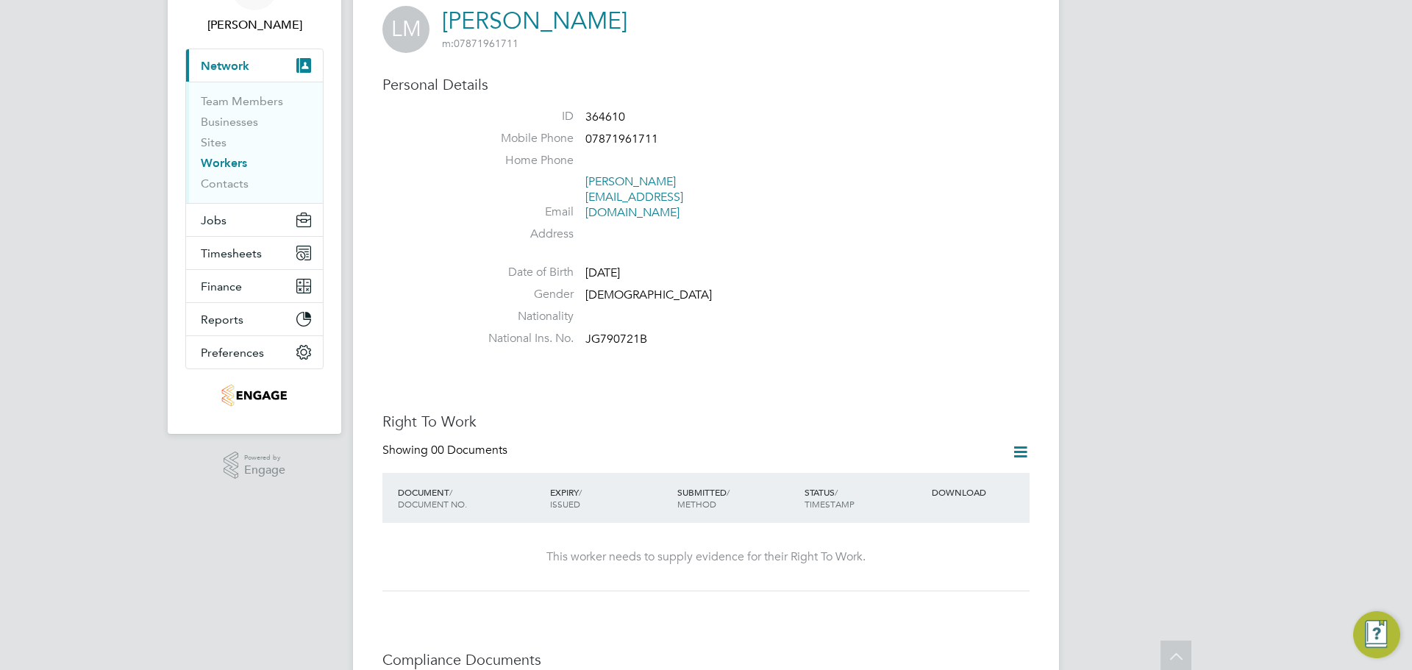
scroll to position [0, 0]
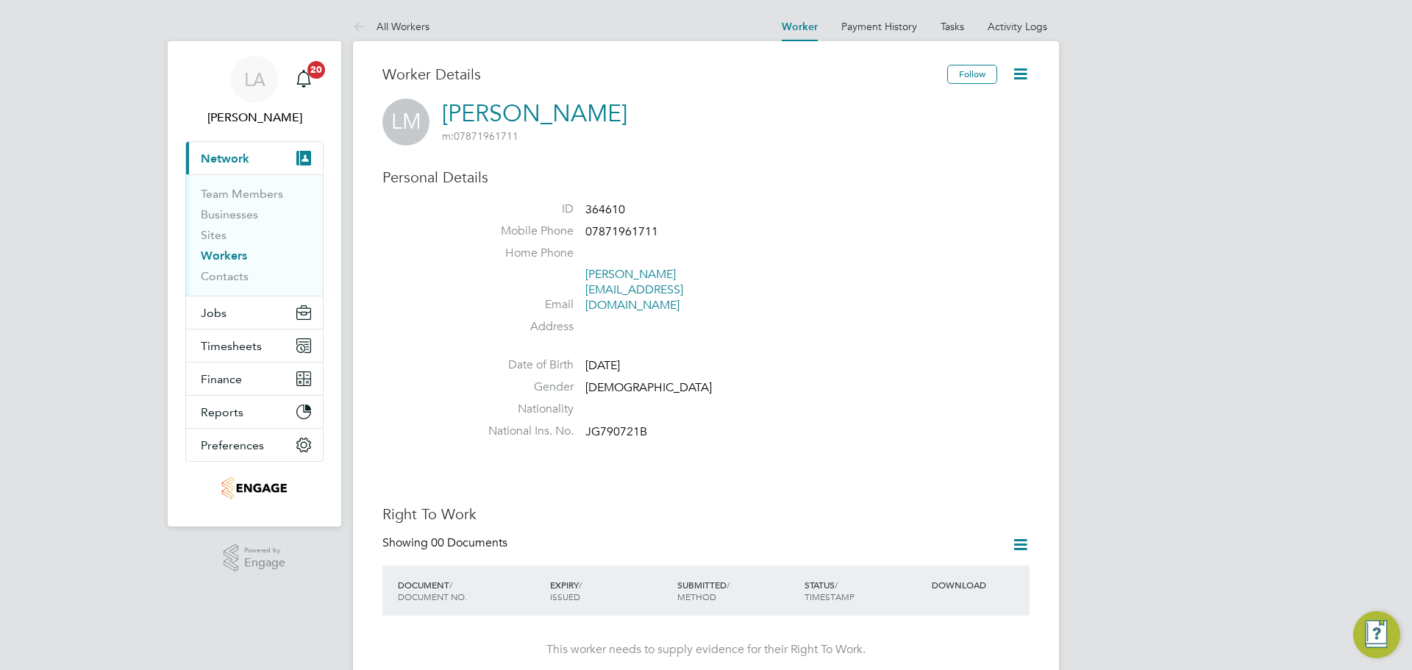
drag, startPoint x: 585, startPoint y: 111, endPoint x: 521, endPoint y: 125, distance: 64.8
click at [513, 113] on div "LM Leigh Mcgrail m: 07871961711" at bounding box center [705, 122] width 647 height 47
drag, startPoint x: 551, startPoint y: 152, endPoint x: 554, endPoint y: 145, distance: 7.7
drag, startPoint x: 589, startPoint y: 110, endPoint x: 506, endPoint y: 110, distance: 83.1
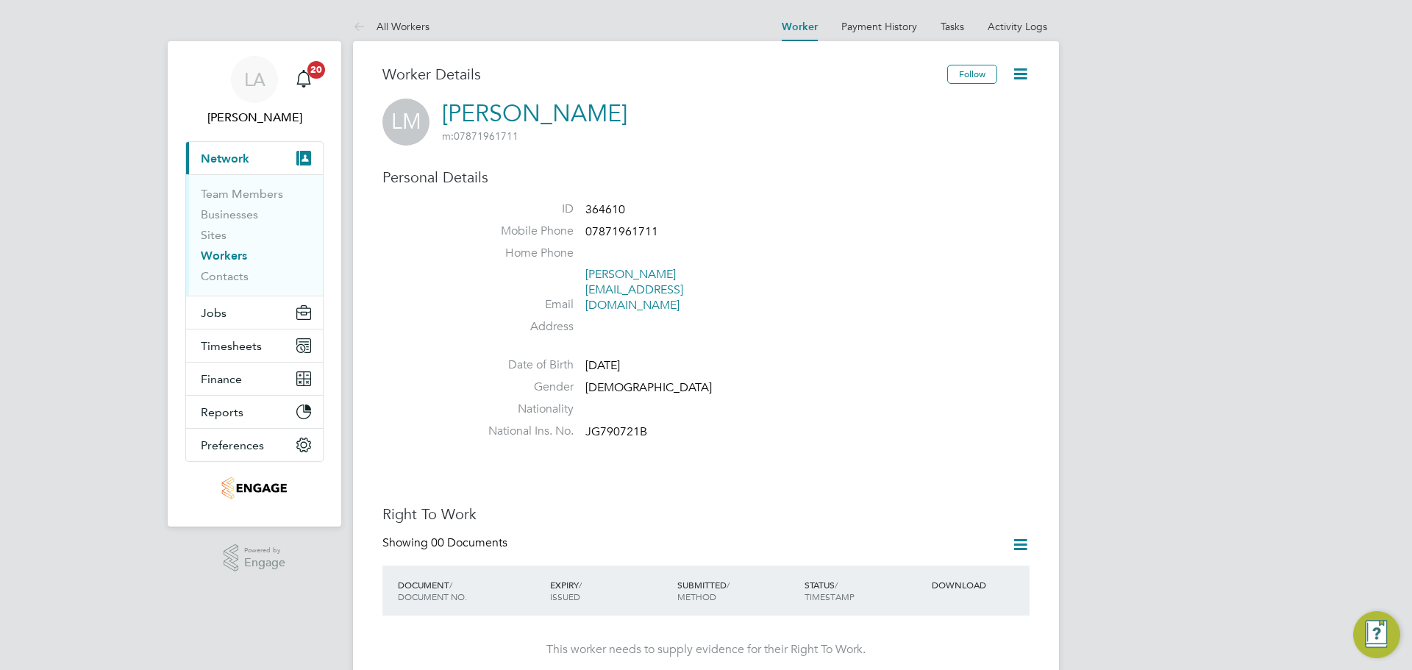
click at [506, 110] on div "LM Leigh Mcgrail m: 07871961711" at bounding box center [705, 122] width 647 height 47
drag, startPoint x: 593, startPoint y: 115, endPoint x: 507, endPoint y: 108, distance: 87.0
click at [508, 108] on div "LM Leigh Mcgrail m: 07871961711" at bounding box center [705, 122] width 647 height 47
click at [504, 109] on link "Leigh Mcgrail" at bounding box center [534, 113] width 185 height 29
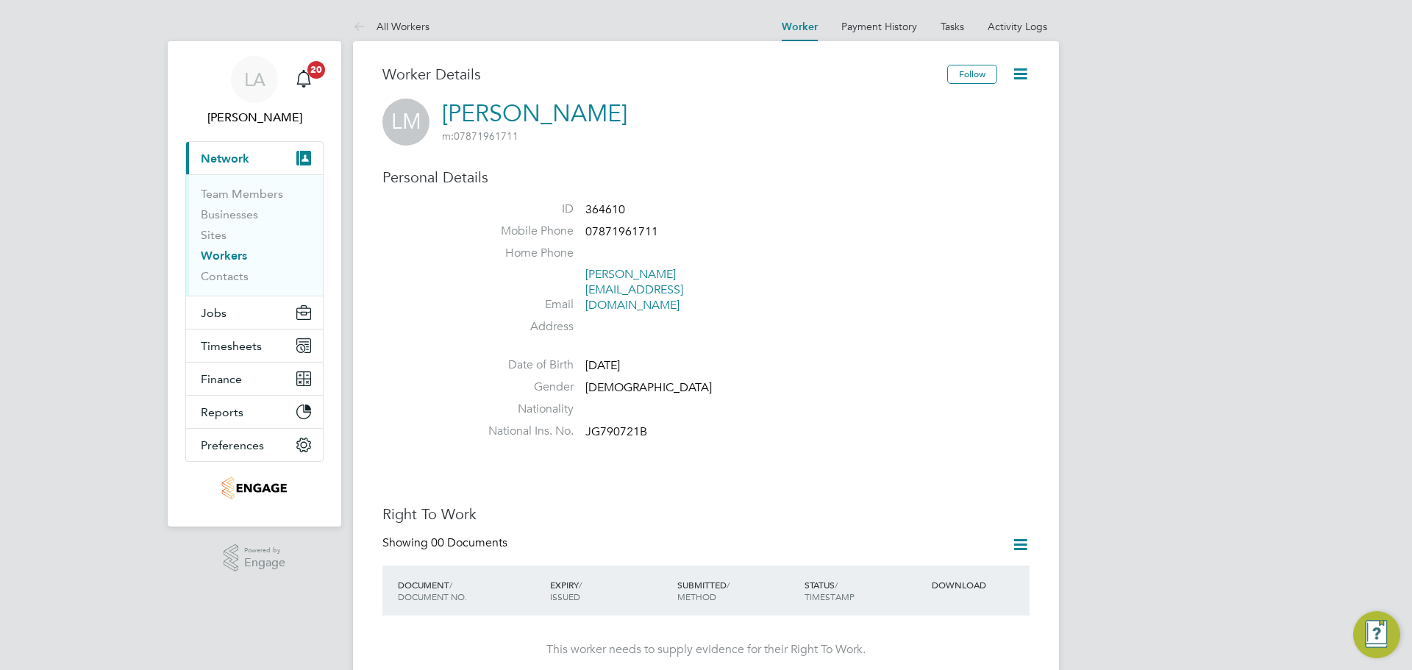
drag, startPoint x: 580, startPoint y: 163, endPoint x: 562, endPoint y: 140, distance: 29.9
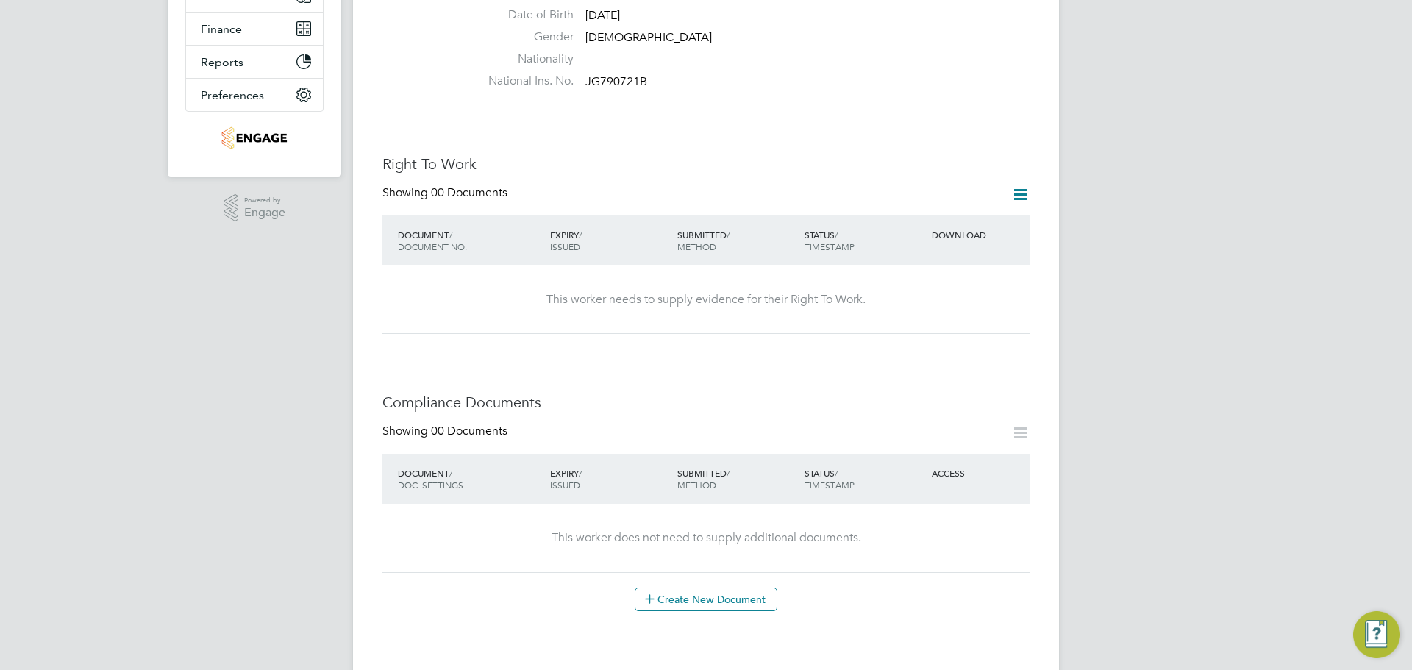
scroll to position [368, 0]
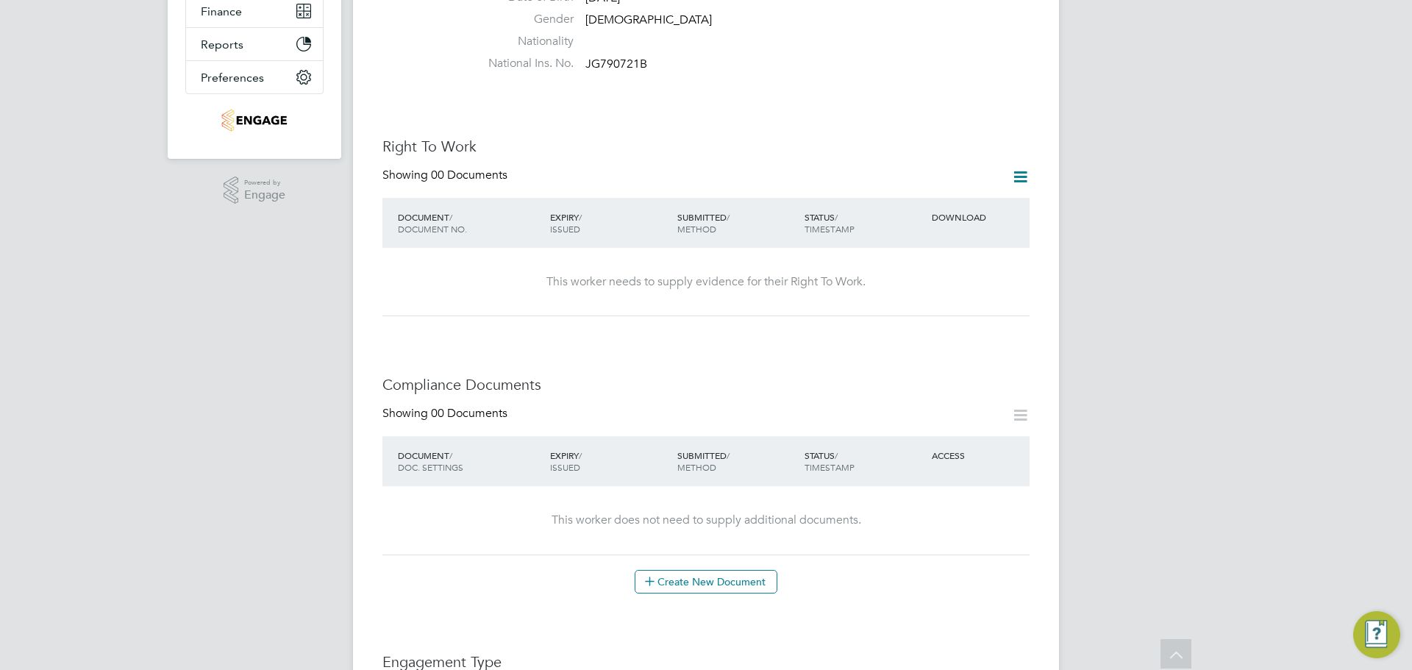
click at [805, 274] on div "This worker needs to supply evidence for their Right To Work." at bounding box center [706, 281] width 618 height 15
click at [1027, 168] on icon at bounding box center [1020, 177] width 18 height 18
click at [944, 179] on li "Add Right To Work Document" at bounding box center [938, 181] width 177 height 21
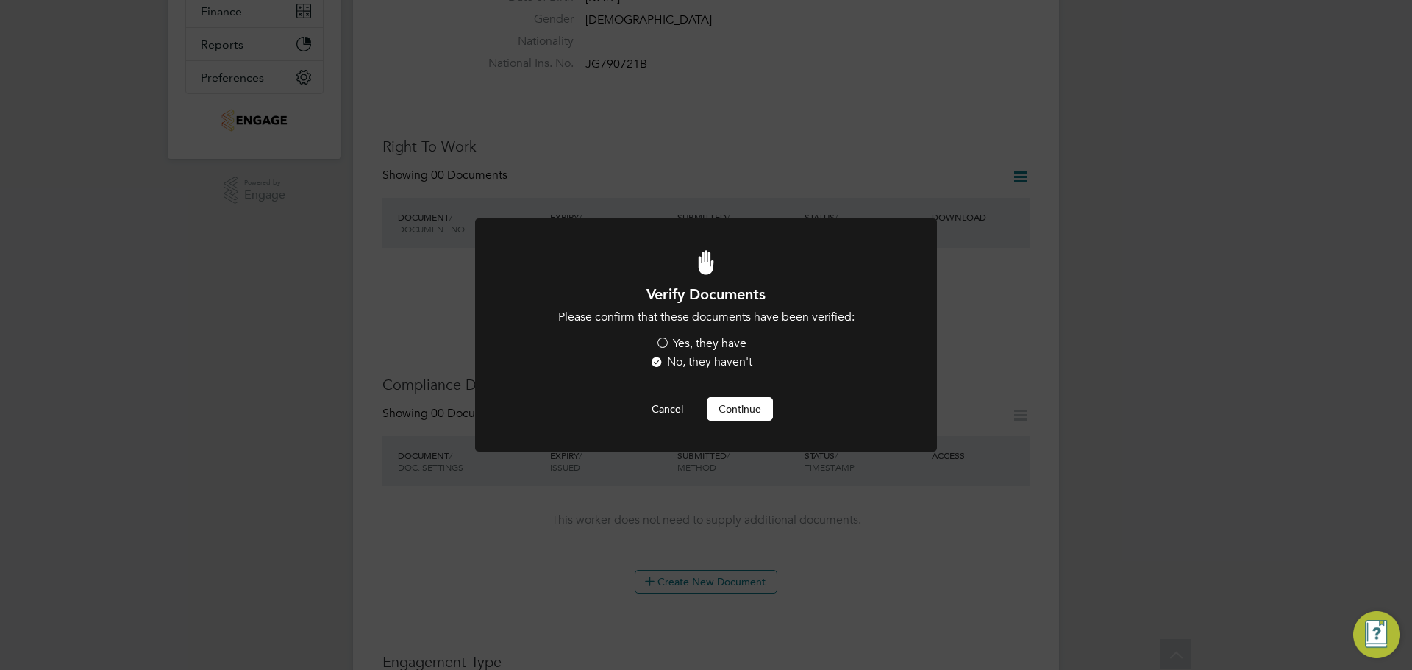
click at [667, 340] on label "Yes, they have" at bounding box center [700, 343] width 91 height 15
click at [0, 0] on input "Yes, they have" at bounding box center [0, 0] width 0 height 0
click at [735, 413] on button "Continue" at bounding box center [740, 409] width 66 height 24
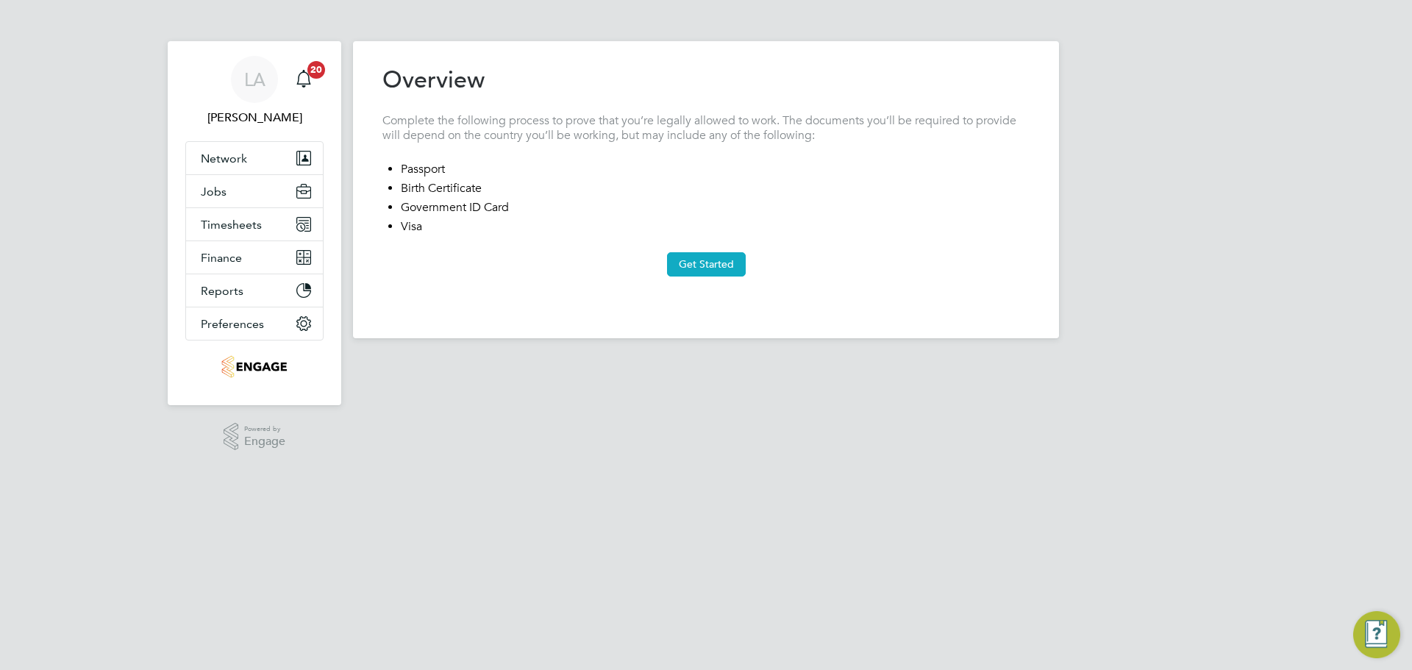
click at [679, 256] on button "Get Started" at bounding box center [706, 264] width 79 height 24
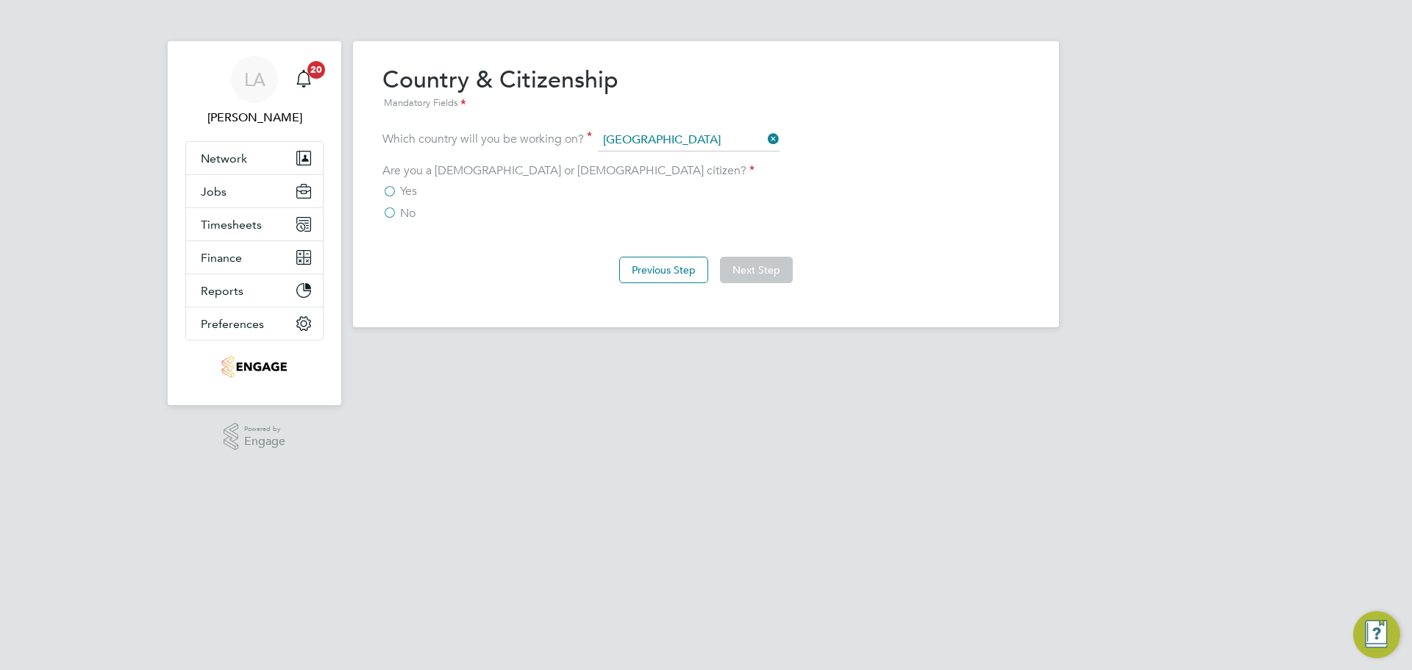
click at [392, 190] on label "Yes" at bounding box center [399, 191] width 35 height 15
click at [0, 0] on input "Yes" at bounding box center [0, 0] width 0 height 0
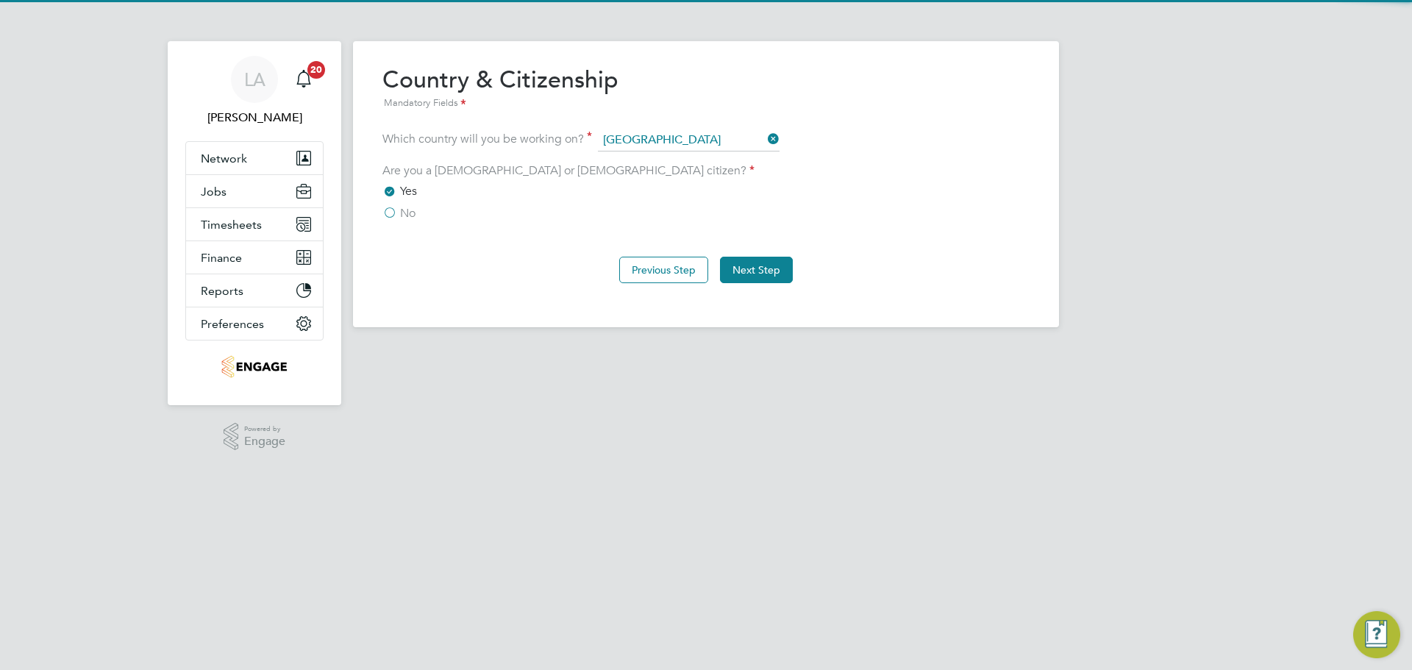
click at [771, 268] on button "Next Step" at bounding box center [756, 270] width 73 height 26
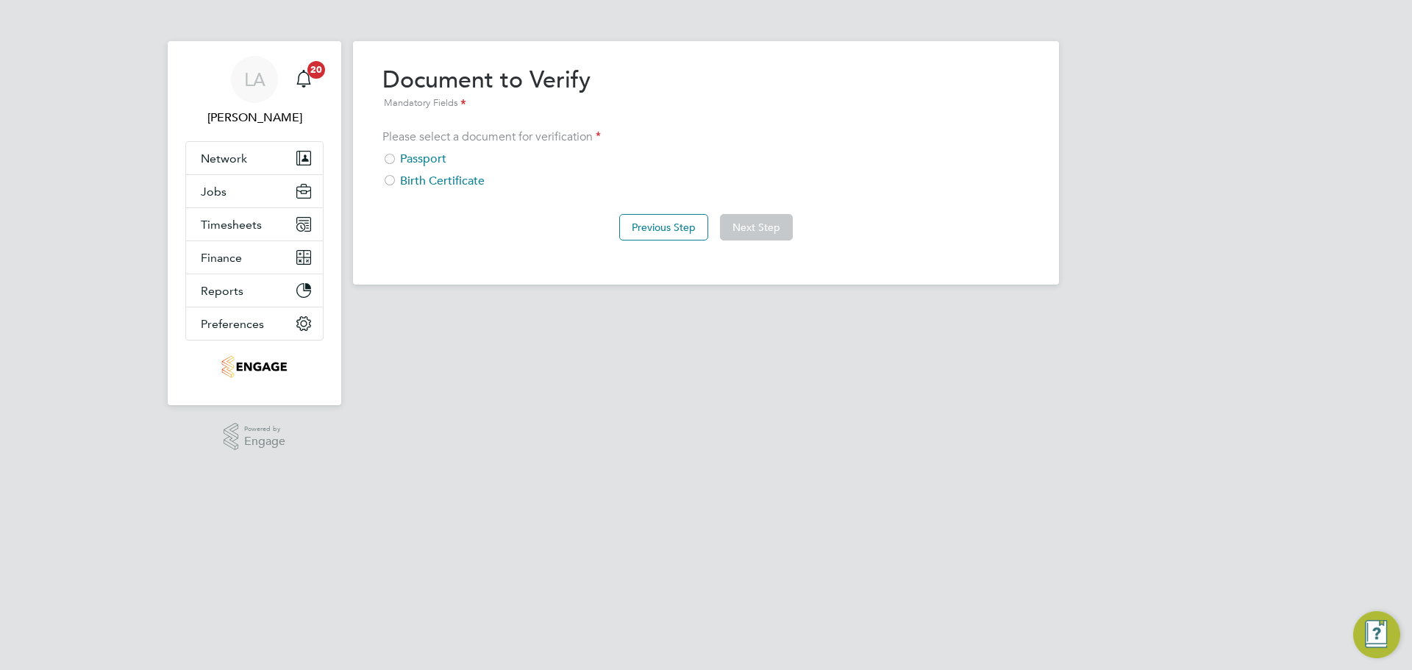
click at [420, 157] on div "Passport" at bounding box center [705, 158] width 647 height 15
click at [765, 228] on button "Next Step" at bounding box center [756, 227] width 73 height 26
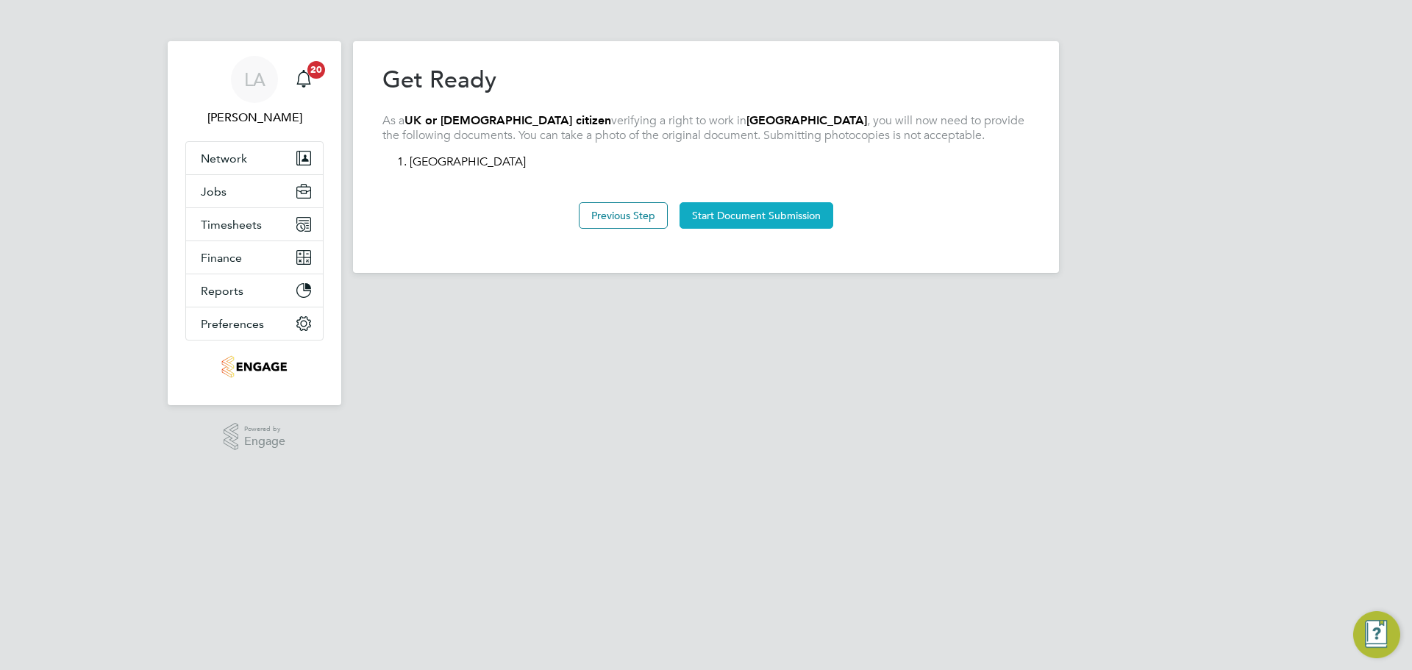
click at [743, 219] on button "Start Document Submission" at bounding box center [756, 215] width 154 height 26
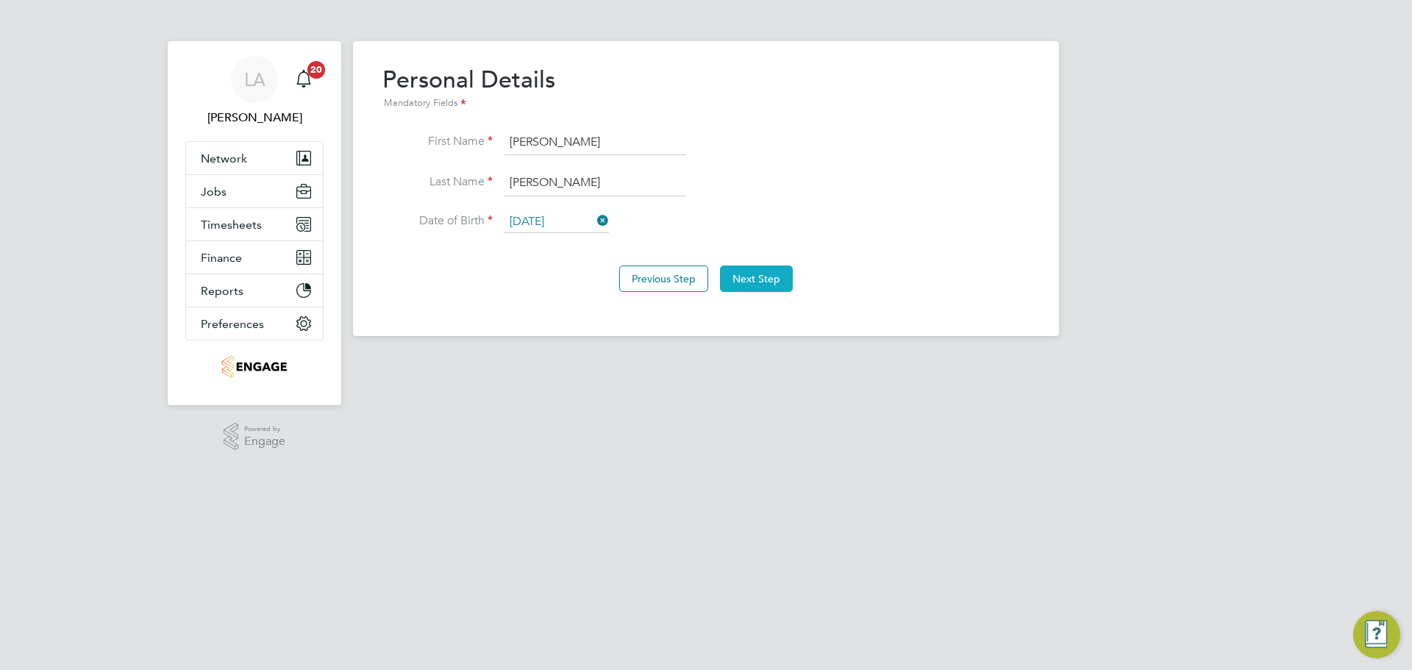
click at [773, 276] on button "Next Step" at bounding box center [756, 278] width 73 height 26
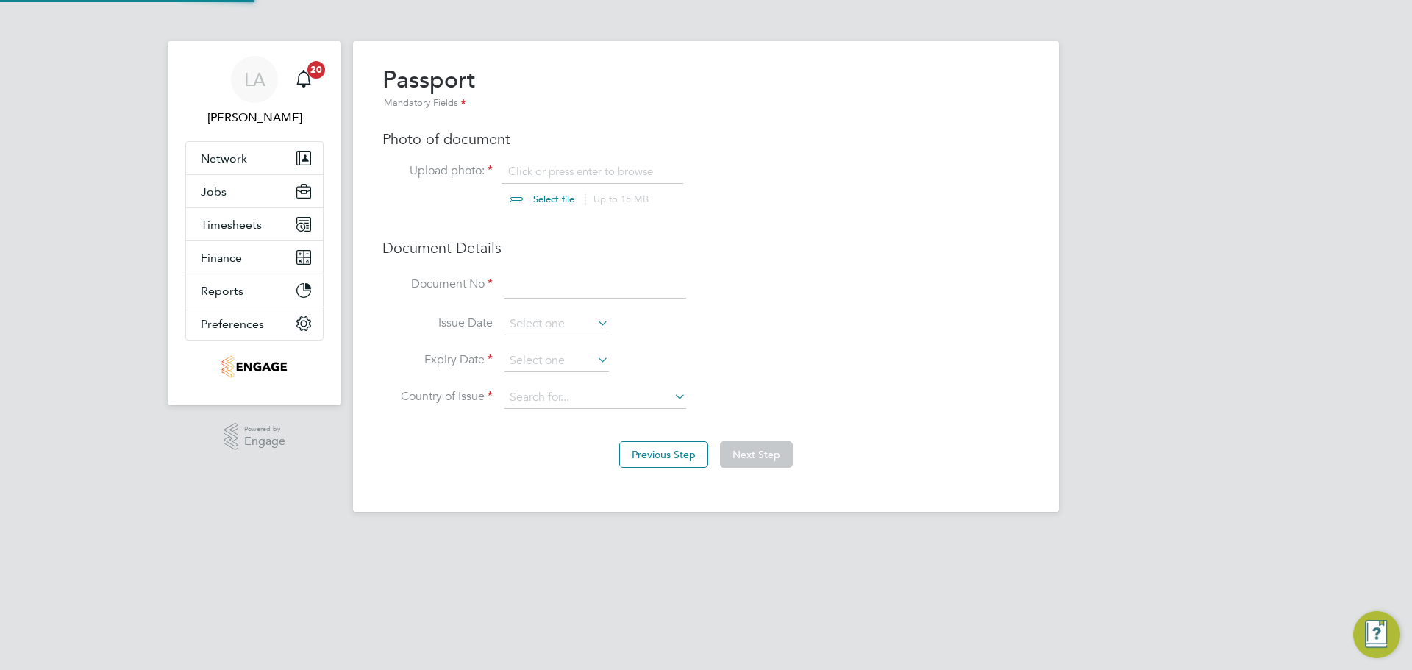
scroll to position [20, 182]
click at [548, 200] on input "file" at bounding box center [567, 186] width 231 height 44
type input "C:\fakepath\PP.pdf"
click at [550, 290] on input at bounding box center [595, 285] width 182 height 26
type input "554135594"
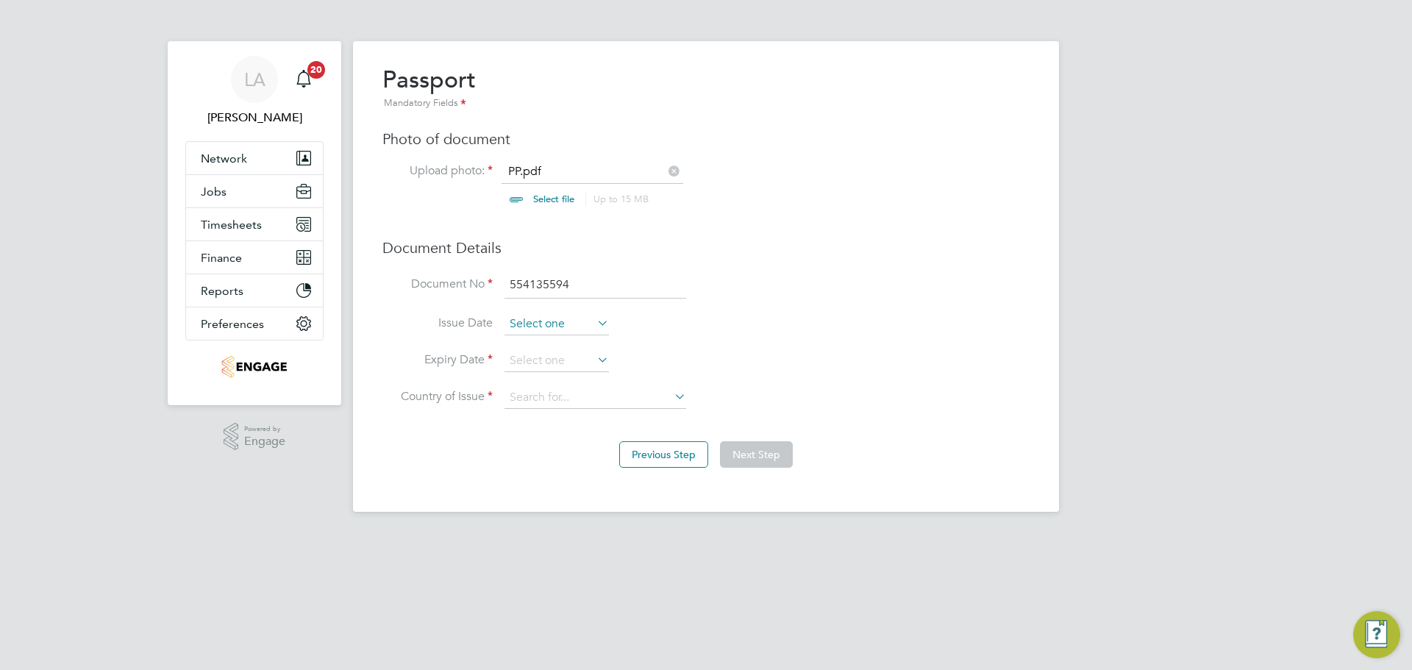
click at [564, 327] on input at bounding box center [556, 324] width 104 height 22
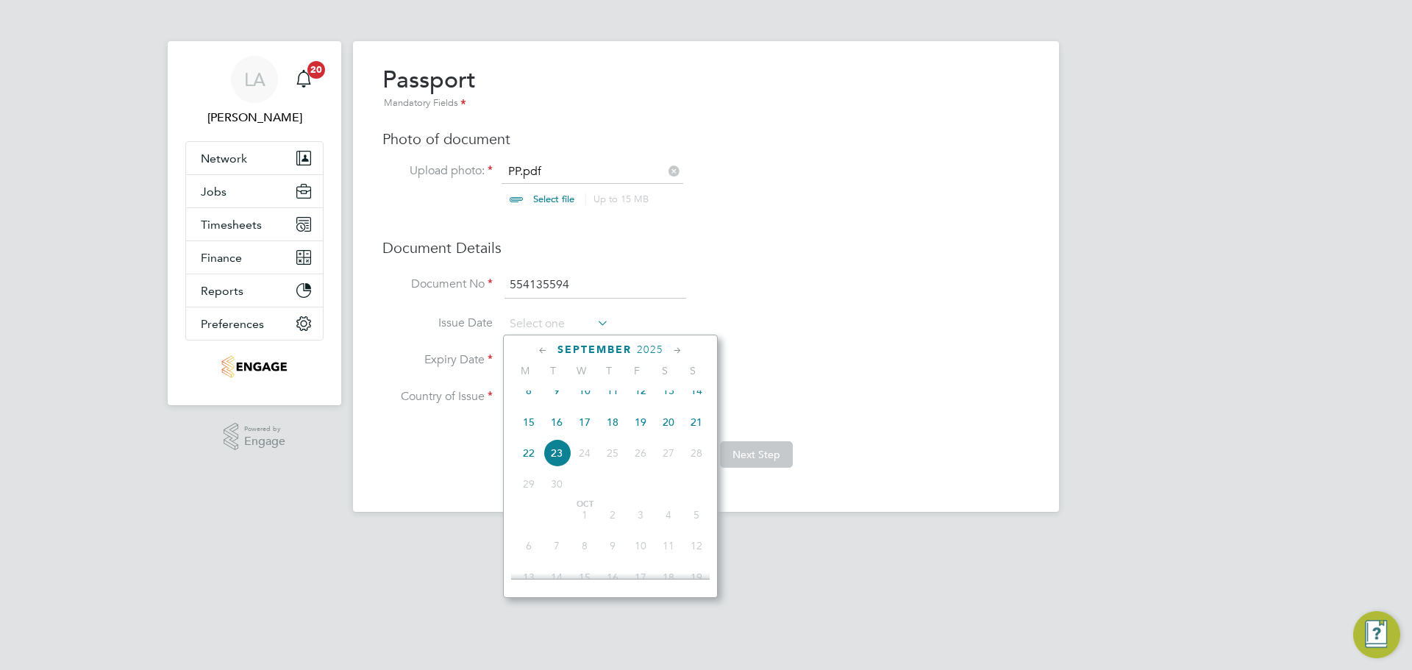
click at [600, 351] on span "September" at bounding box center [594, 349] width 74 height 13
click at [605, 347] on span "September" at bounding box center [594, 349] width 74 height 13
click at [644, 350] on span "2025" at bounding box center [650, 349] width 26 height 13
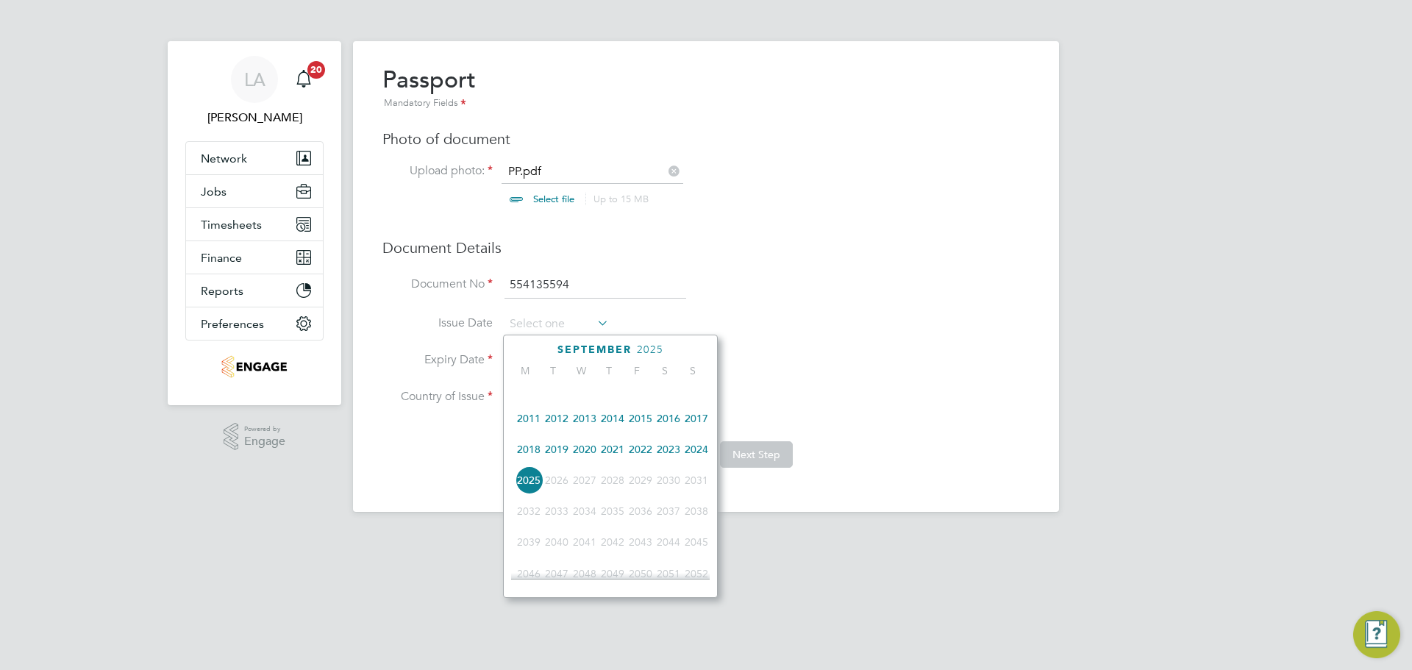
click at [521, 456] on span "2018" at bounding box center [529, 449] width 28 height 28
click at [542, 346] on icon at bounding box center [543, 351] width 14 height 16
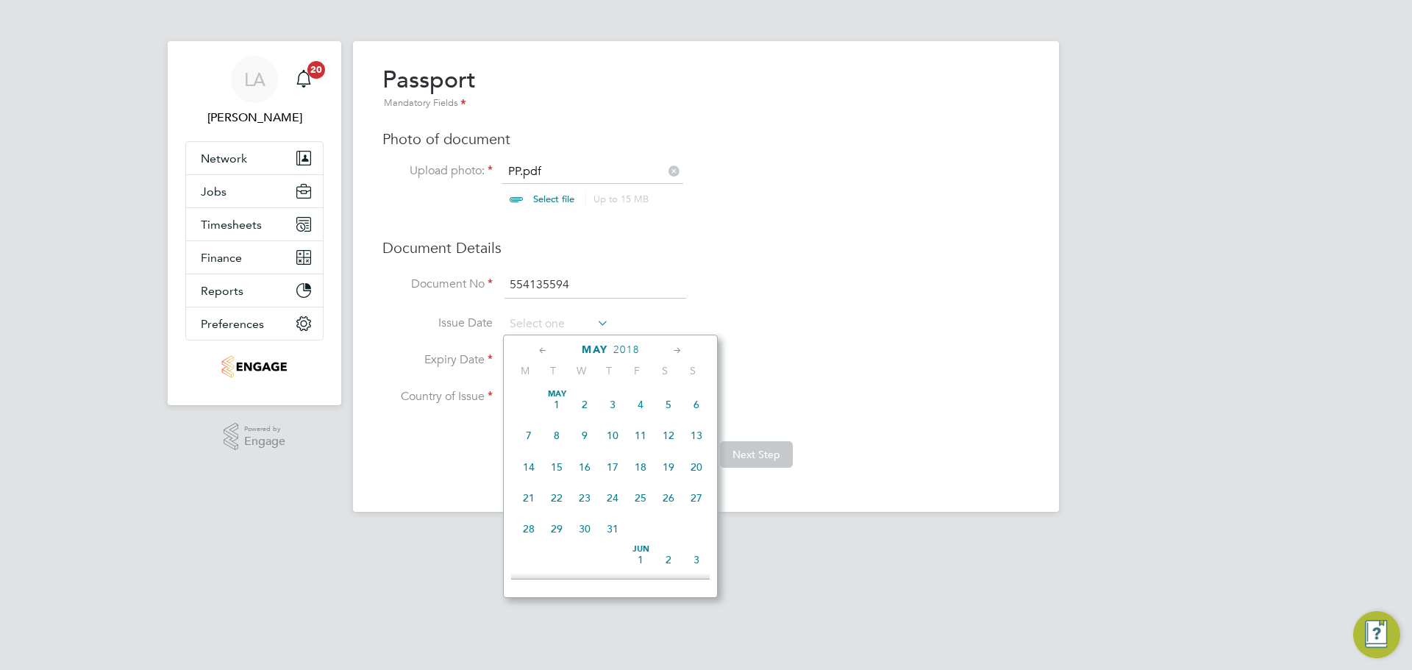
click at [542, 346] on icon at bounding box center [543, 351] width 14 height 16
click at [684, 348] on icon at bounding box center [678, 351] width 14 height 16
click at [562, 468] on span "10" at bounding box center [557, 463] width 28 height 28
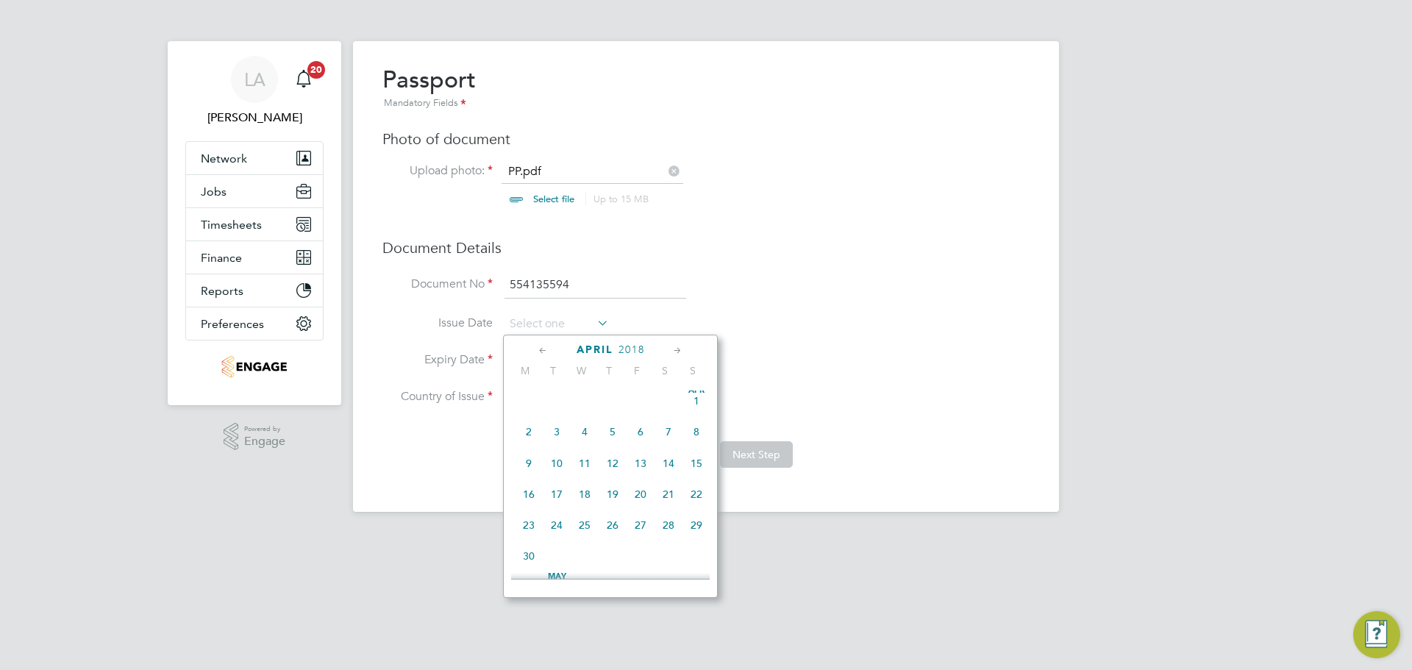
type input "10 Apr 2018"
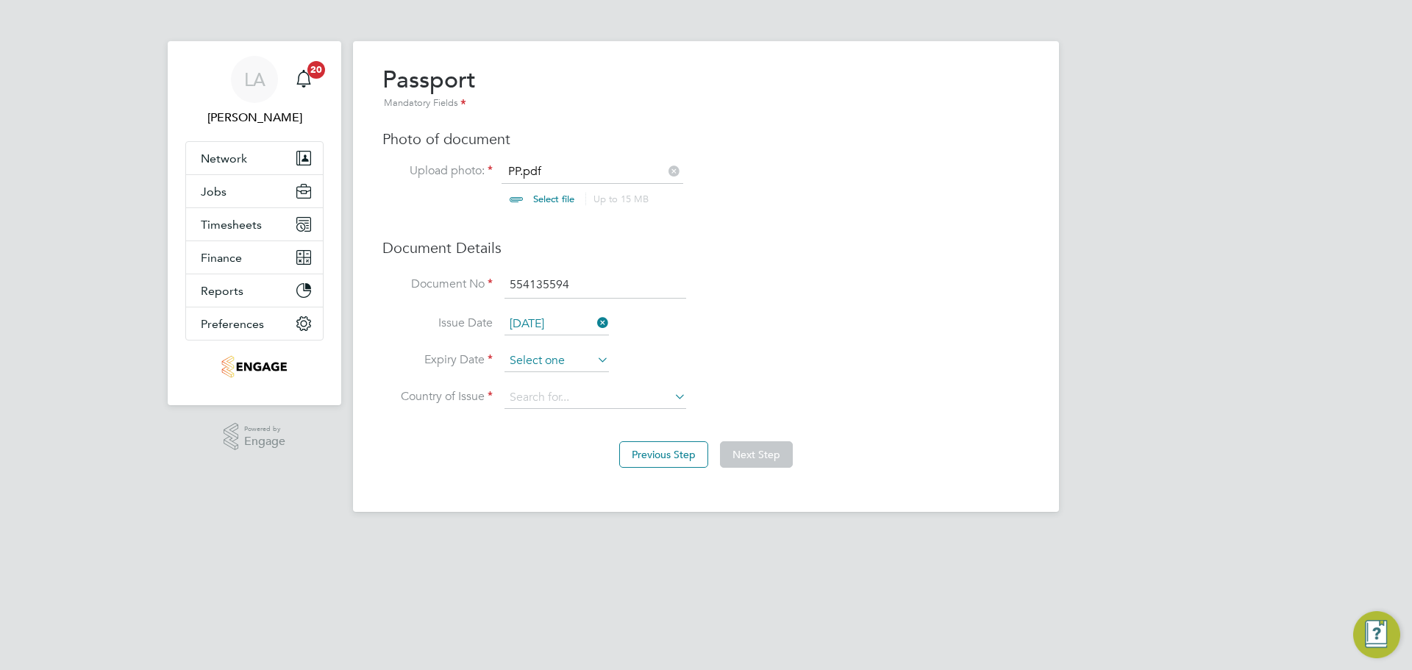
click at [551, 355] on input at bounding box center [556, 361] width 104 height 22
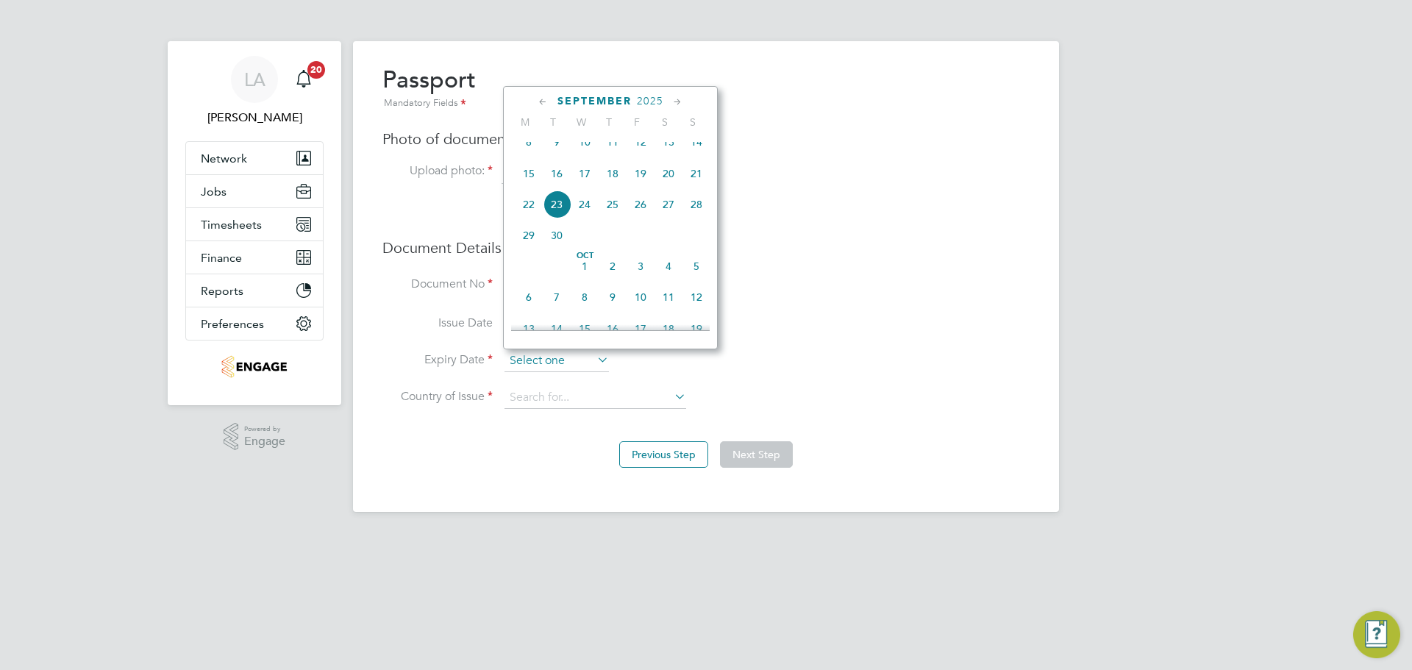
click at [551, 360] on input at bounding box center [556, 361] width 104 height 22
click at [651, 100] on span "2025" at bounding box center [650, 101] width 26 height 13
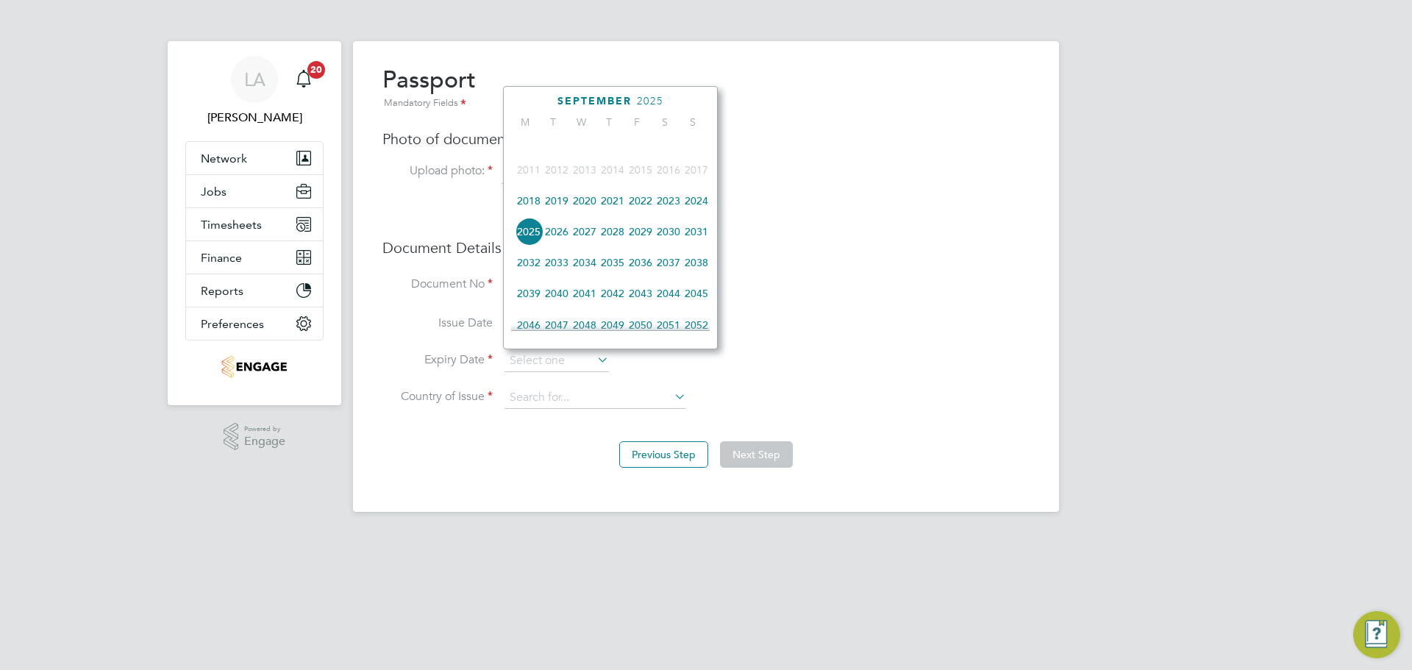
click at [613, 244] on span "2028" at bounding box center [613, 232] width 28 height 28
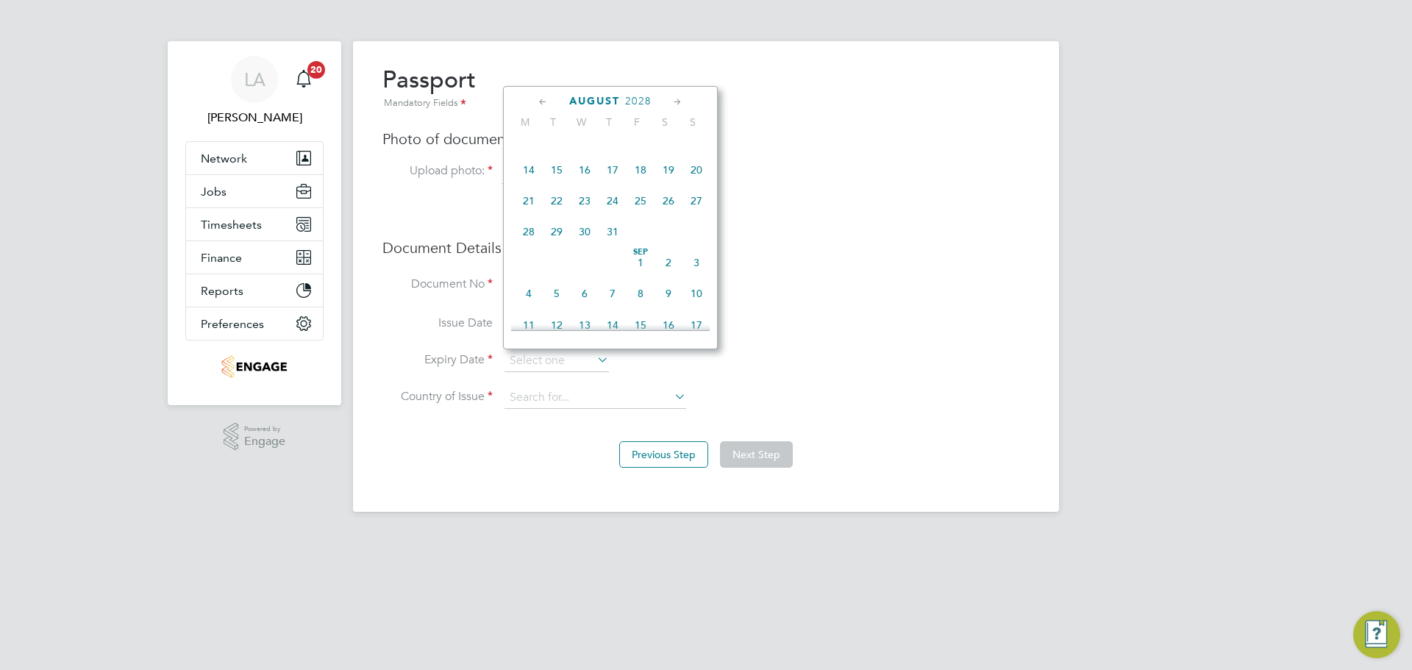
click at [540, 101] on icon at bounding box center [543, 102] width 14 height 16
click at [590, 184] on span "10" at bounding box center [585, 187] width 28 height 28
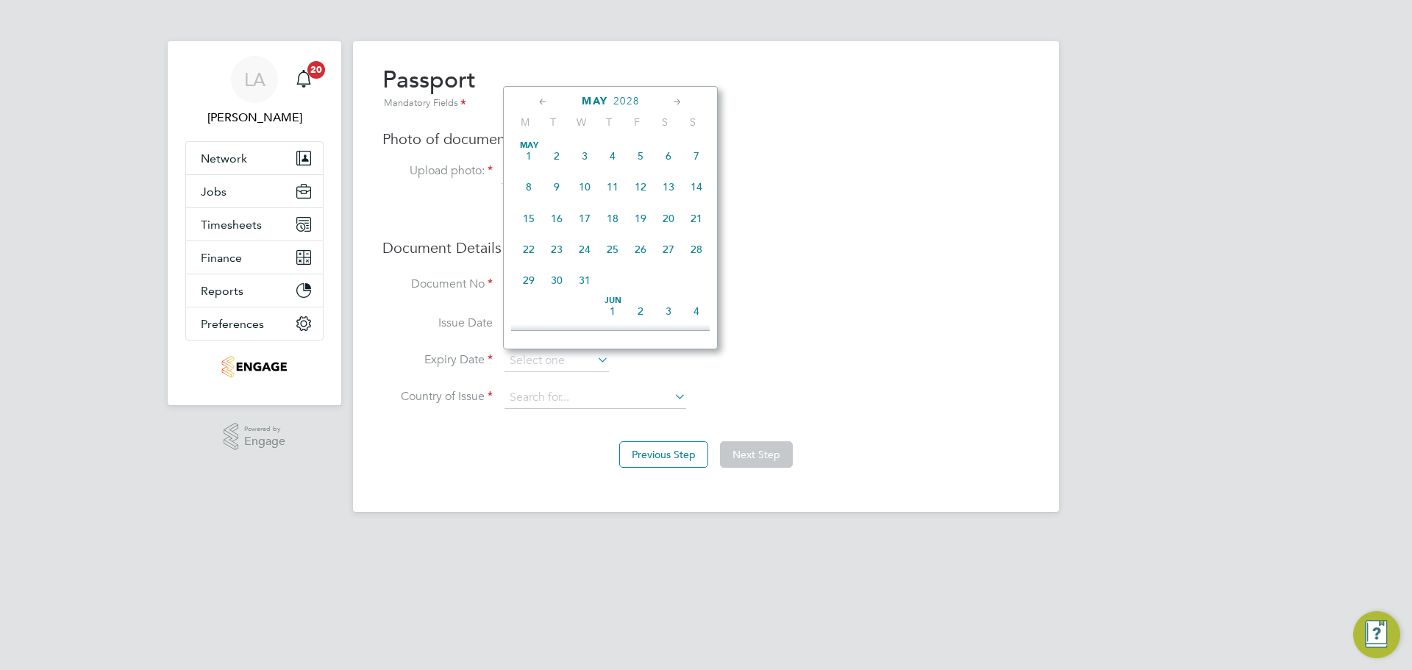
type input "10 May 2028"
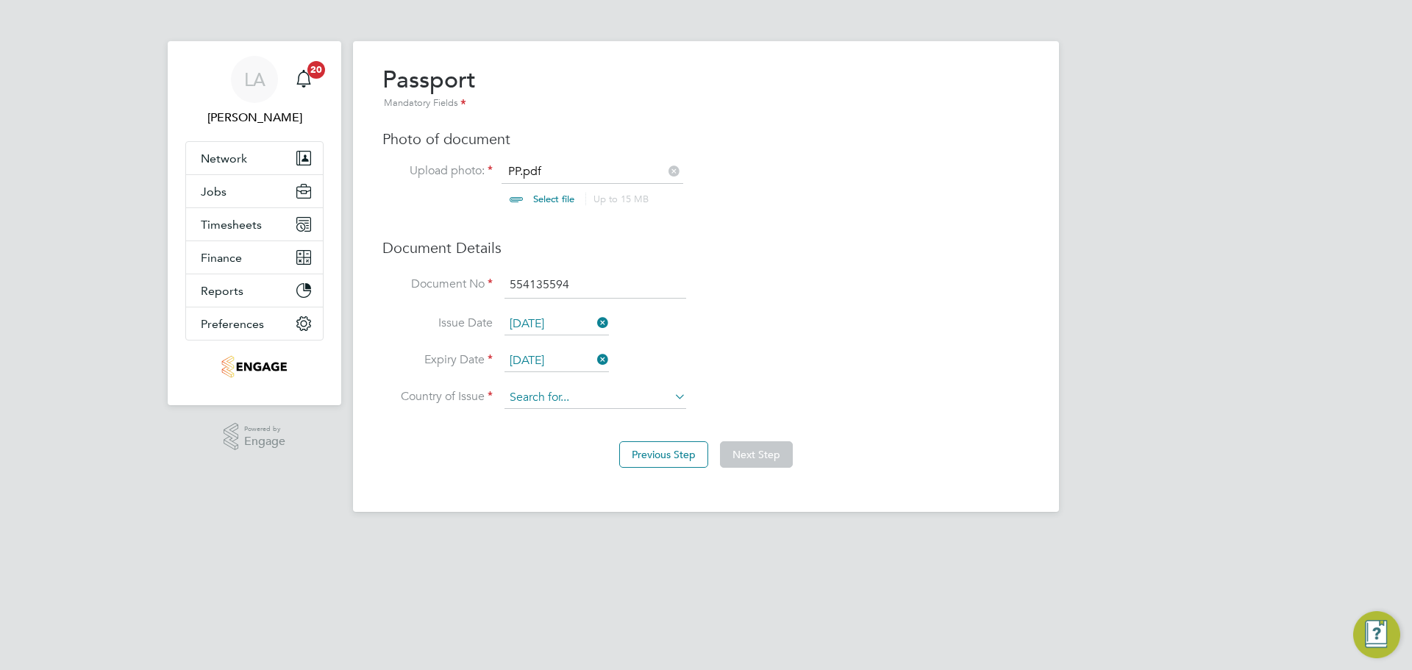
click at [601, 401] on input at bounding box center [595, 398] width 182 height 22
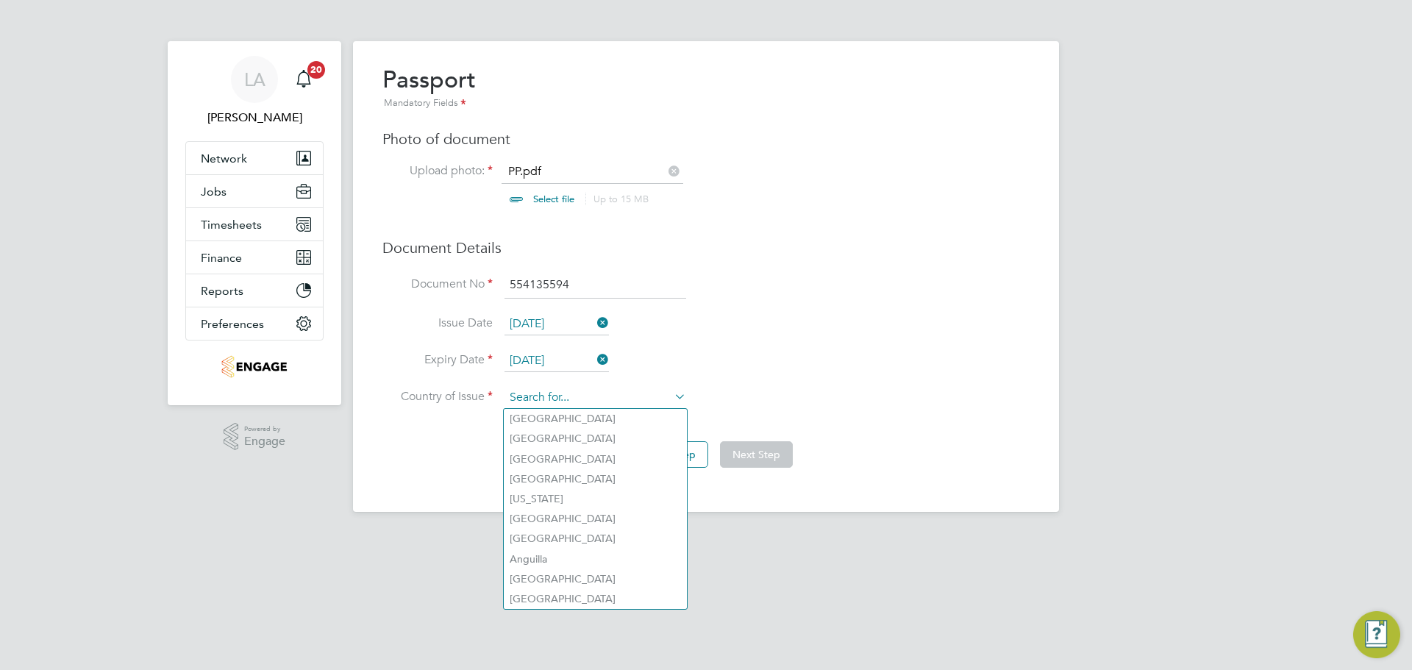
click at [604, 393] on input at bounding box center [595, 398] width 182 height 22
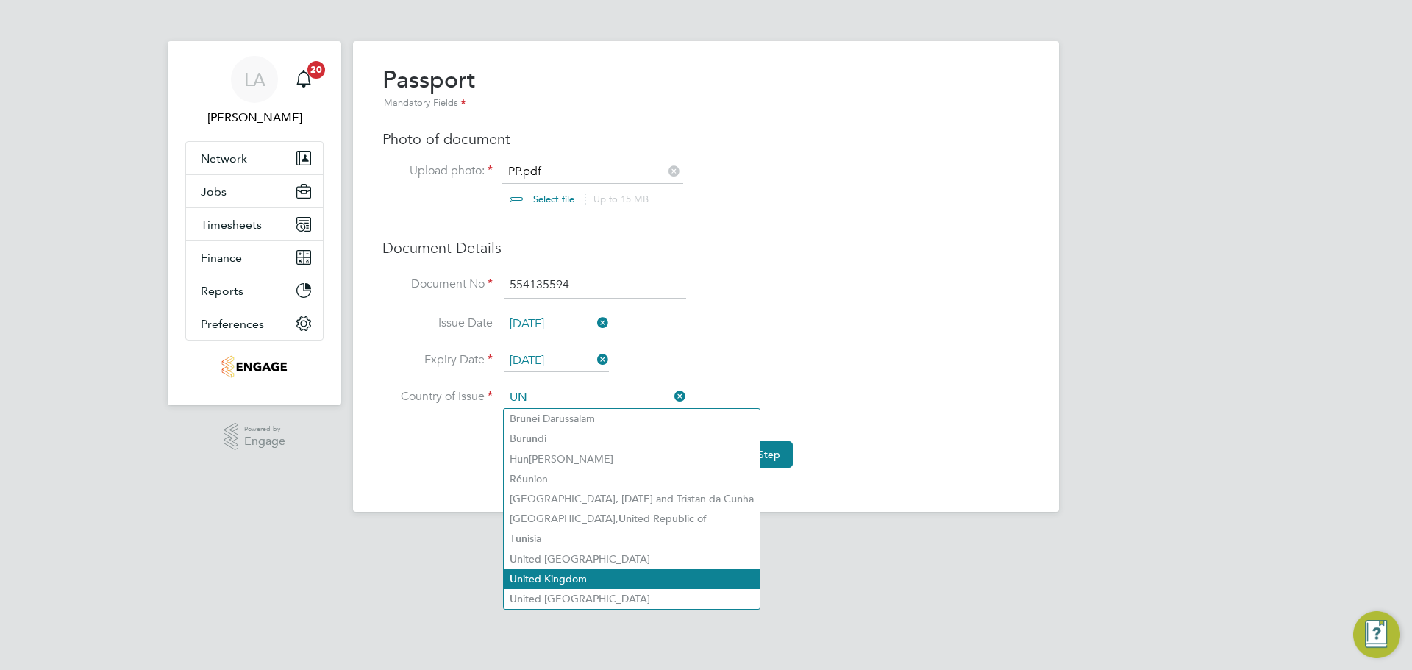
click at [594, 574] on li "Un ited Kingdom" at bounding box center [632, 579] width 256 height 20
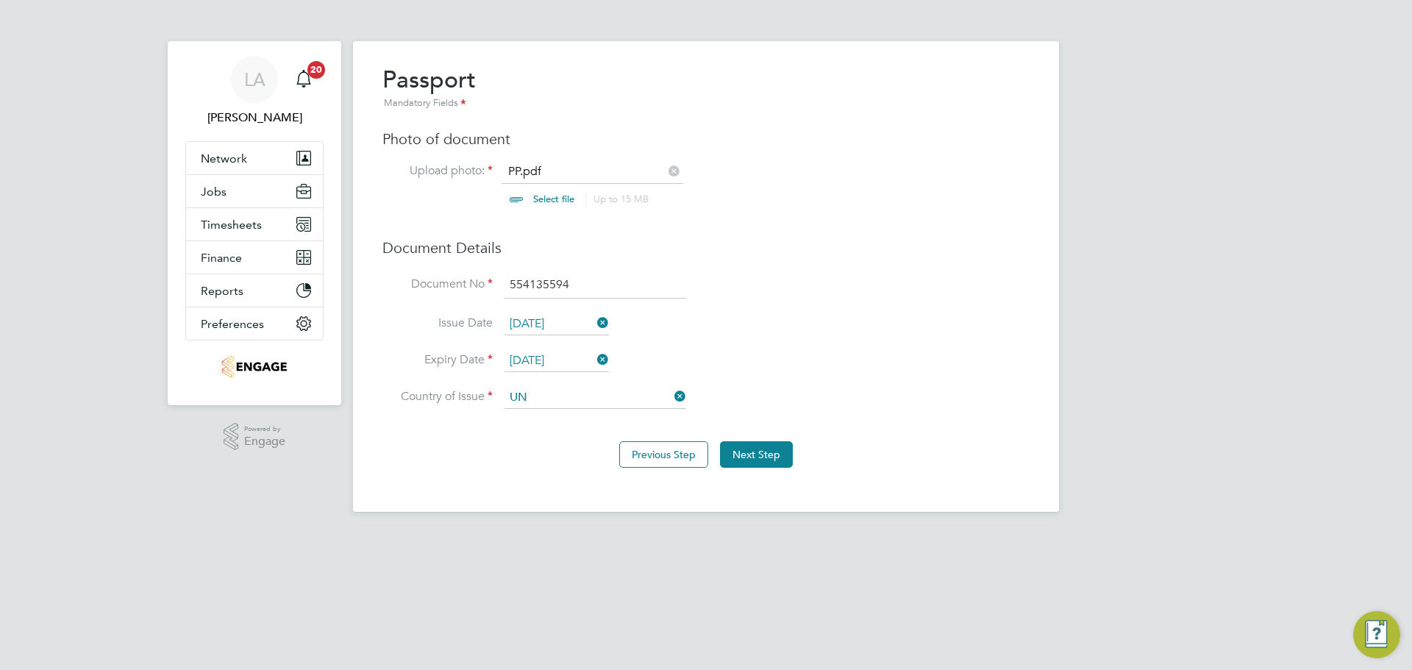
type input "United Kingdom"
drag, startPoint x: 754, startPoint y: 458, endPoint x: 812, endPoint y: 478, distance: 60.7
click at [756, 458] on button "Next Step" at bounding box center [756, 454] width 73 height 26
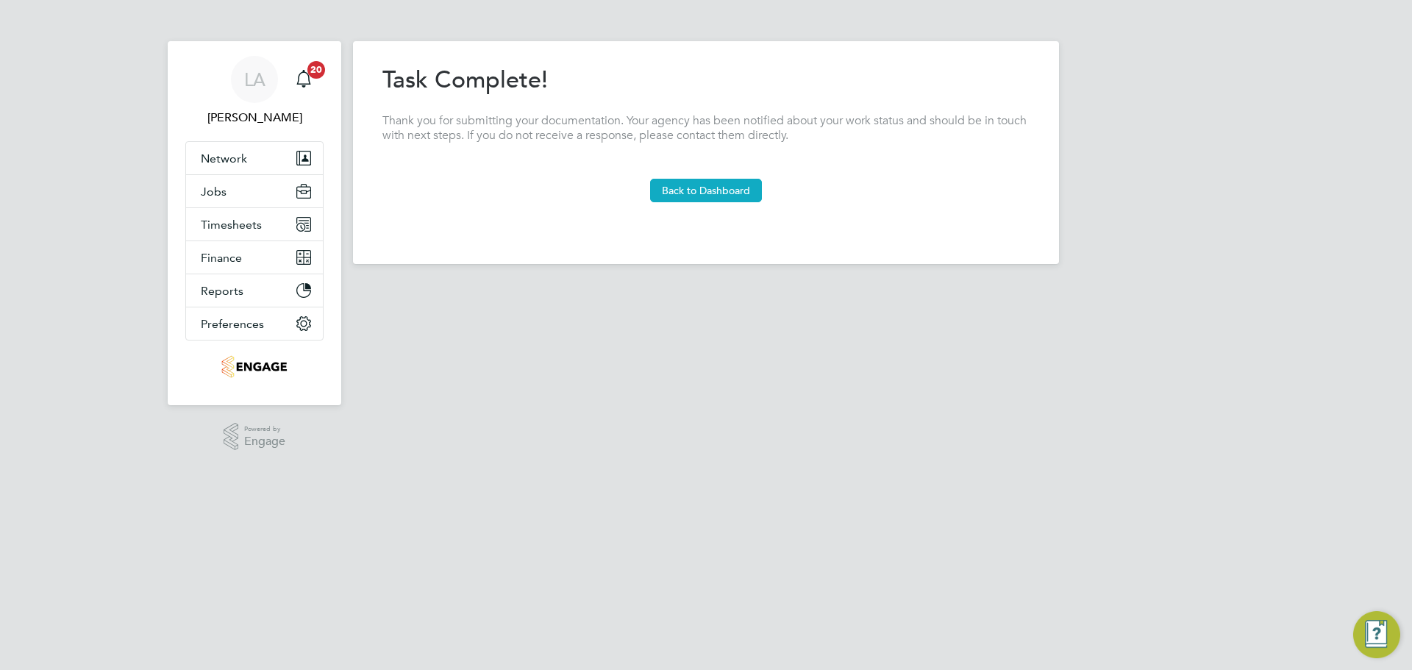
click at [717, 196] on button "Back to Dashboard" at bounding box center [706, 191] width 112 height 24
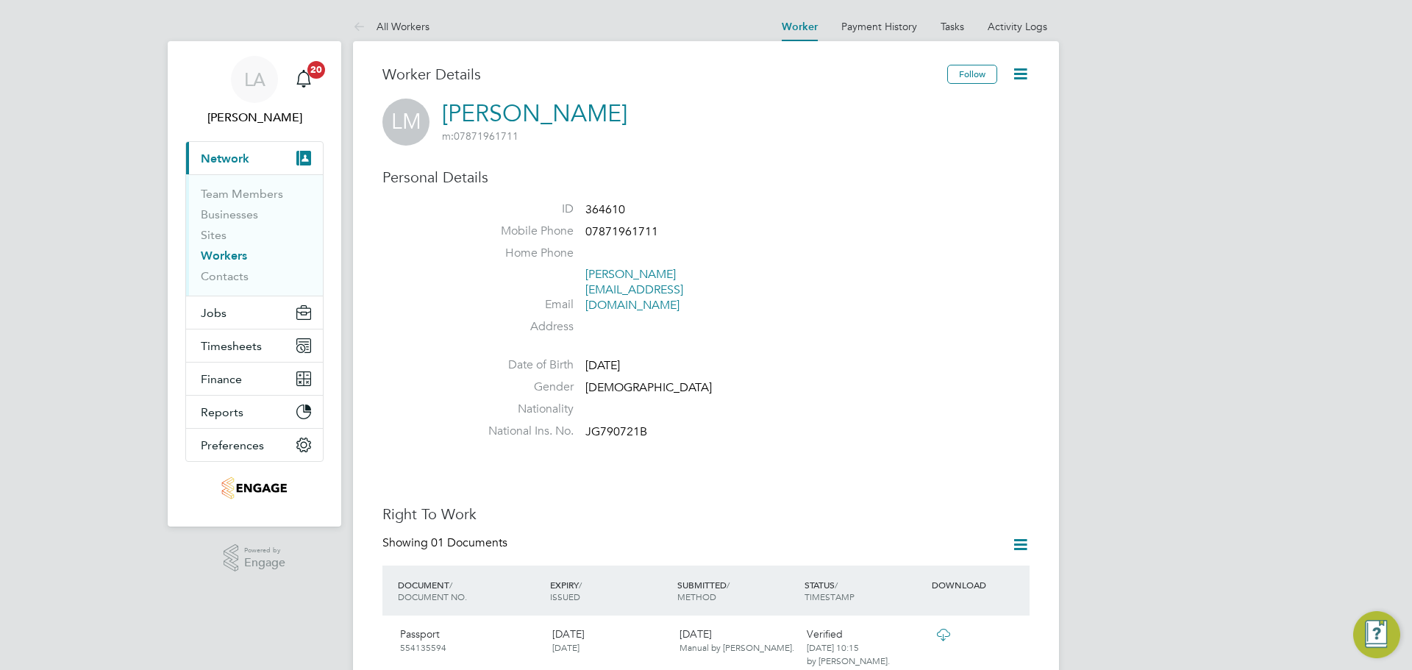
click at [219, 160] on span "Network" at bounding box center [225, 158] width 49 height 14
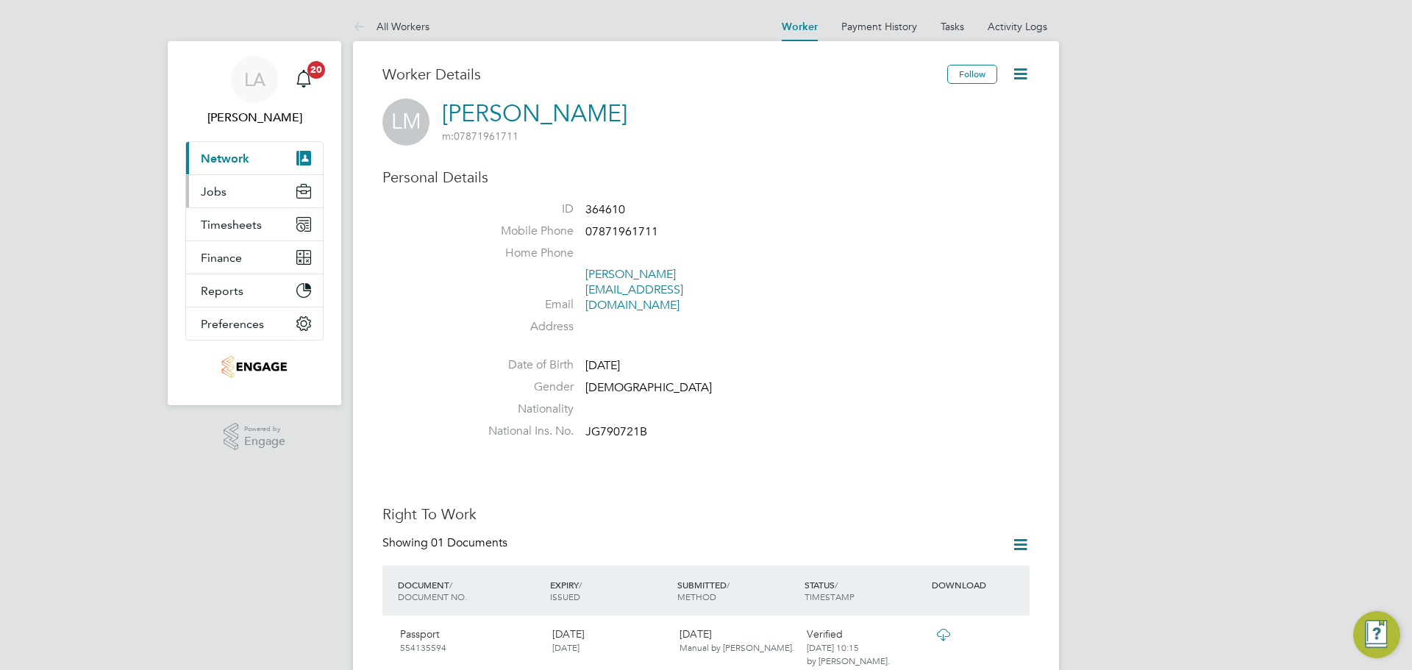
click at [226, 196] on button "Jobs" at bounding box center [254, 191] width 137 height 32
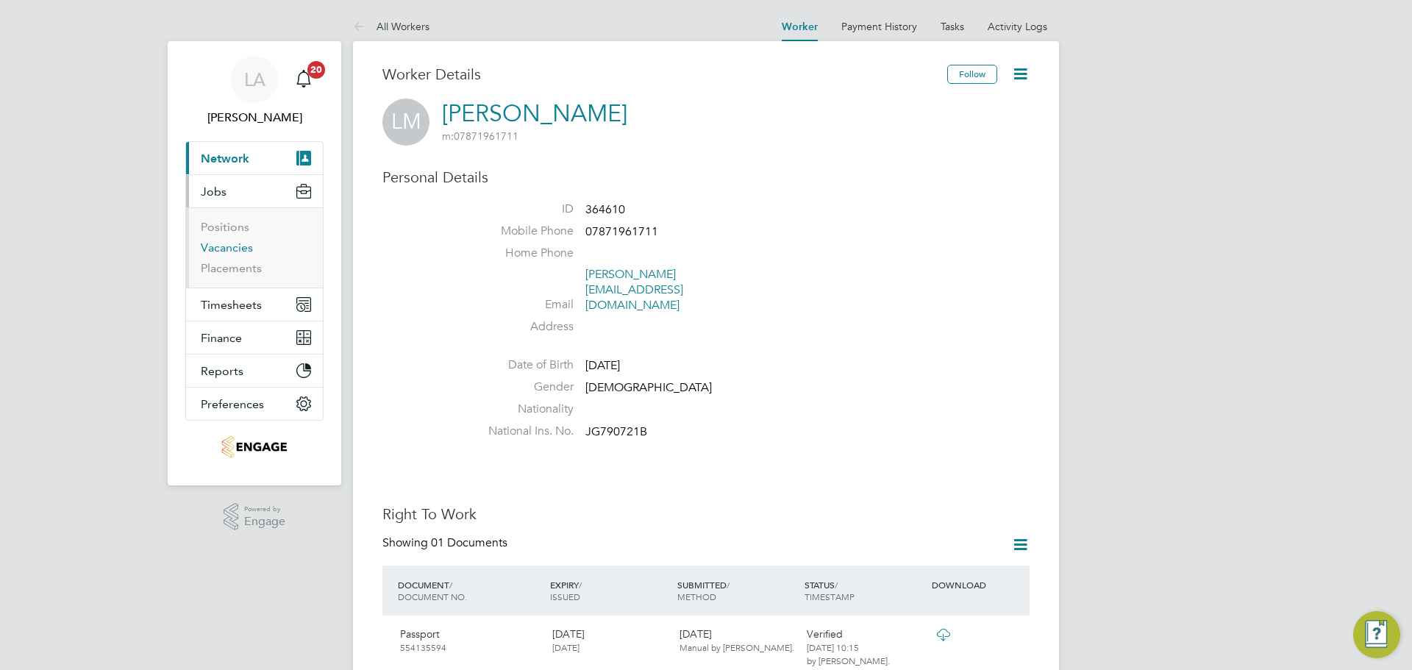
click at [238, 248] on link "Vacancies" at bounding box center [227, 247] width 52 height 14
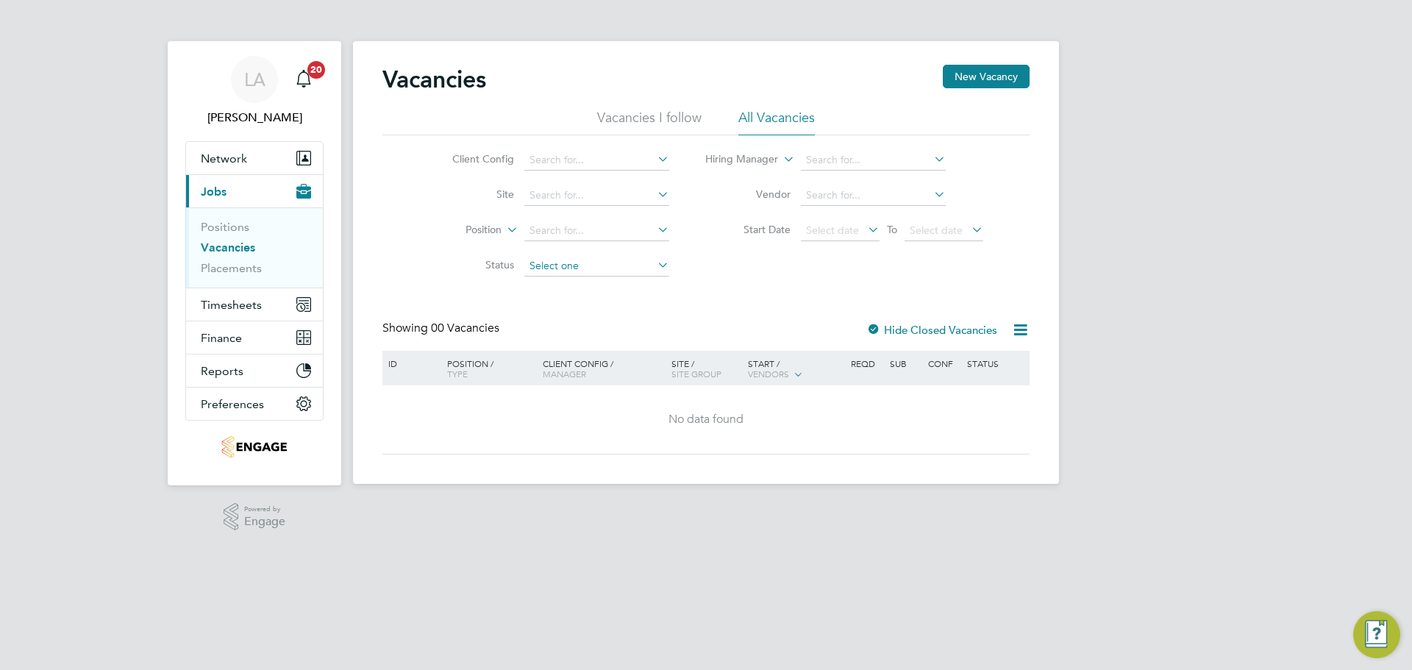
click at [613, 263] on input at bounding box center [596, 266] width 145 height 21
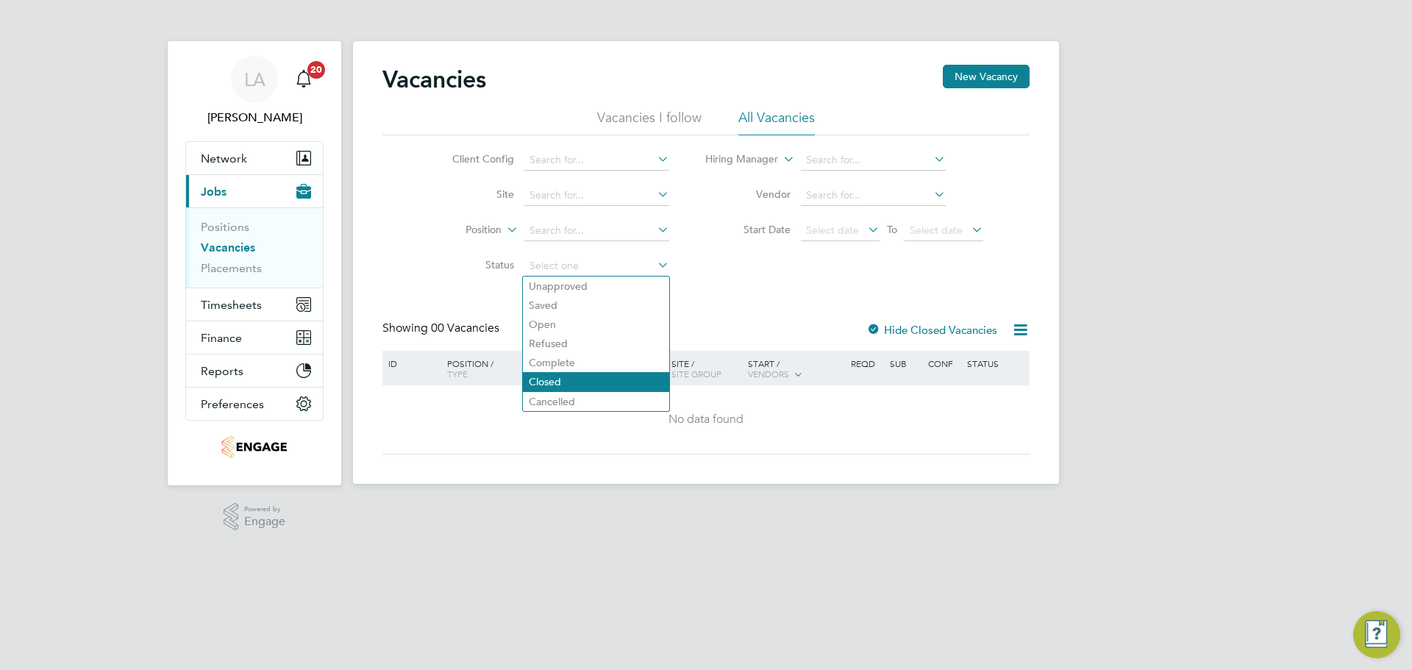
click at [585, 388] on li "Closed" at bounding box center [596, 381] width 146 height 19
type input "Closed"
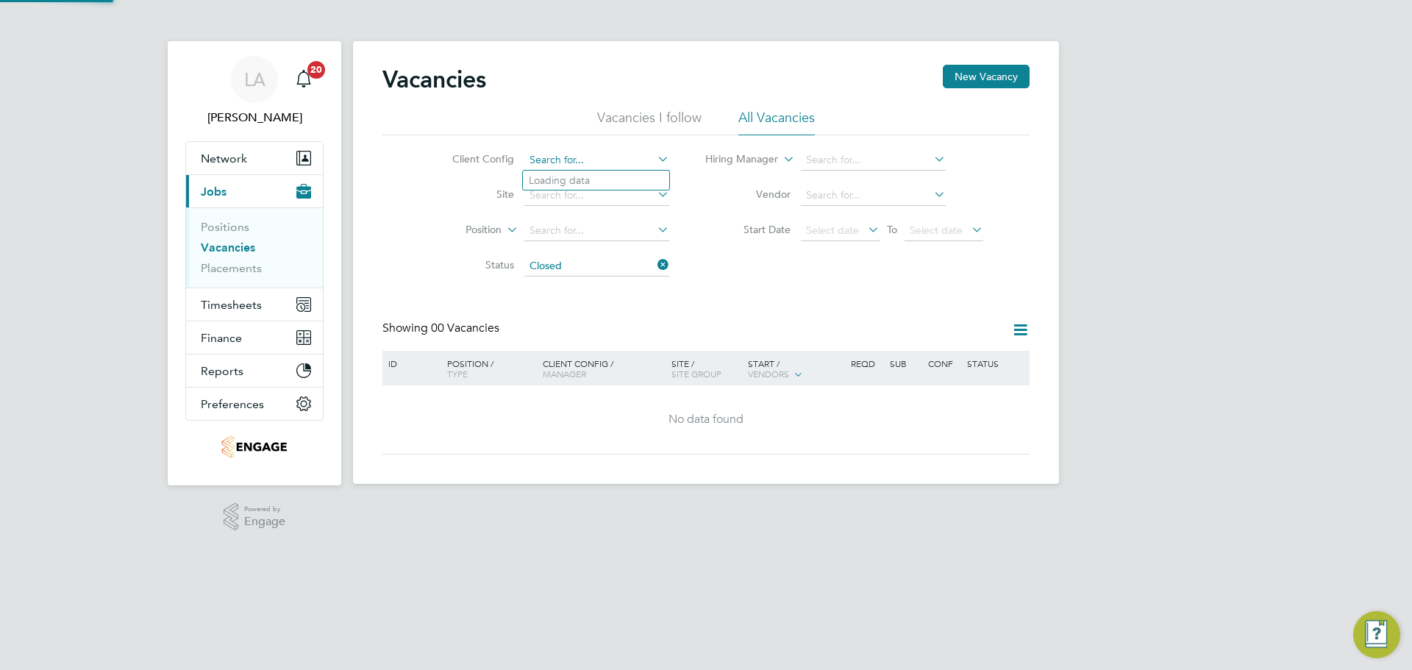
click at [640, 158] on input at bounding box center [596, 160] width 145 height 21
click at [642, 179] on li "Countryside Timber Frame Ltd" at bounding box center [600, 181] width 155 height 20
type input "Countryside Timber Frame Ltd"
click at [643, 204] on div "Vacancies New Vacancy Vacancies I follow All Vacancies Client Config Countrysid…" at bounding box center [706, 262] width 706 height 443
click at [638, 213] on li "Vistry Works [GEOGRAPHIC_DATA]" at bounding box center [612, 216] width 178 height 20
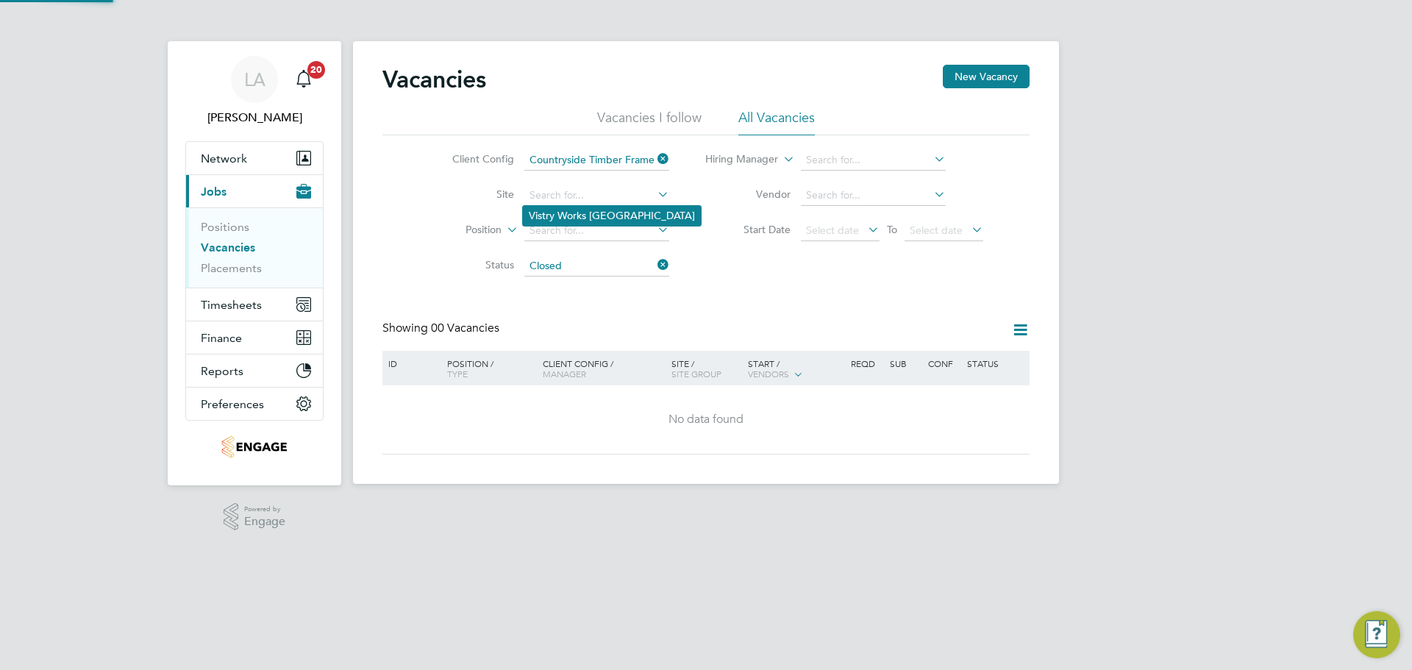
type input "Vistry Works [GEOGRAPHIC_DATA]"
click at [968, 81] on button "New Vacancy" at bounding box center [986, 77] width 87 height 24
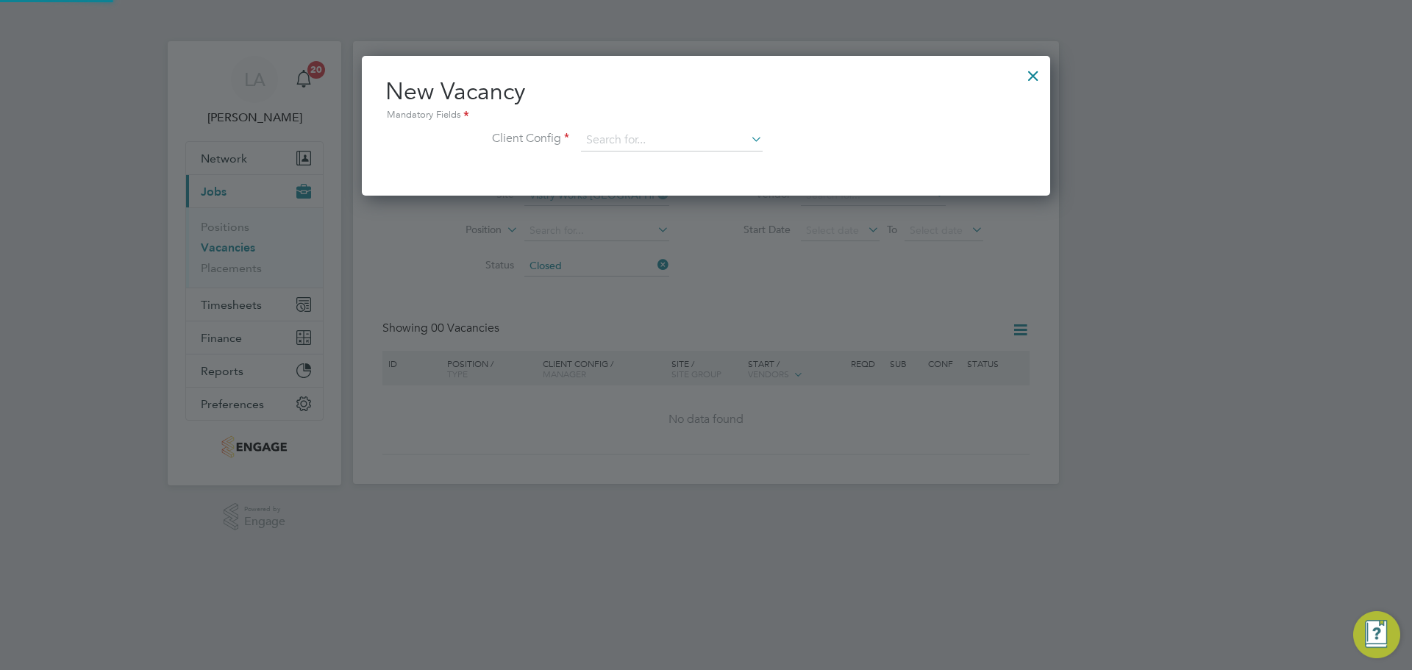
scroll to position [140, 689]
click at [661, 142] on input at bounding box center [672, 140] width 182 height 22
type input "COU"
click at [748, 139] on icon at bounding box center [748, 139] width 0 height 21
click at [641, 140] on input at bounding box center [672, 140] width 182 height 22
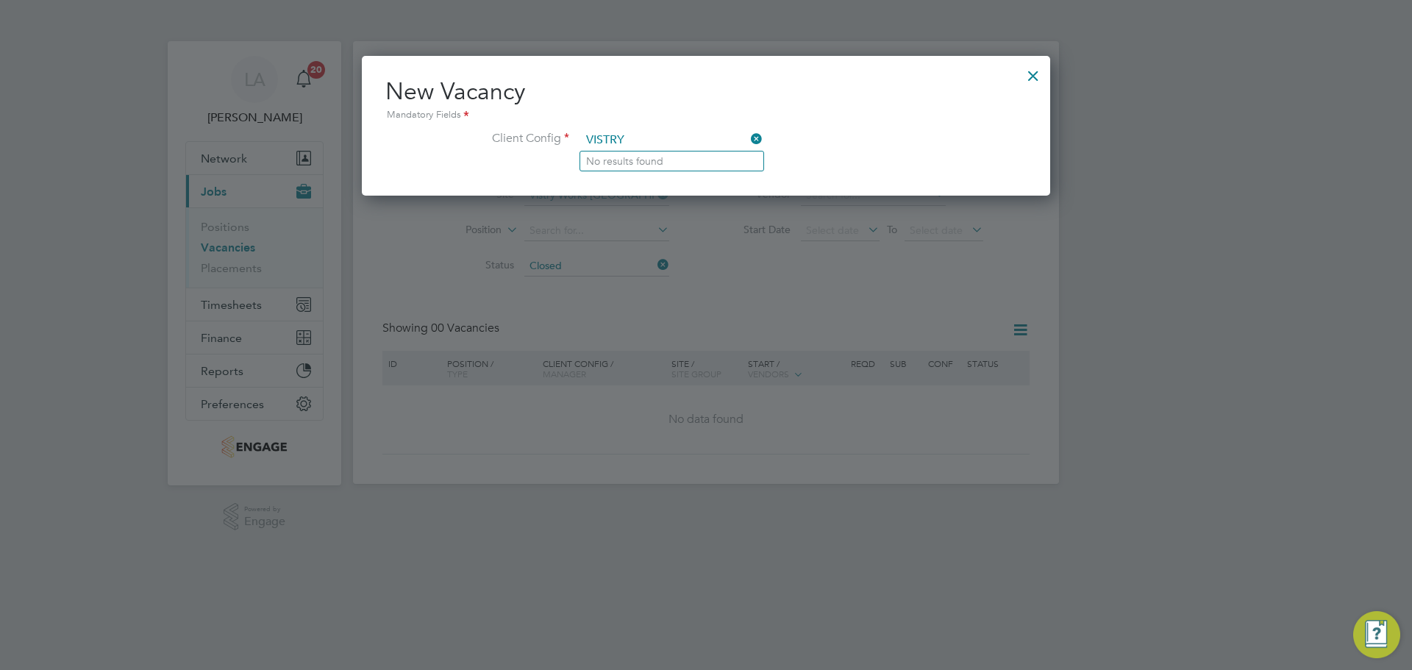
type input "VISTRY"
click at [1037, 80] on div at bounding box center [1033, 72] width 26 height 26
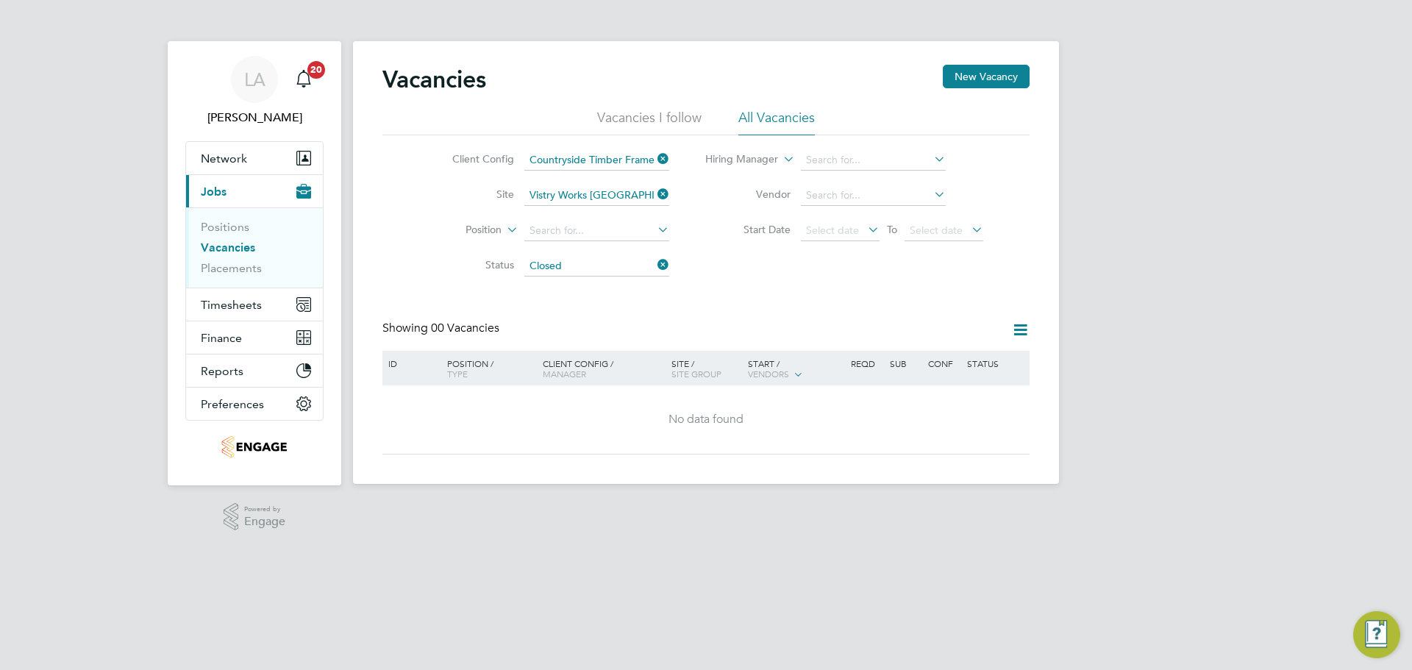
click at [950, 288] on div "Vacancies New Vacancy Vacancies I follow All Vacancies Client Config Countrysid…" at bounding box center [705, 260] width 647 height 390
click at [1374, 640] on img "Engage Resource Center" at bounding box center [1376, 634] width 47 height 47
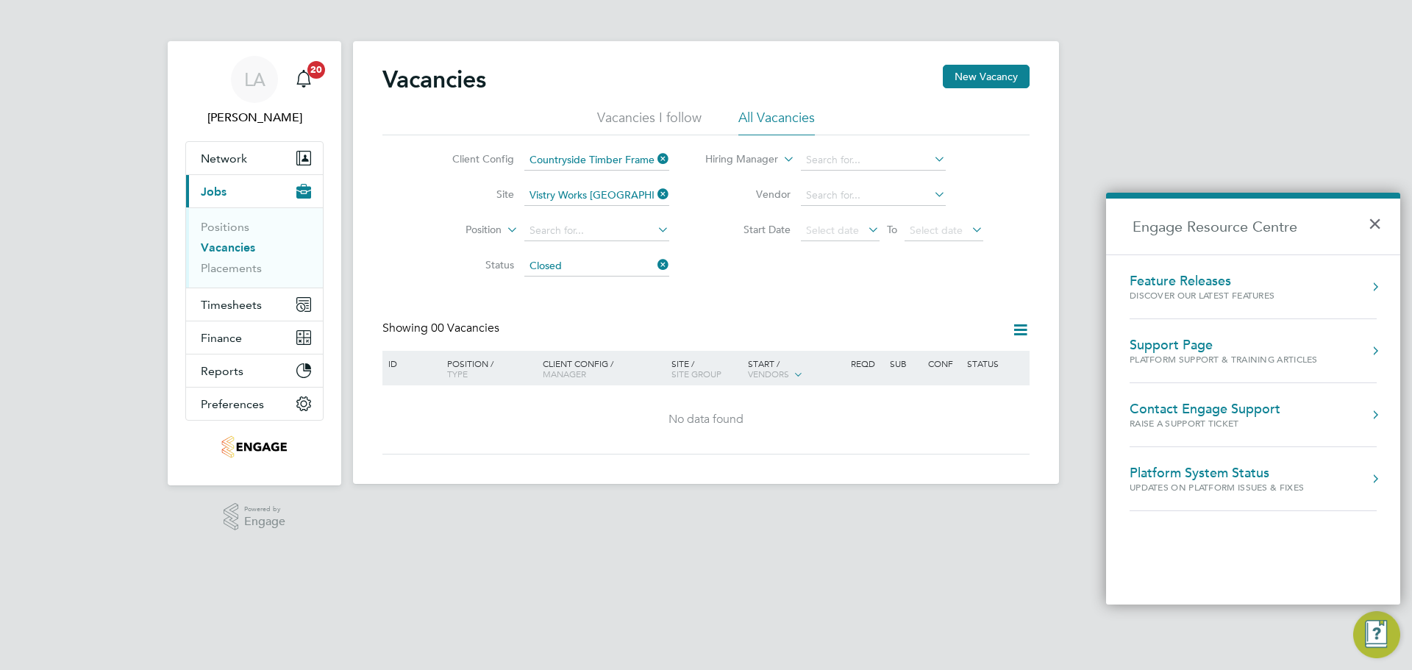
click at [1207, 343] on div "Support Page" at bounding box center [1223, 345] width 188 height 16
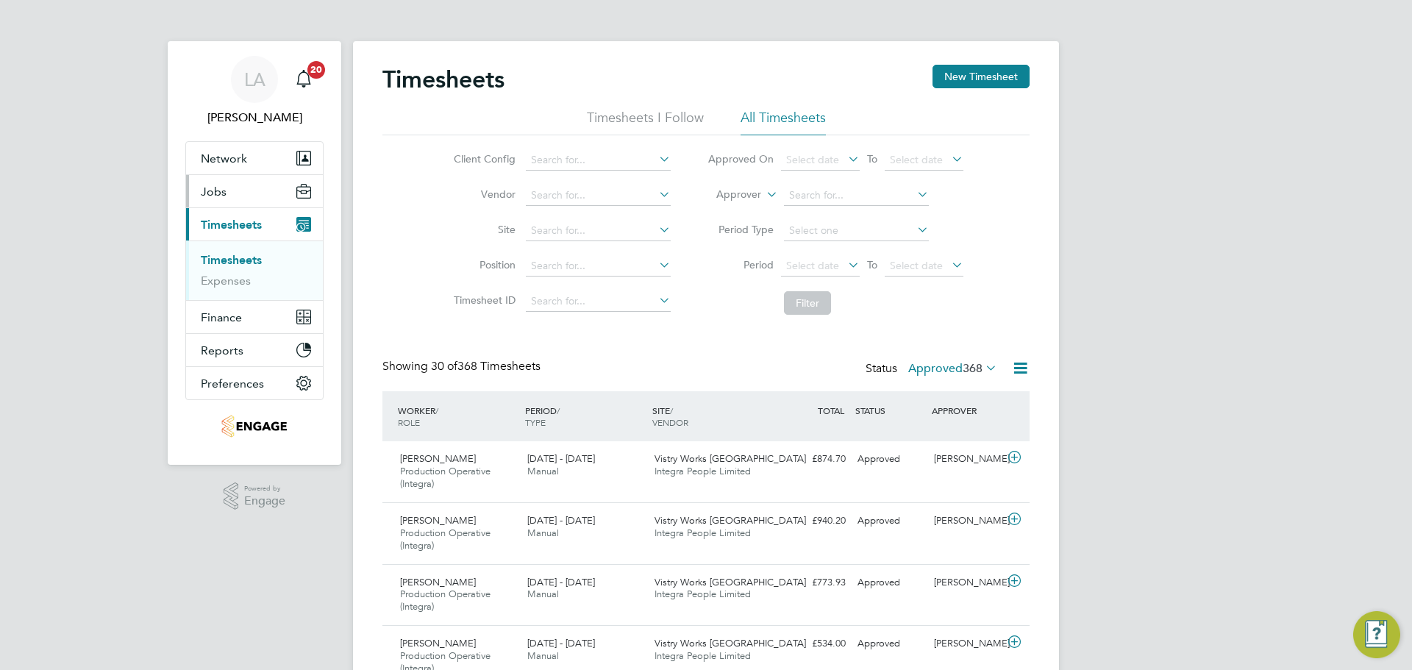
click at [217, 196] on span "Jobs" at bounding box center [214, 192] width 26 height 14
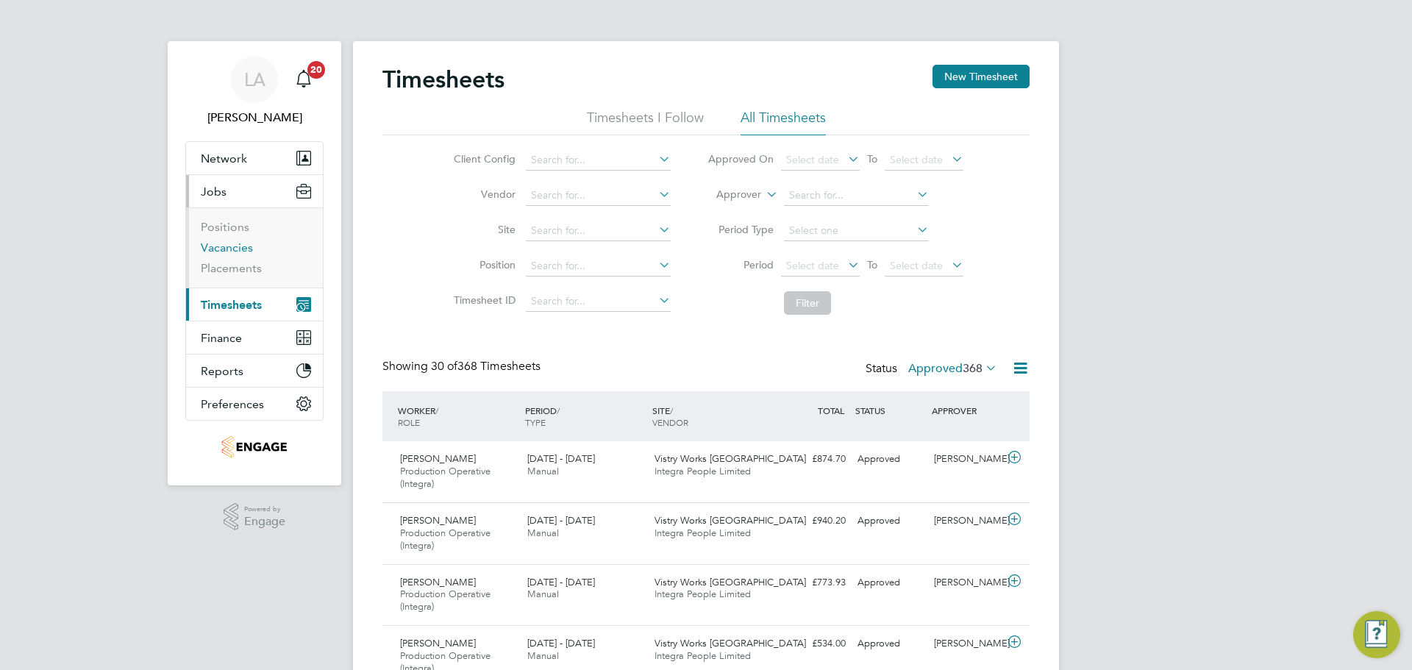
click at [226, 251] on link "Vacancies" at bounding box center [227, 247] width 52 height 14
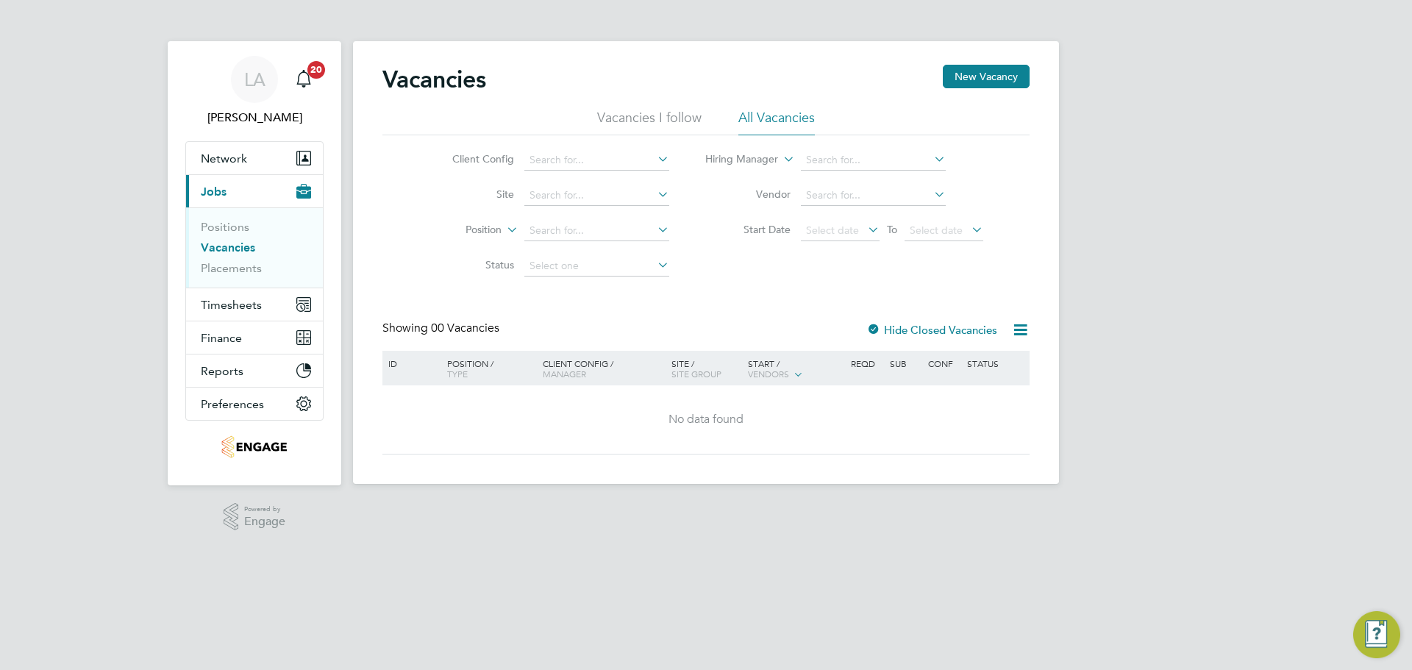
click at [874, 327] on div at bounding box center [873, 331] width 15 height 15
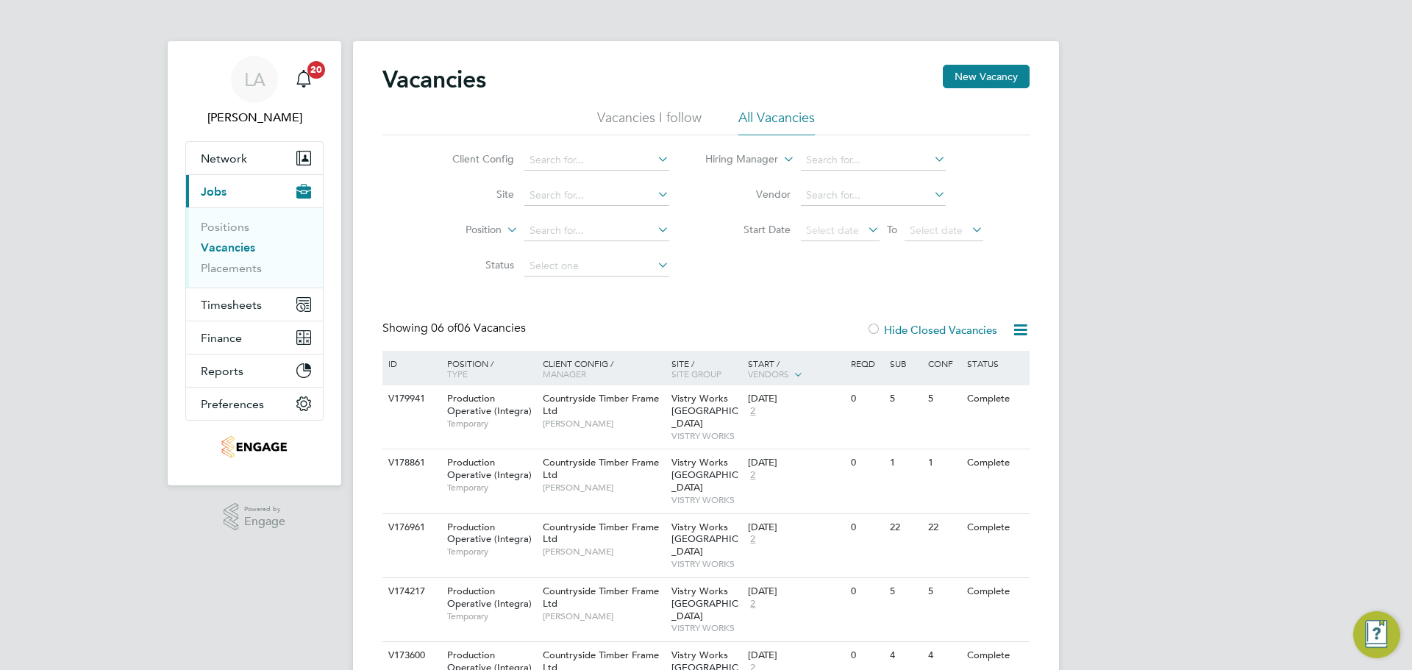
click at [654, 263] on icon at bounding box center [654, 264] width 0 height 21
click at [645, 266] on input at bounding box center [596, 266] width 145 height 21
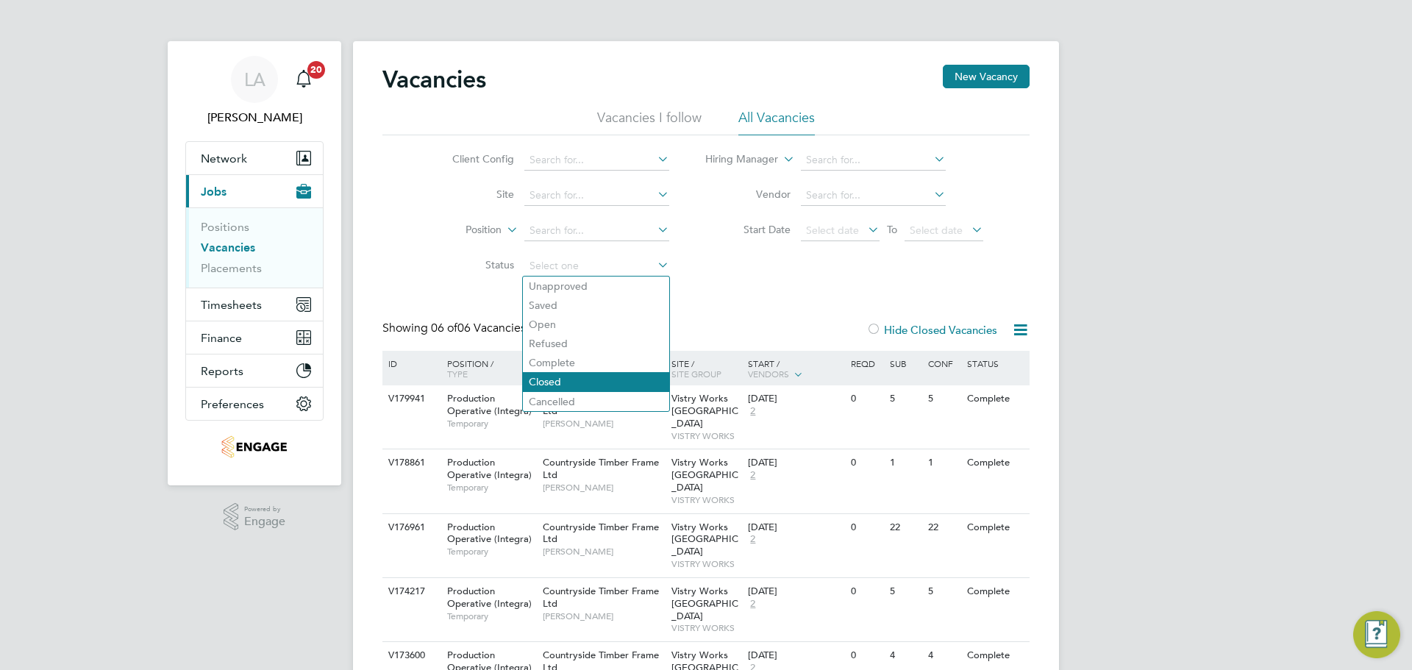
click at [559, 382] on li "Closed" at bounding box center [596, 381] width 146 height 19
type input "Closed"
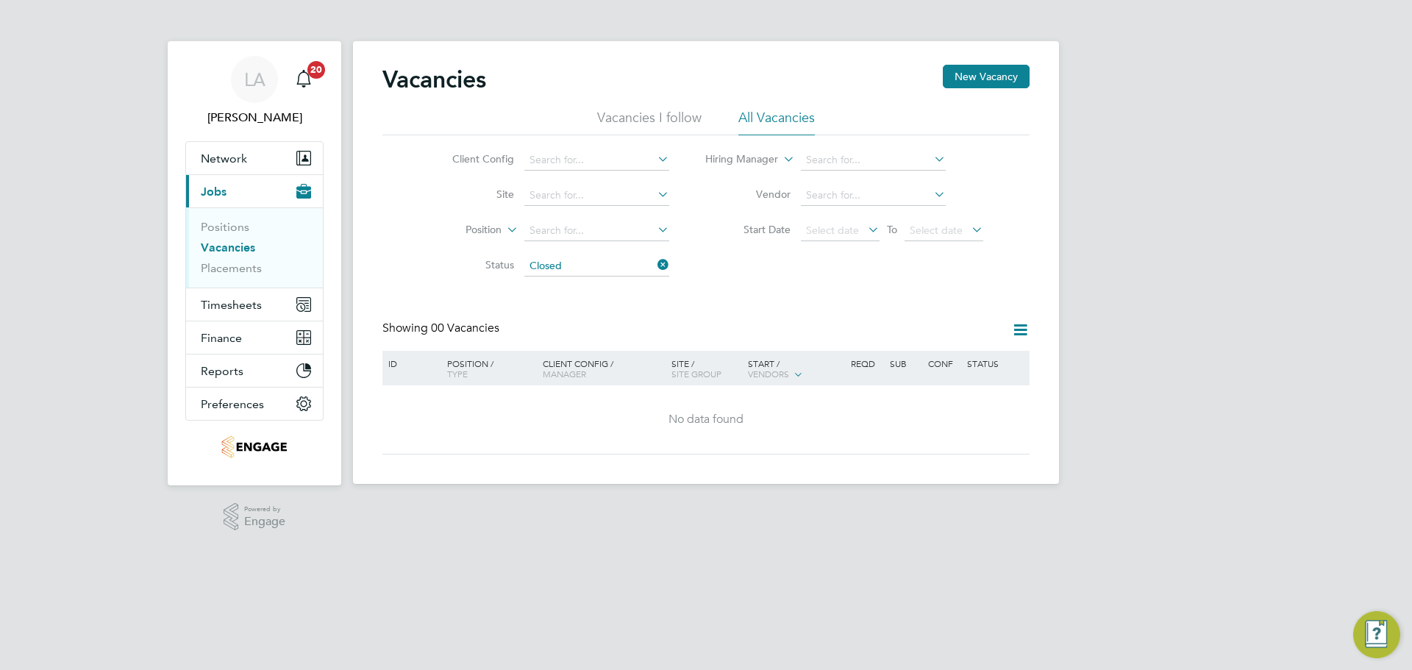
click at [654, 264] on icon at bounding box center [654, 264] width 0 height 21
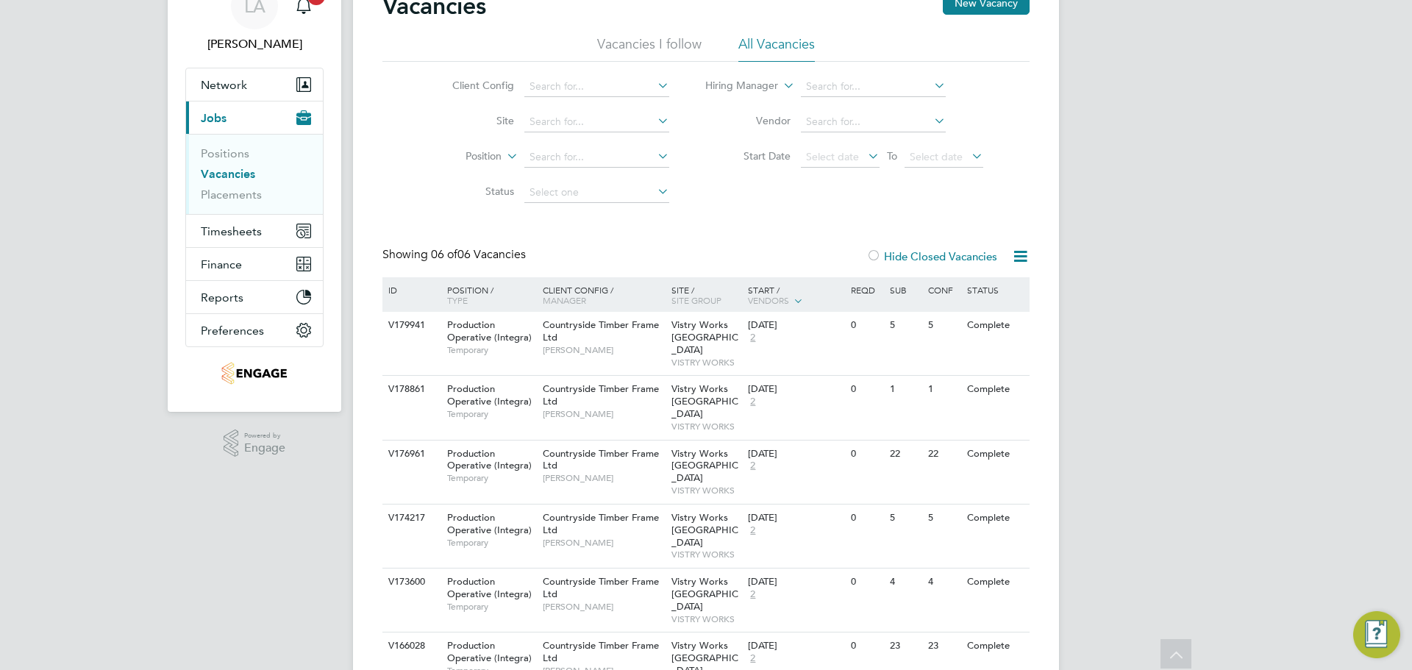
click at [654, 191] on icon at bounding box center [654, 191] width 0 height 21
click at [654, 193] on icon at bounding box center [654, 191] width 0 height 21
click at [613, 193] on input at bounding box center [596, 192] width 145 height 21
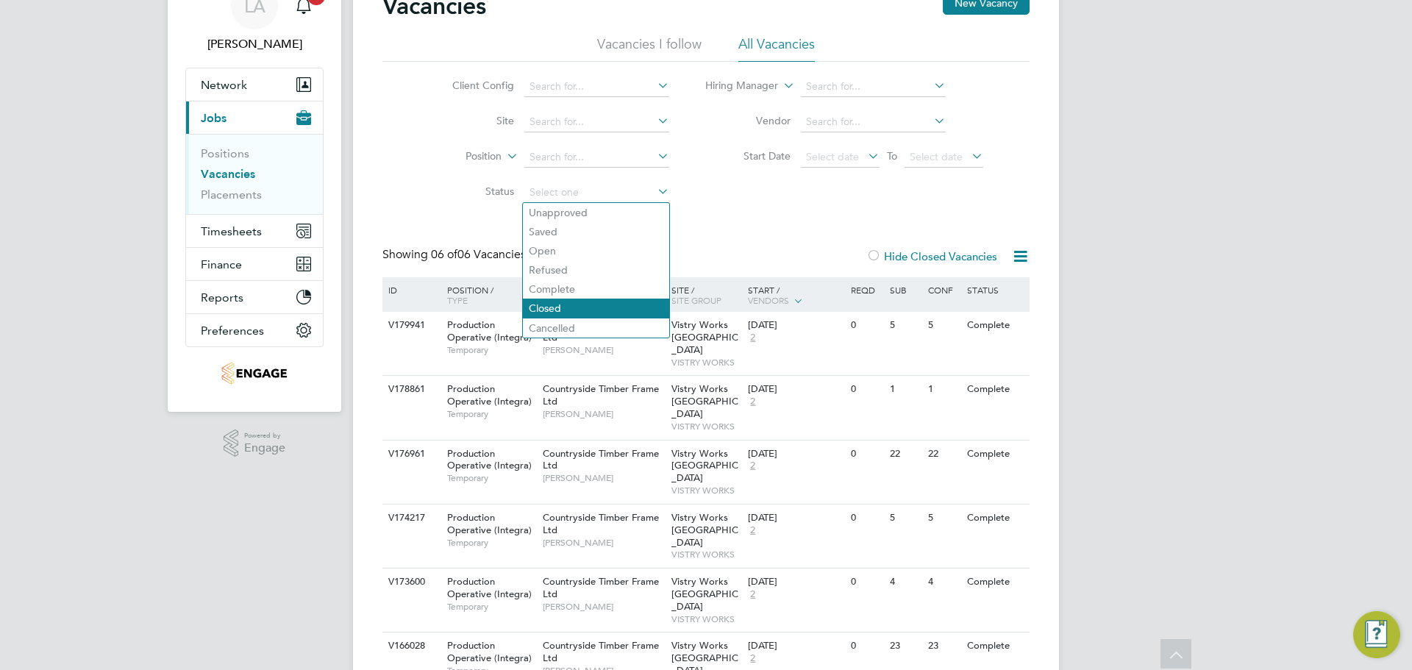
click at [571, 307] on li "Closed" at bounding box center [596, 308] width 146 height 19
type input "Closed"
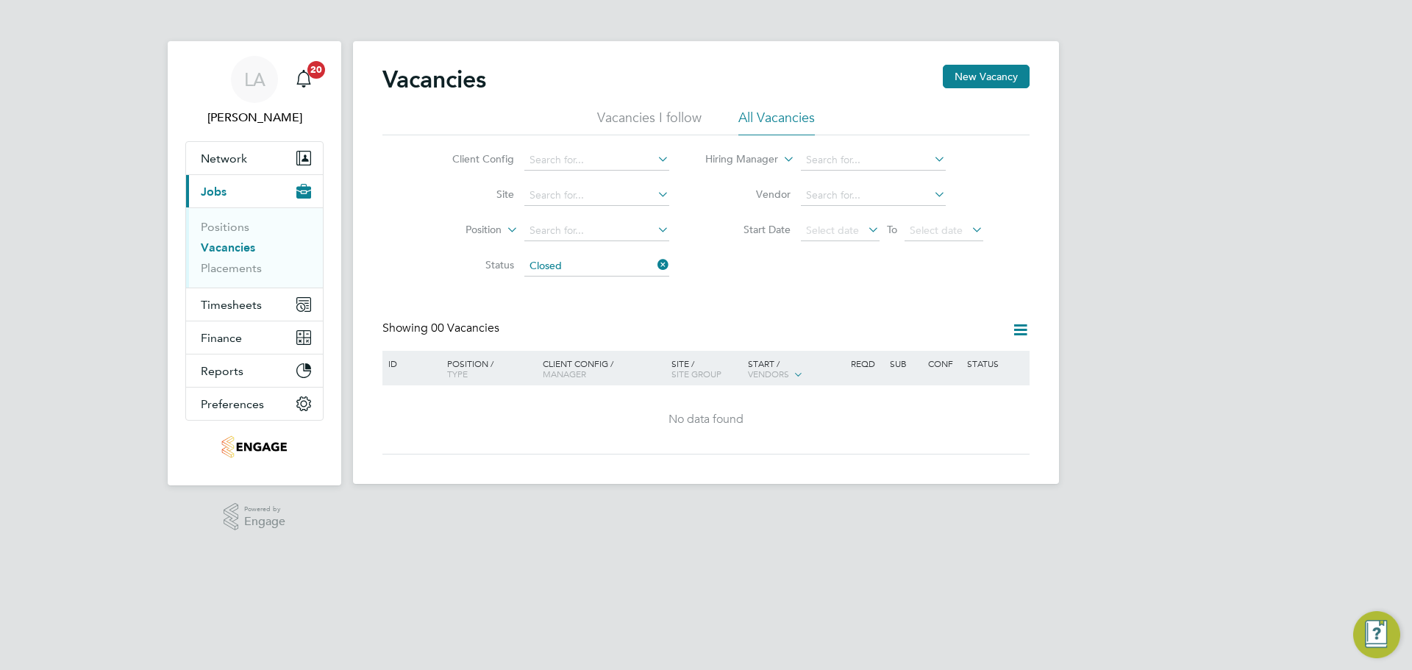
click at [654, 266] on icon at bounding box center [654, 264] width 0 height 21
